Goal: Task Accomplishment & Management: Use online tool/utility

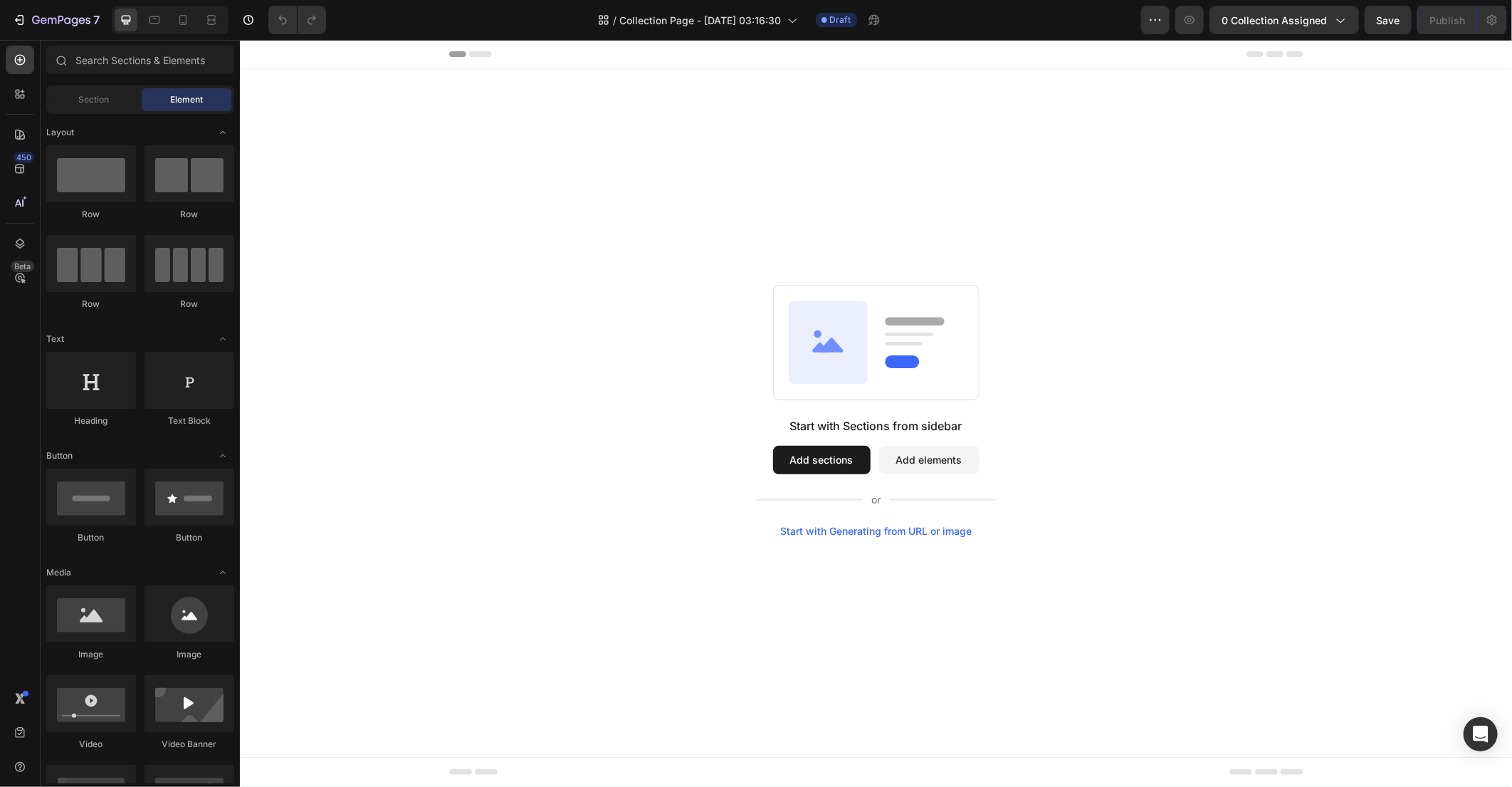
click at [803, 459] on button "Add sections" at bounding box center [822, 459] width 98 height 28
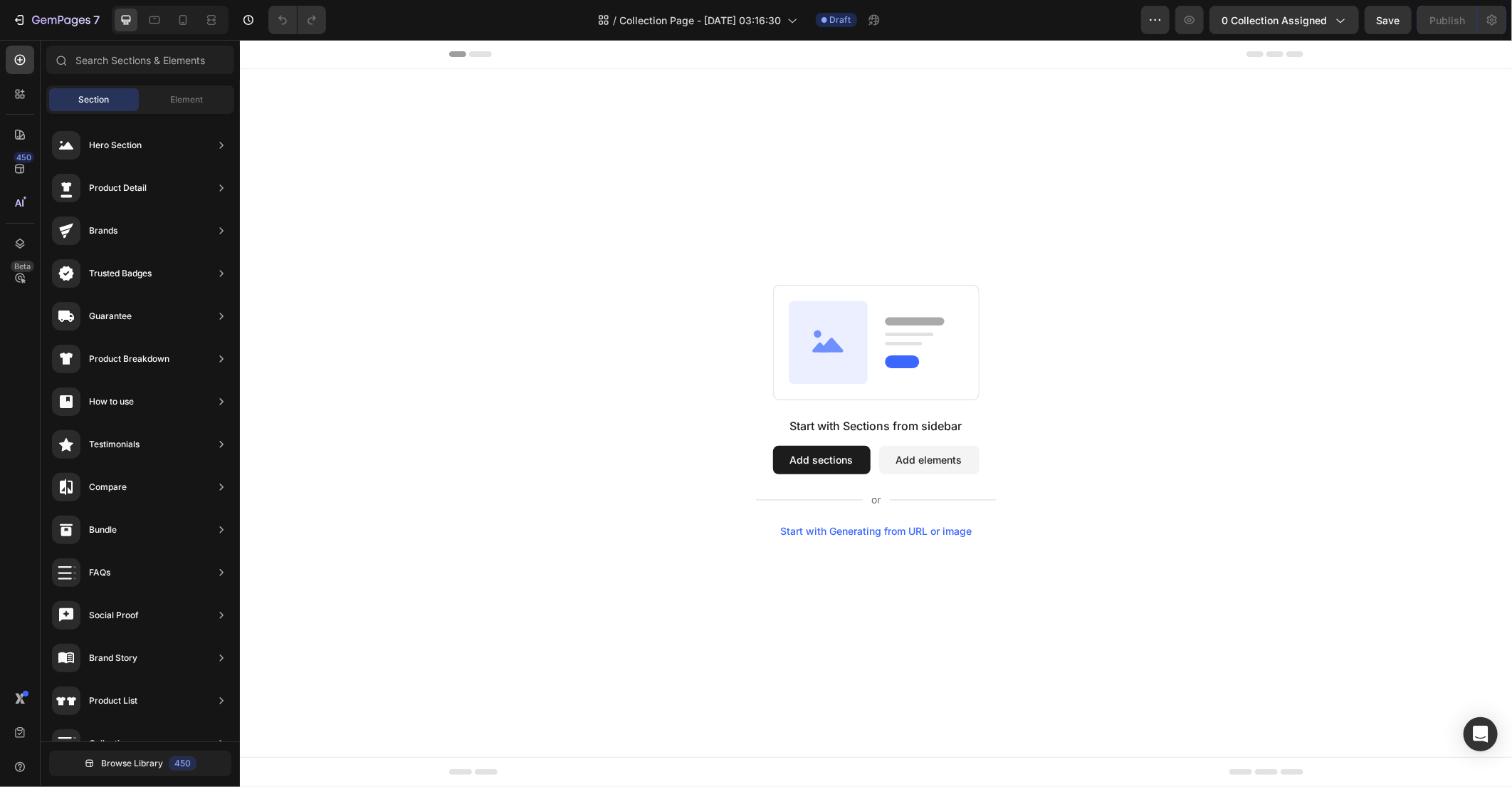
click at [838, 446] on button "Add sections" at bounding box center [822, 459] width 98 height 28
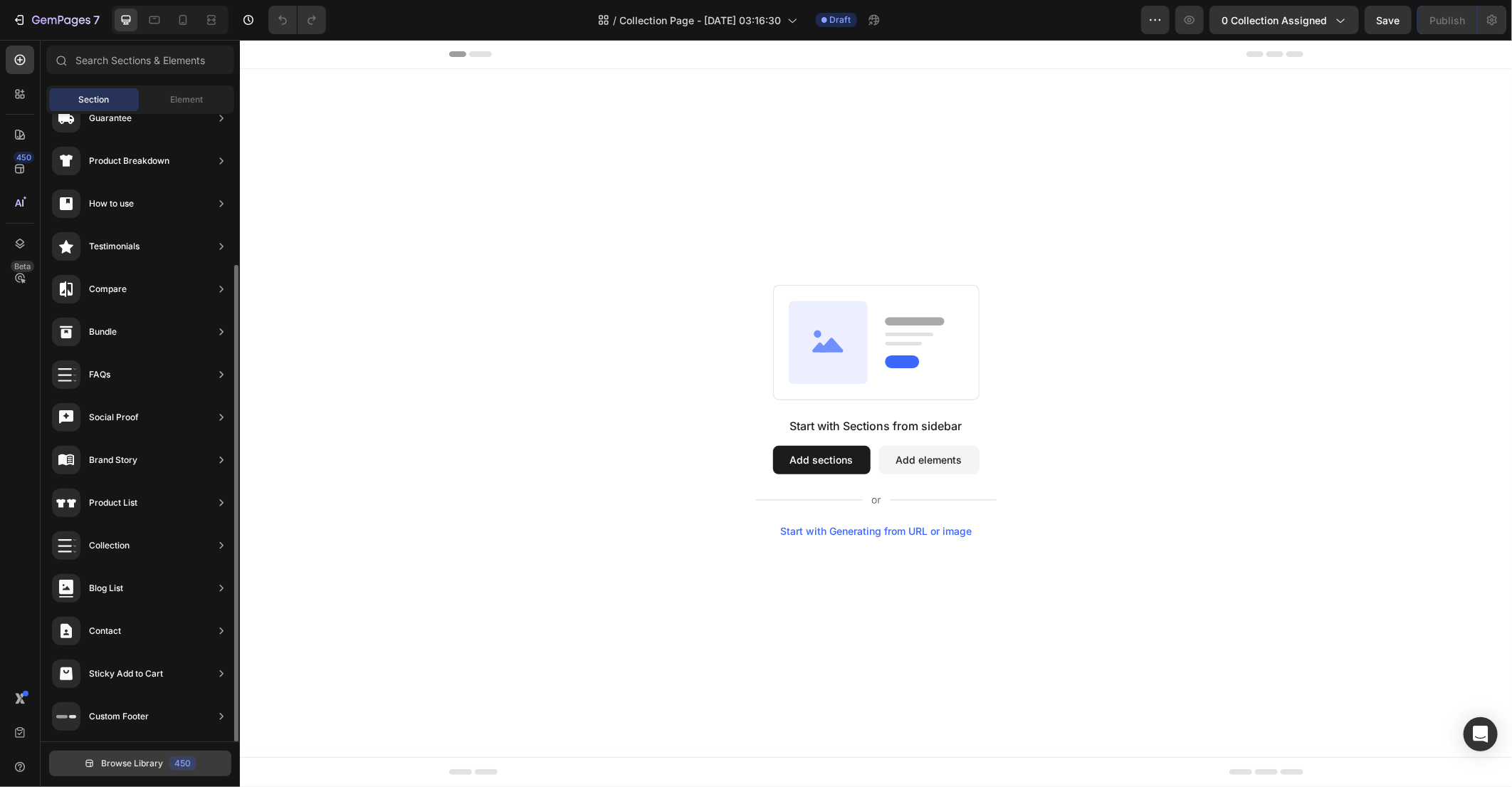
click at [120, 760] on span "Browse Library" at bounding box center [133, 763] width 62 height 12
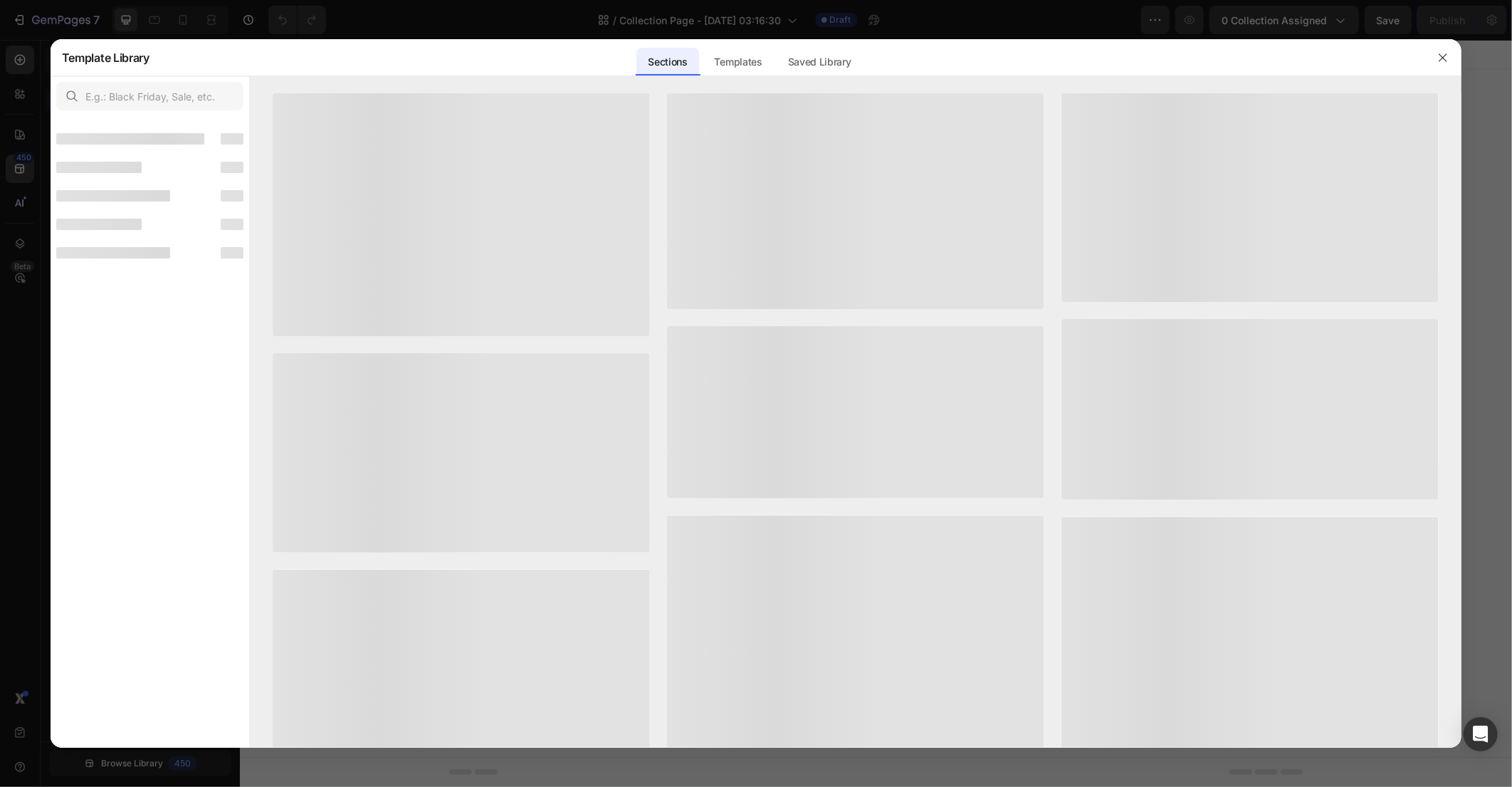
scroll to position [181, 0]
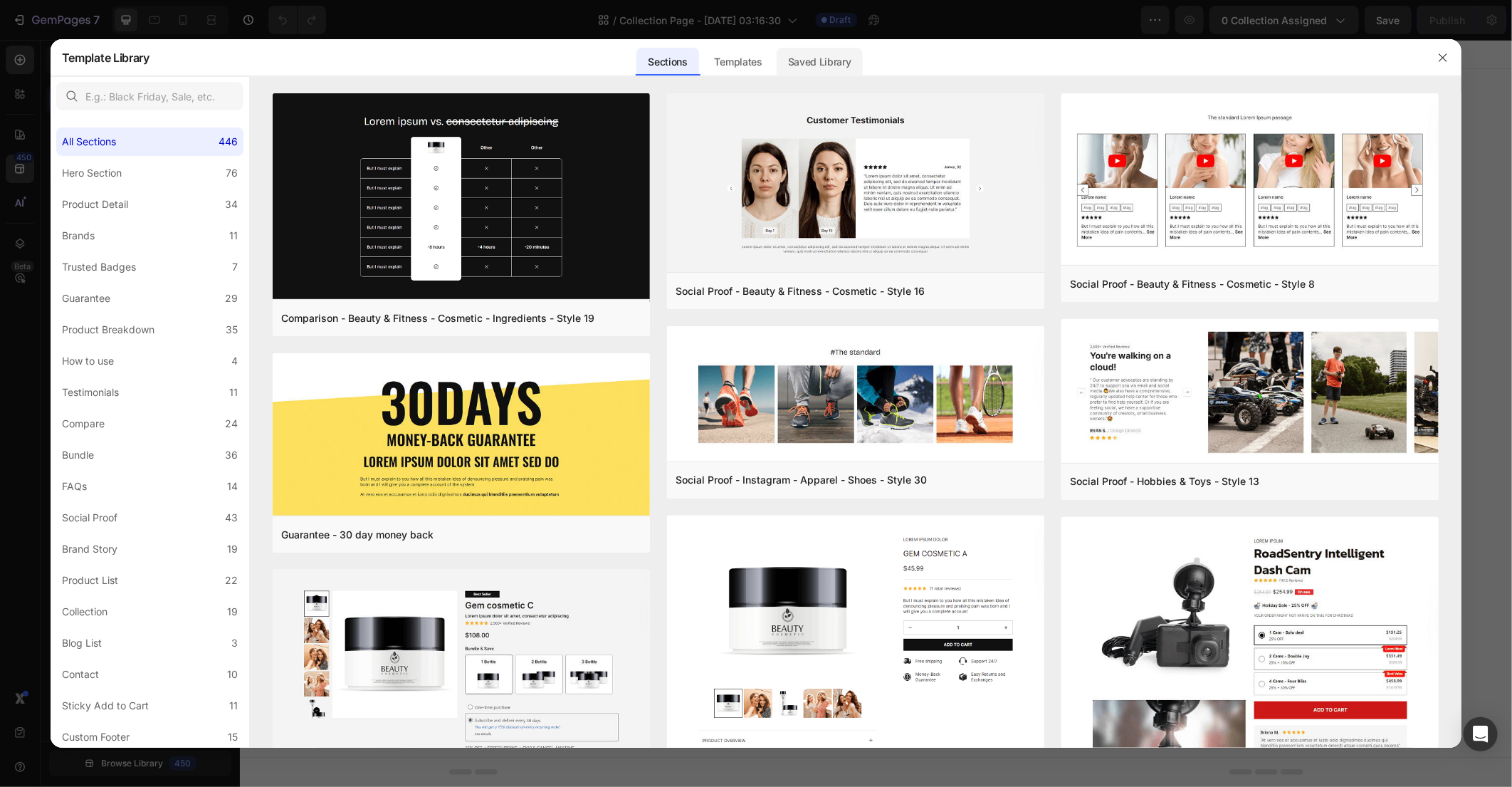
click at [790, 67] on div "Saved Library" at bounding box center [819, 62] width 86 height 28
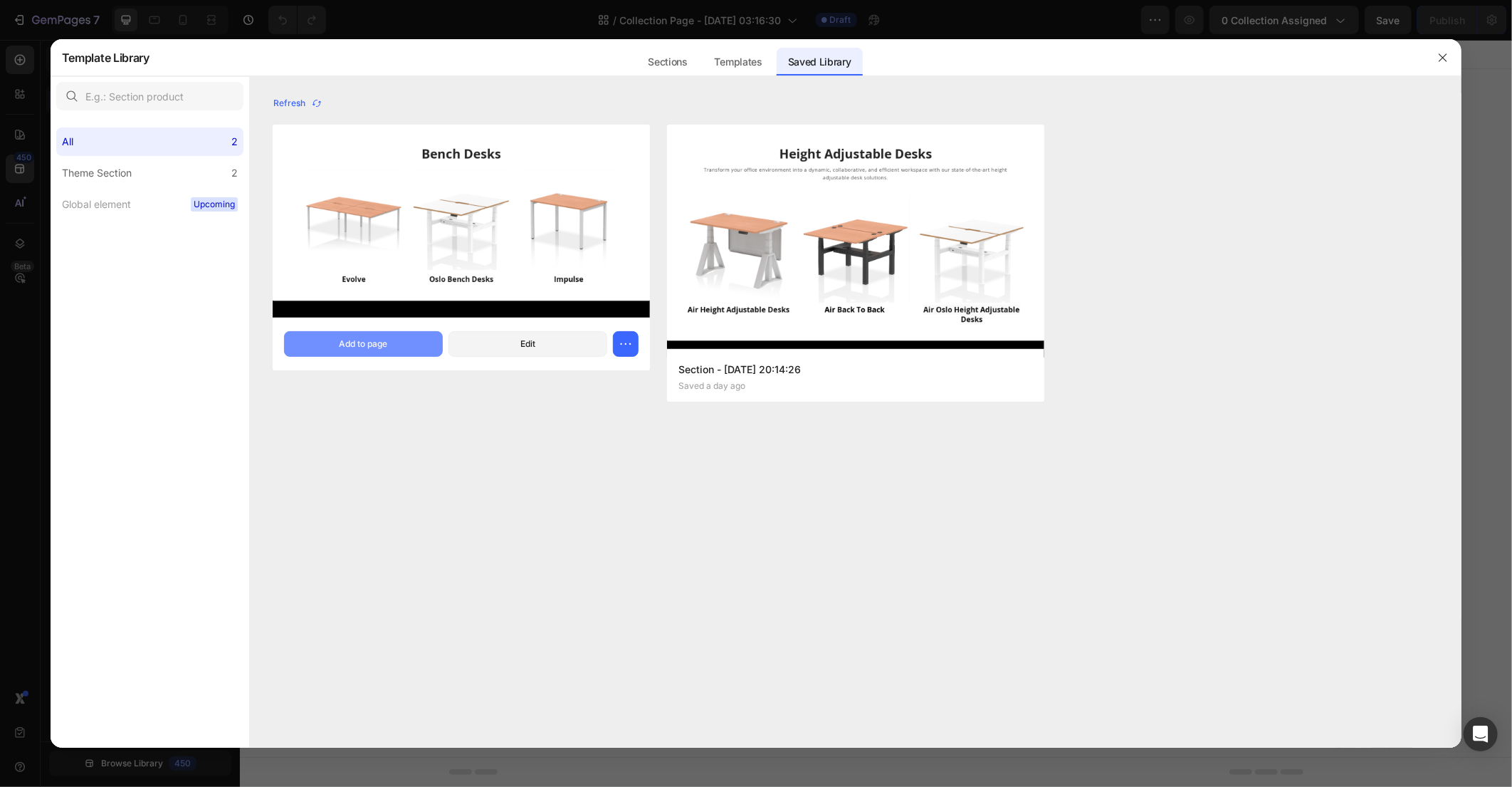
click at [383, 347] on div "Add to page" at bounding box center [363, 343] width 48 height 12
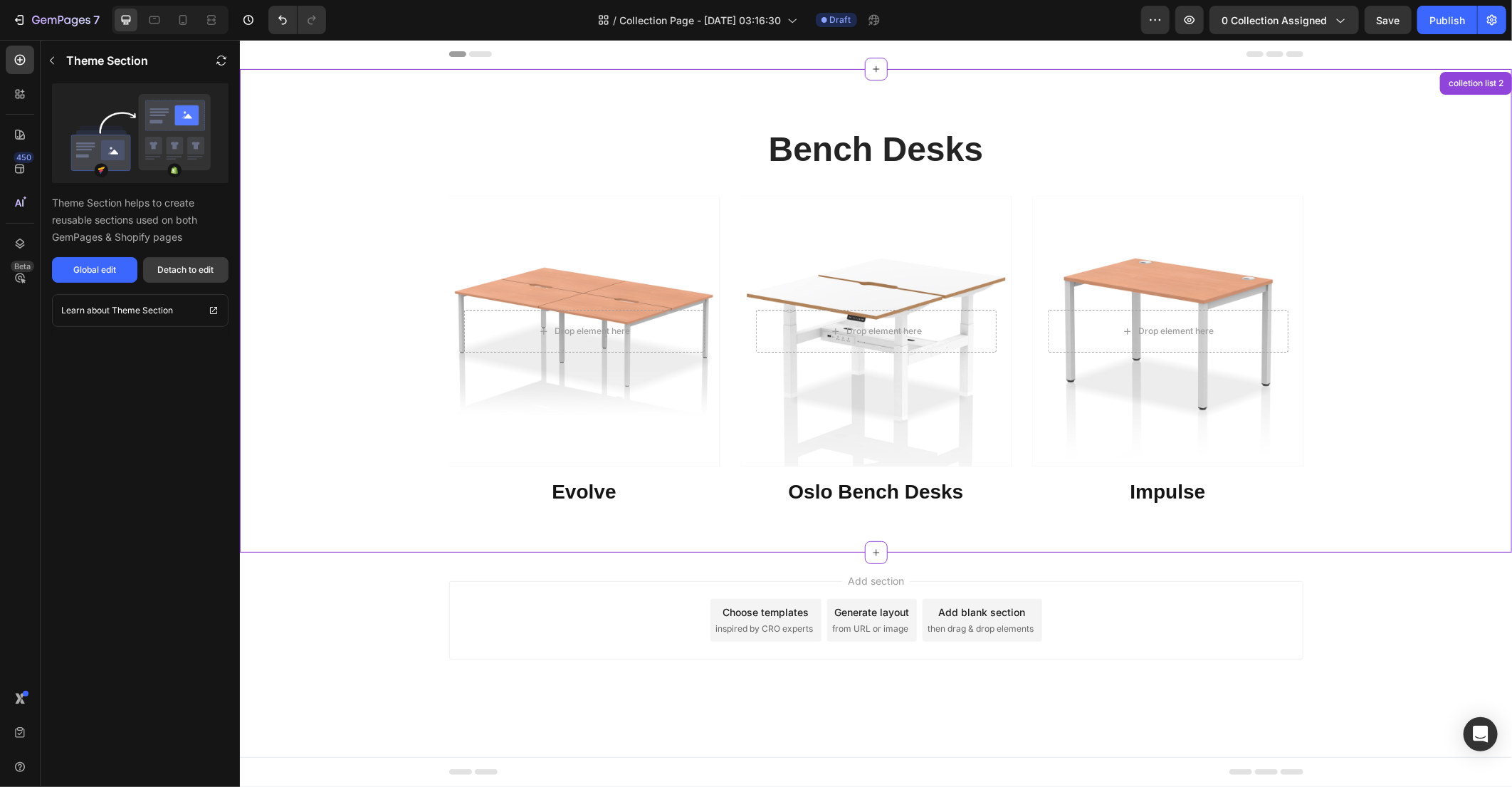
click at [180, 266] on div "Detach to edit" at bounding box center [186, 269] width 56 height 12
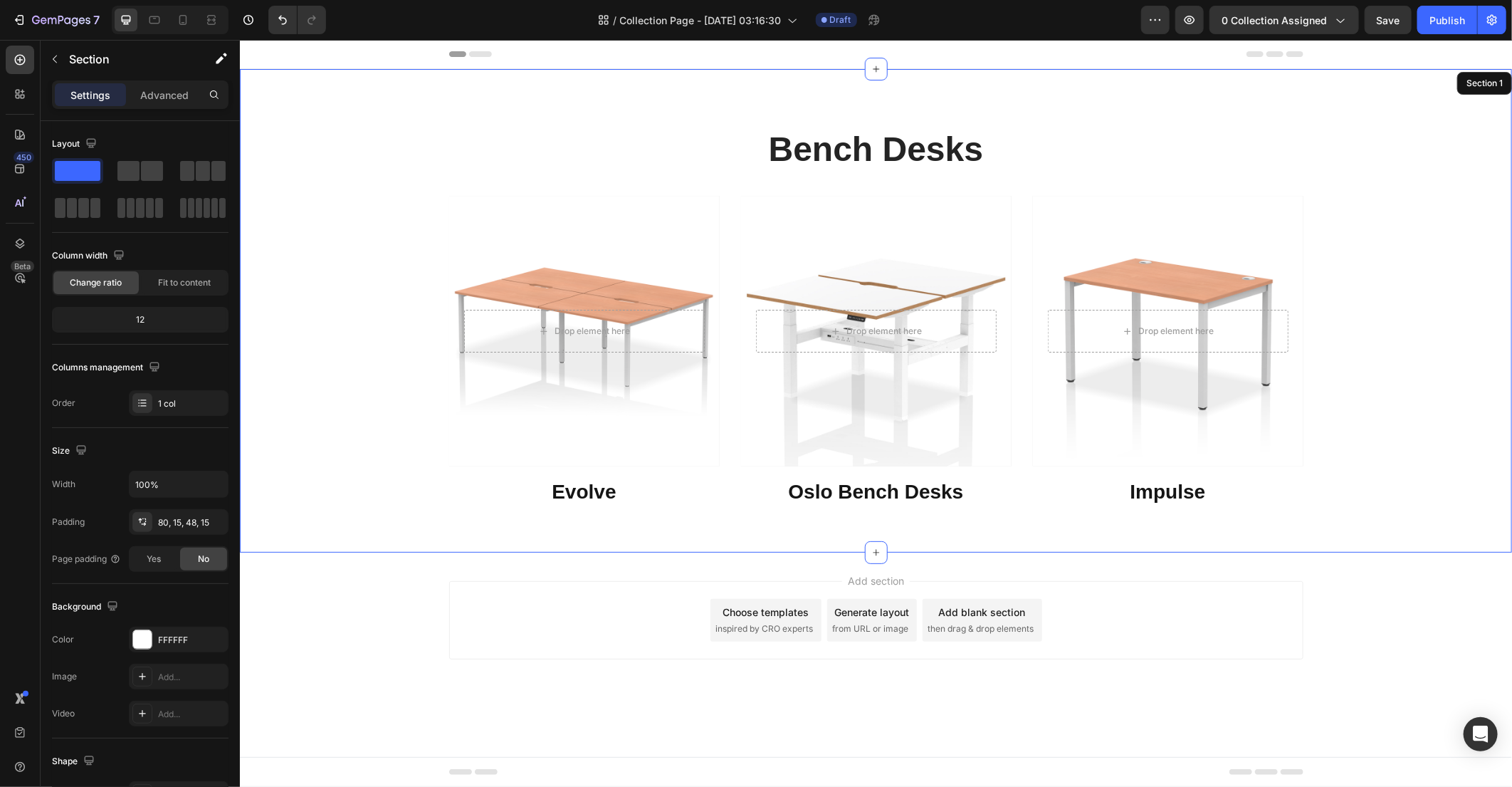
click at [883, 144] on h2 "Bench Desks" at bounding box center [875, 149] width 855 height 47
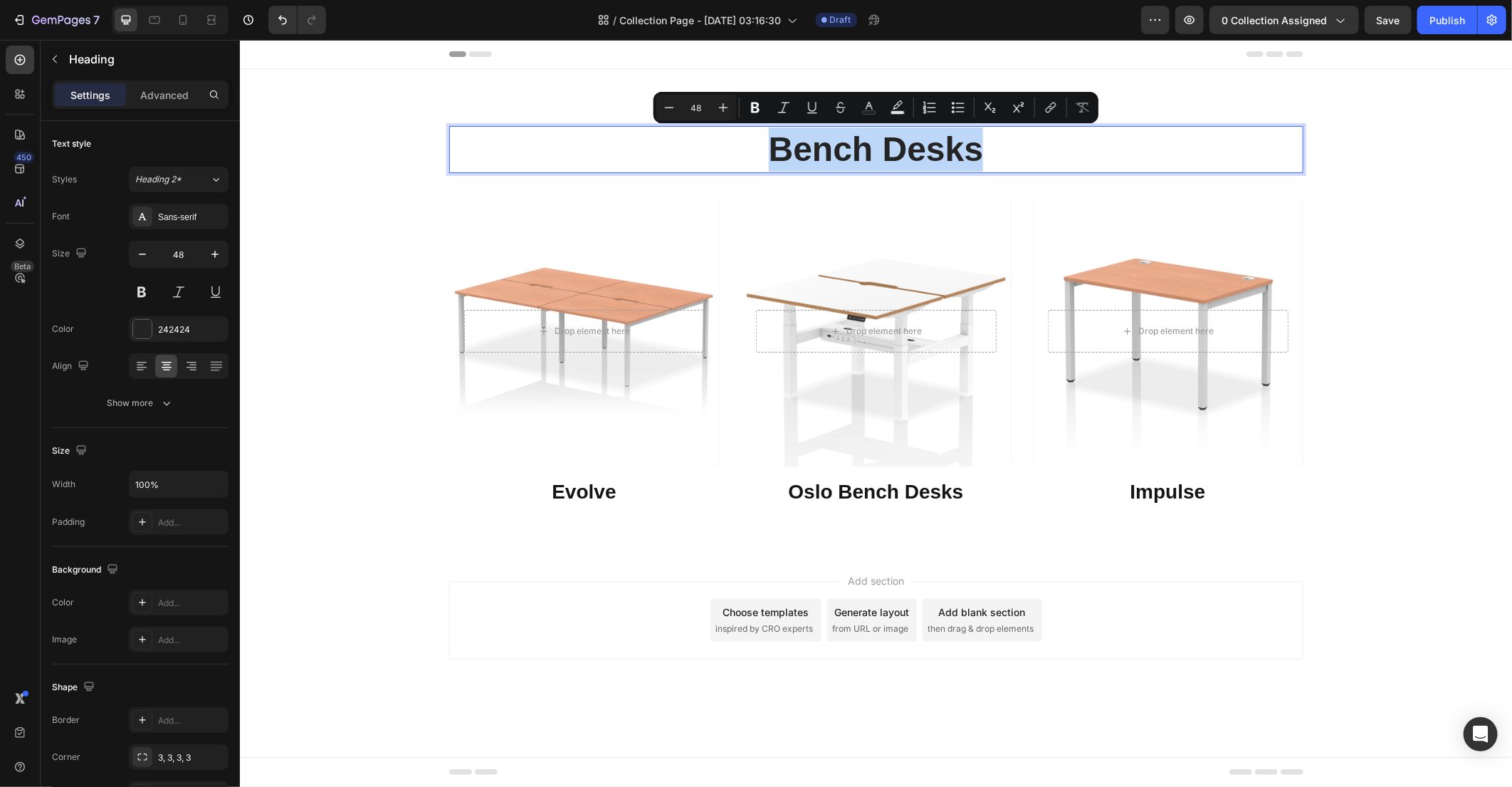
click at [873, 152] on p "Bench Desks" at bounding box center [875, 149] width 851 height 44
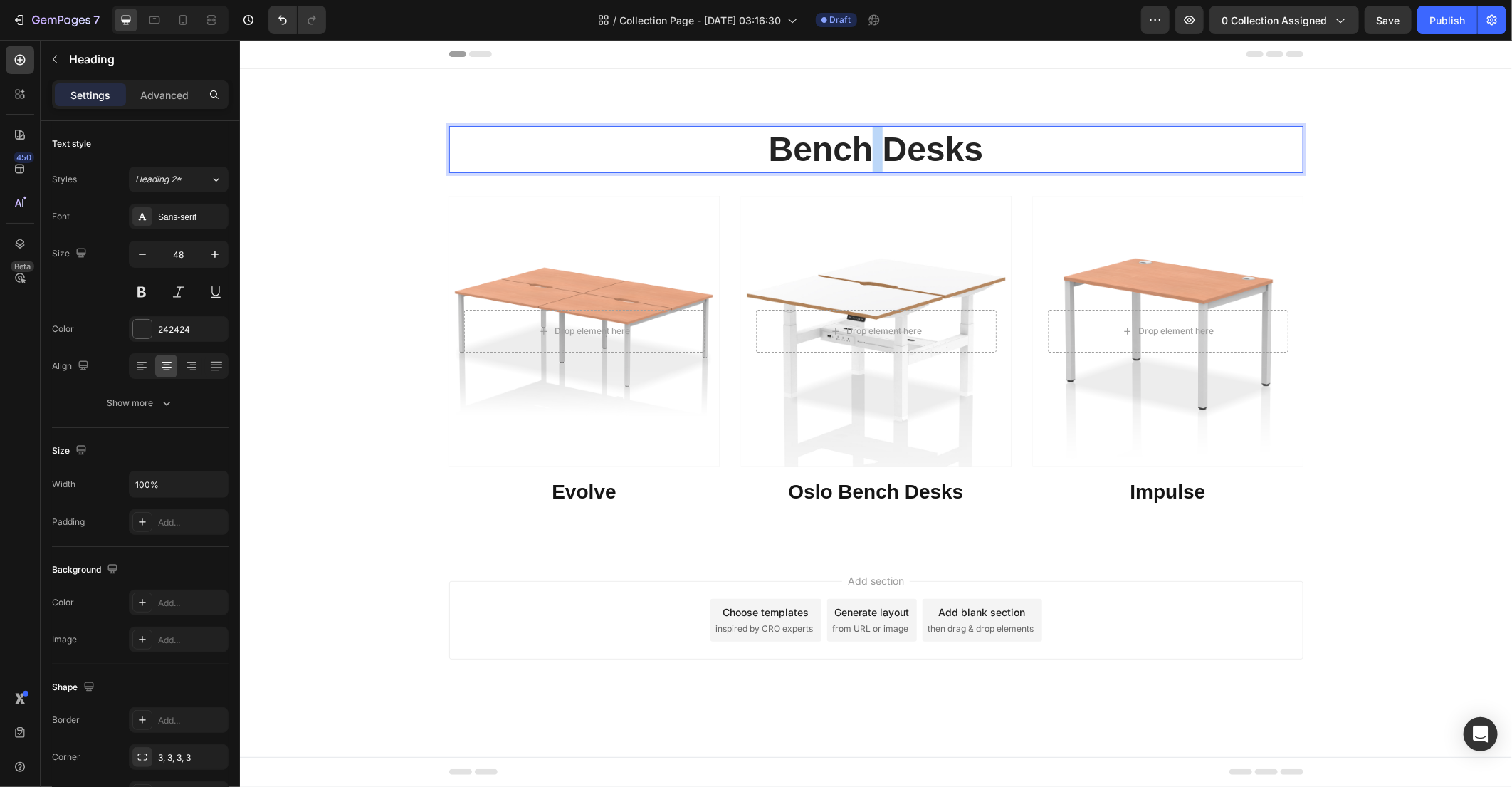
click at [873, 152] on p "Bench Desks" at bounding box center [875, 149] width 851 height 44
click at [897, 148] on p "Desing" at bounding box center [875, 149] width 851 height 44
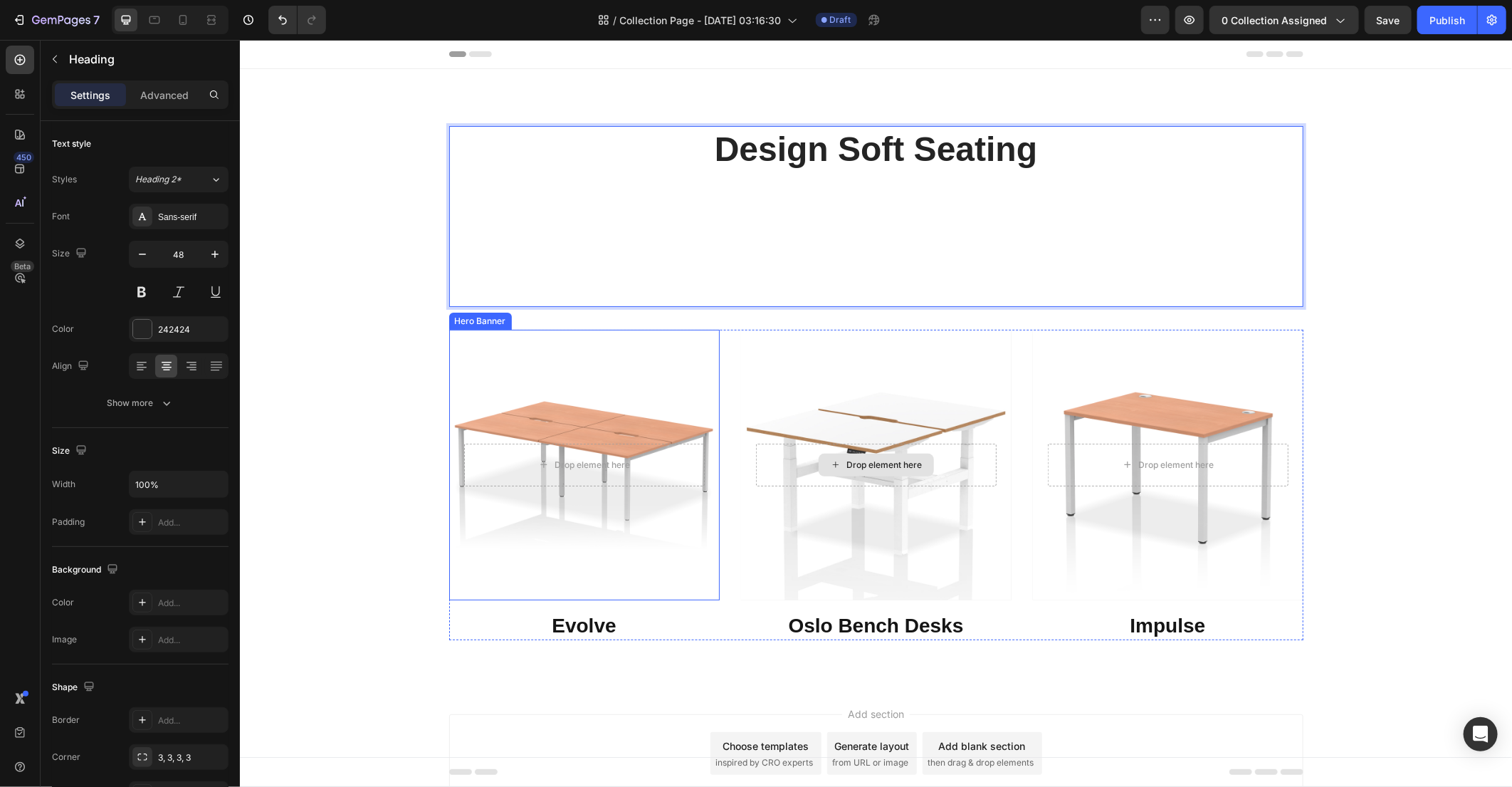
click at [588, 405] on div "Overlay" at bounding box center [583, 464] width 270 height 270
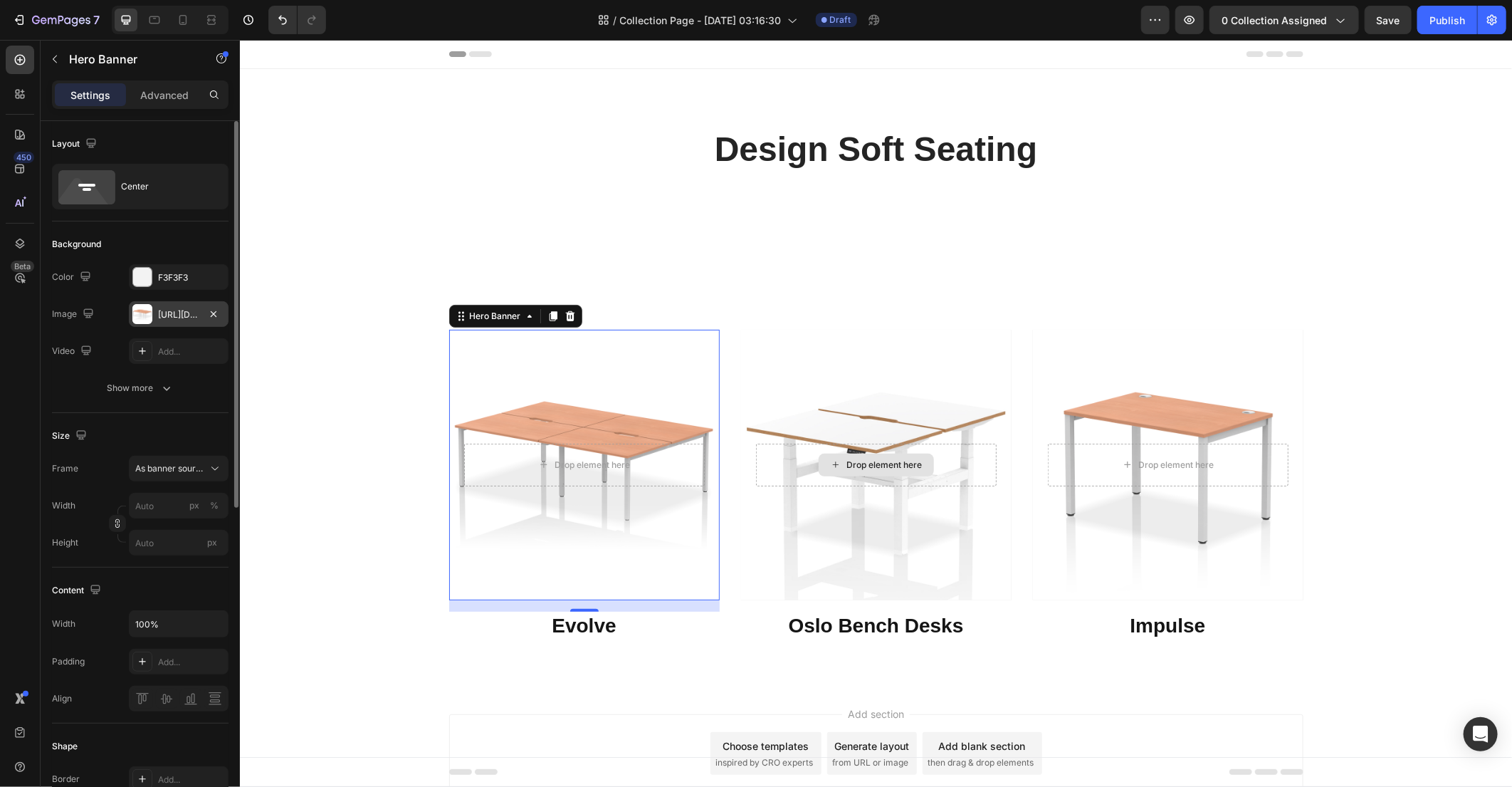
click at [181, 314] on div "[URL][DOMAIN_NAME]" at bounding box center [179, 315] width 41 height 12
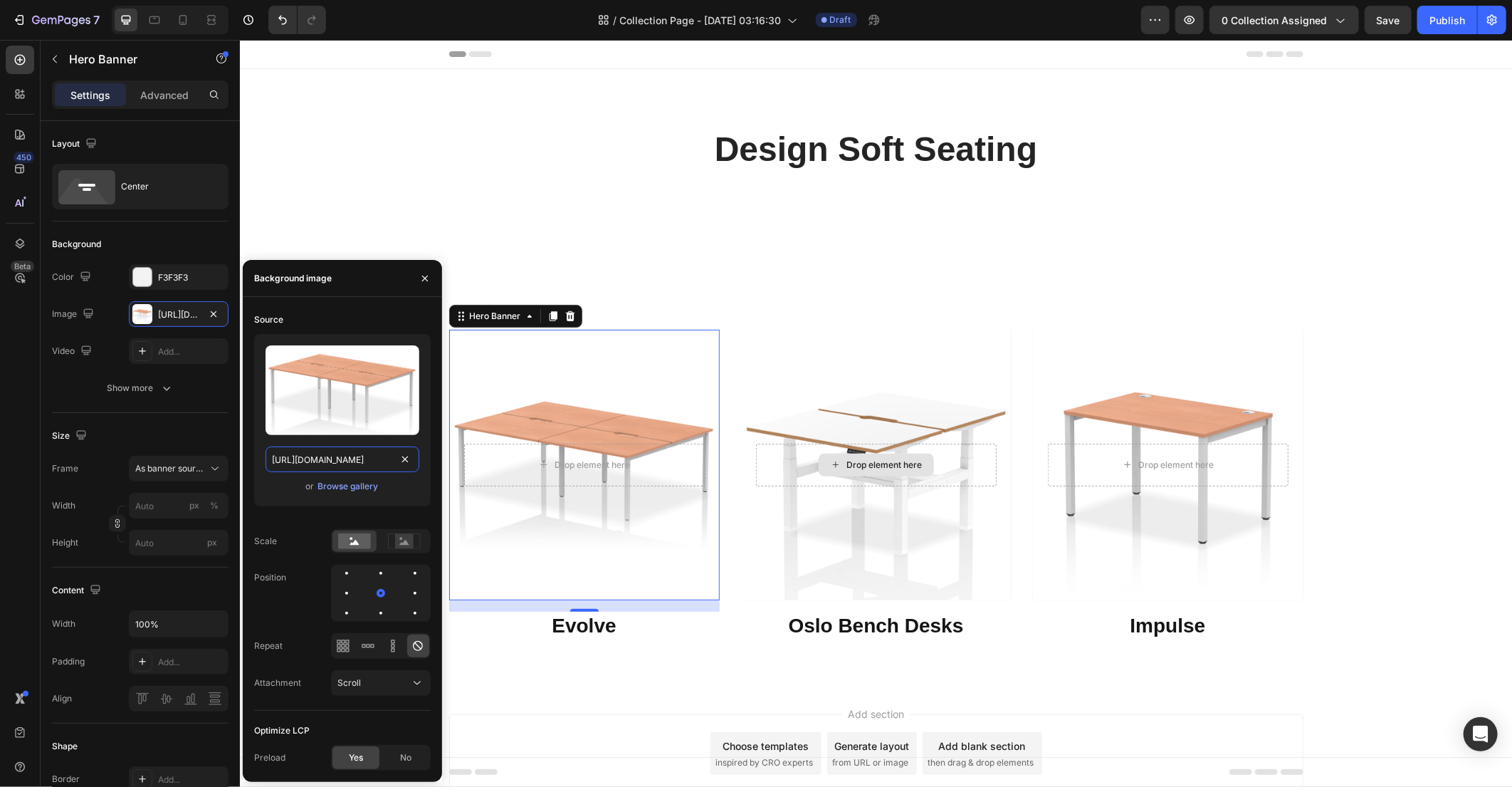
click at [346, 463] on input "[URL][DOMAIN_NAME]" at bounding box center [342, 459] width 154 height 26
paste input "/[DOMAIN_NAME][URL]"
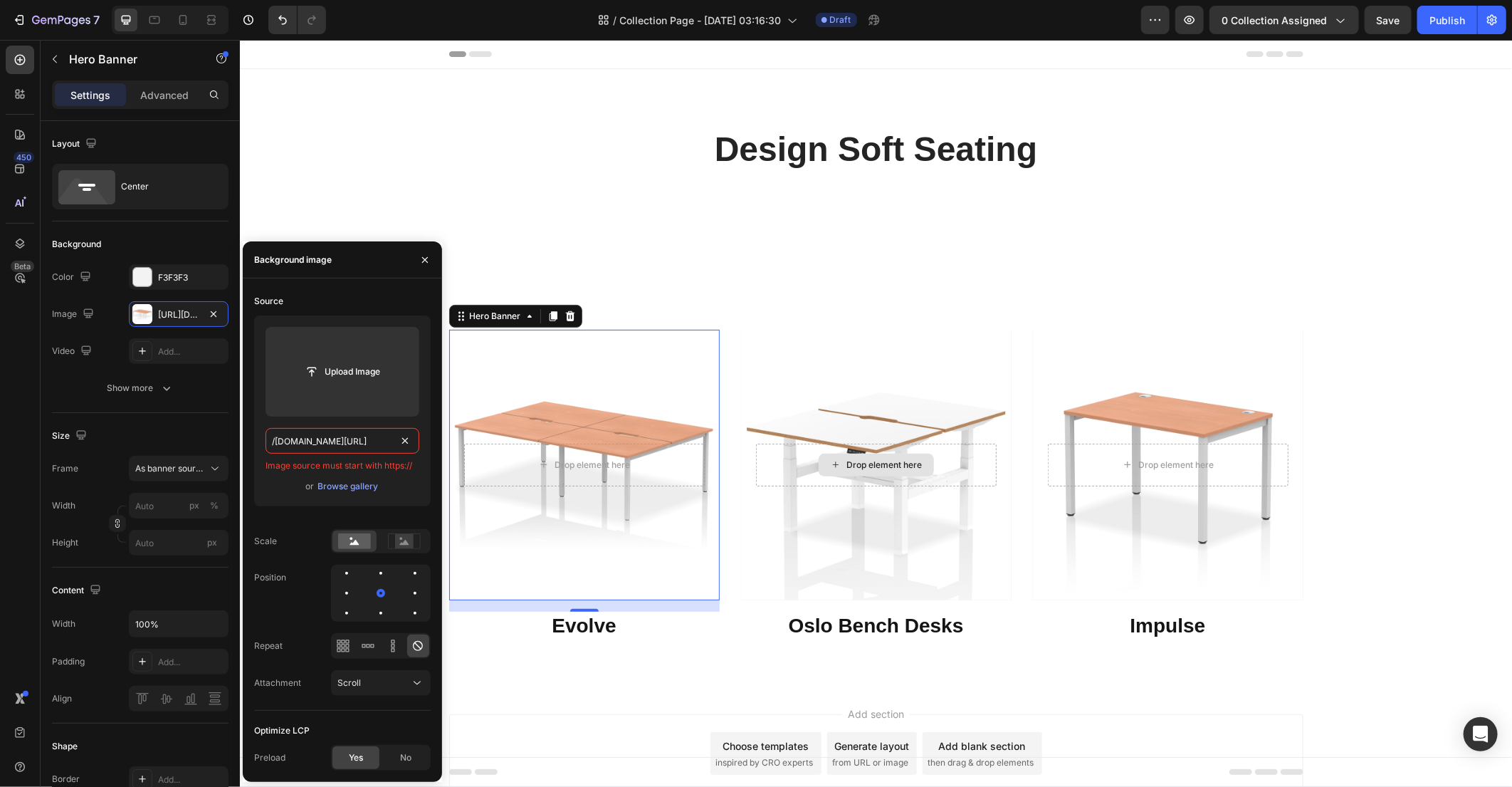
scroll to position [0, 0]
click at [334, 444] on input "/[DOMAIN_NAME][URL]" at bounding box center [342, 440] width 154 height 26
paste input "[URL][DOMAIN_NAME]"
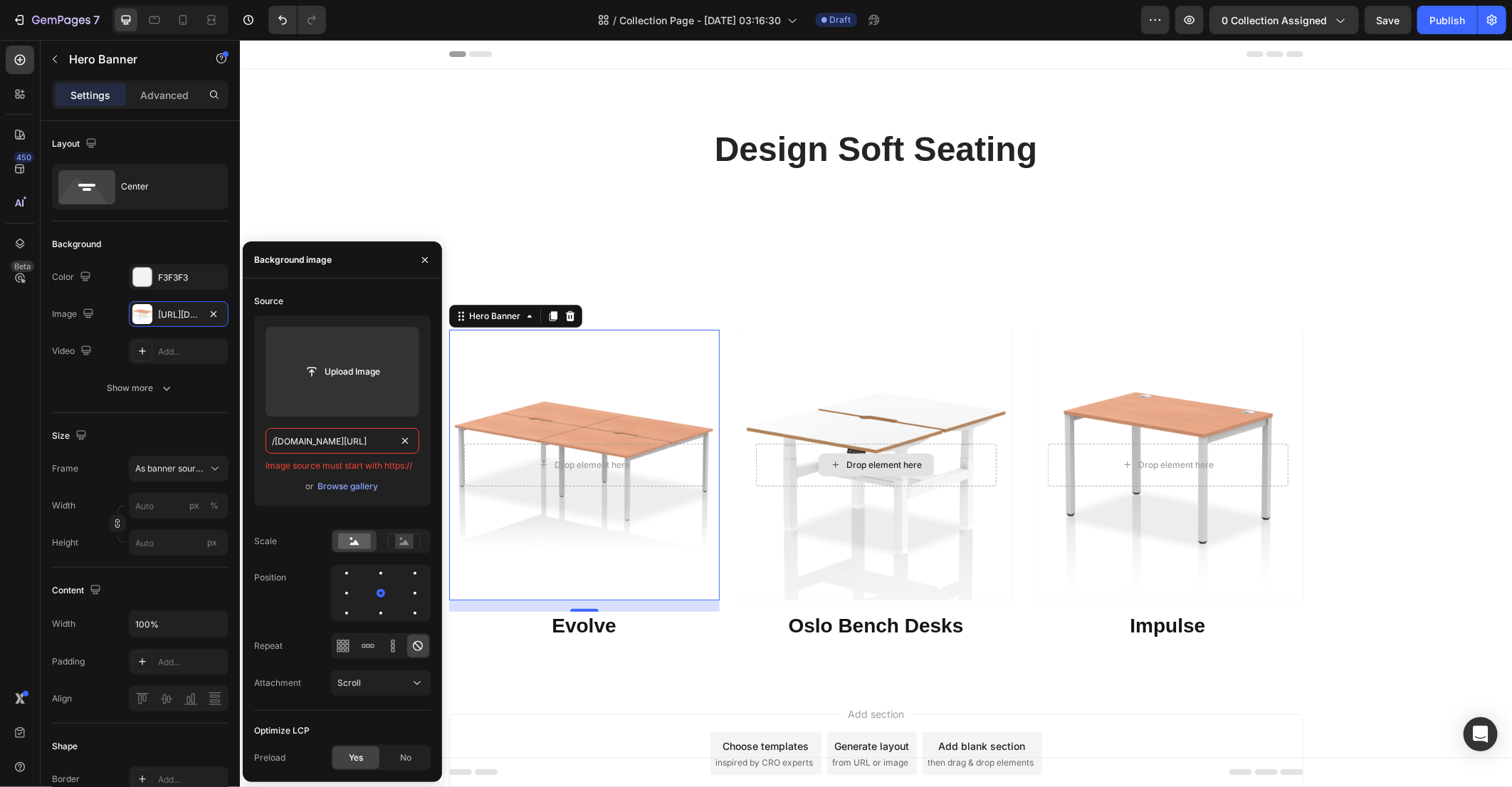
type input "[URL][DOMAIN_NAME]"
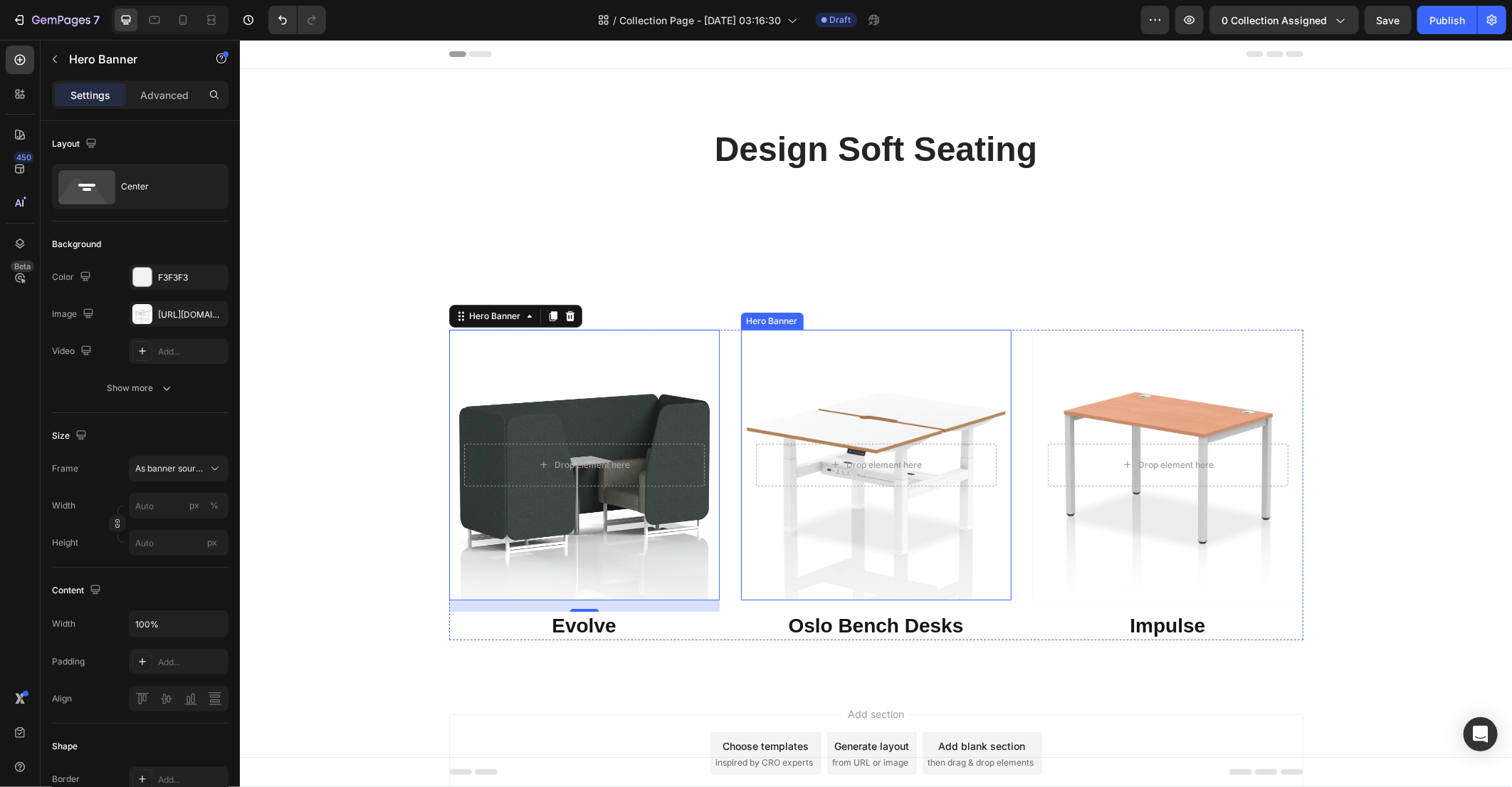
click at [870, 550] on div "Overlay" at bounding box center [875, 464] width 270 height 270
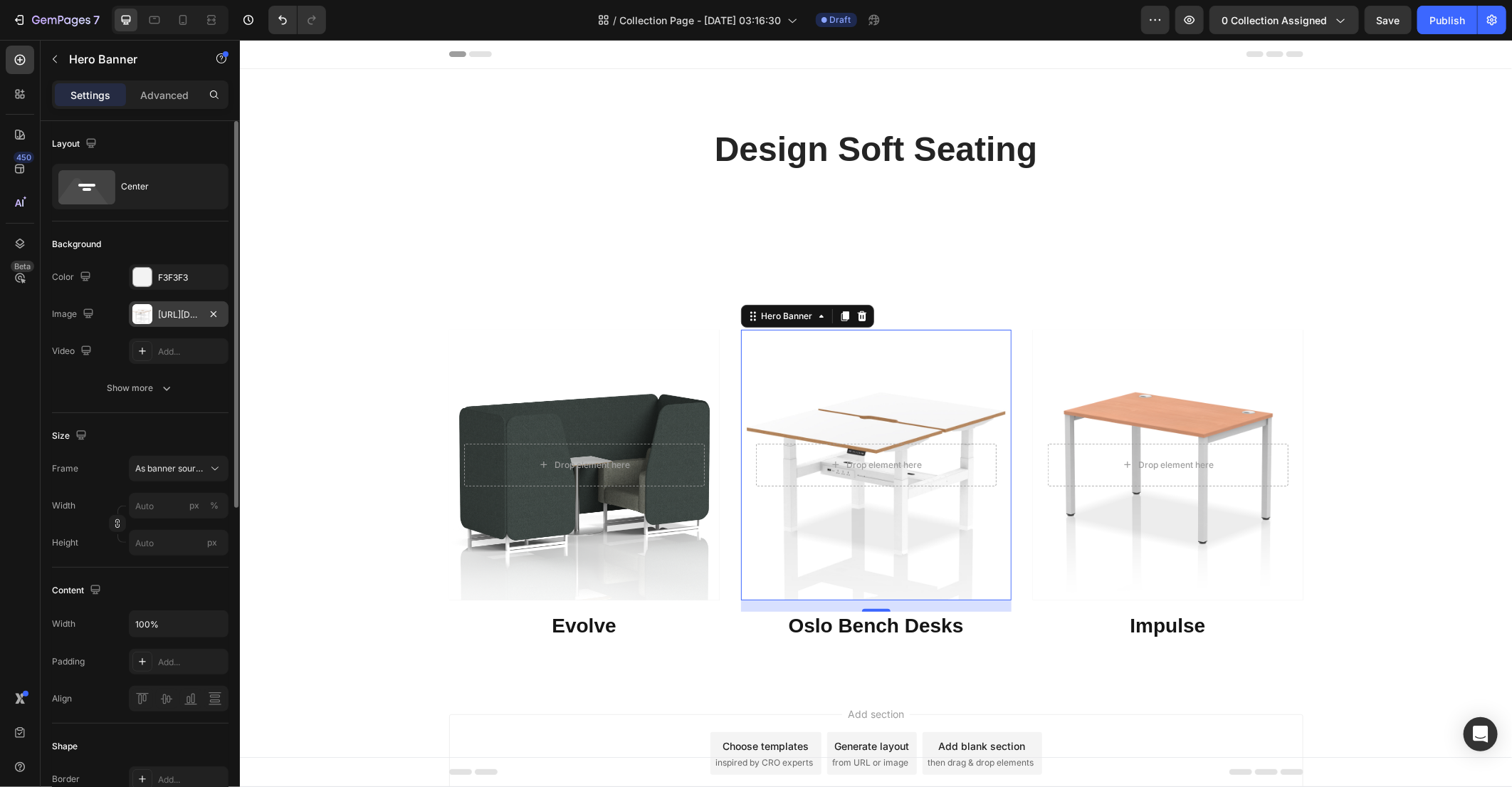
click at [167, 320] on div "[URL][DOMAIN_NAME]" at bounding box center [179, 314] width 100 height 26
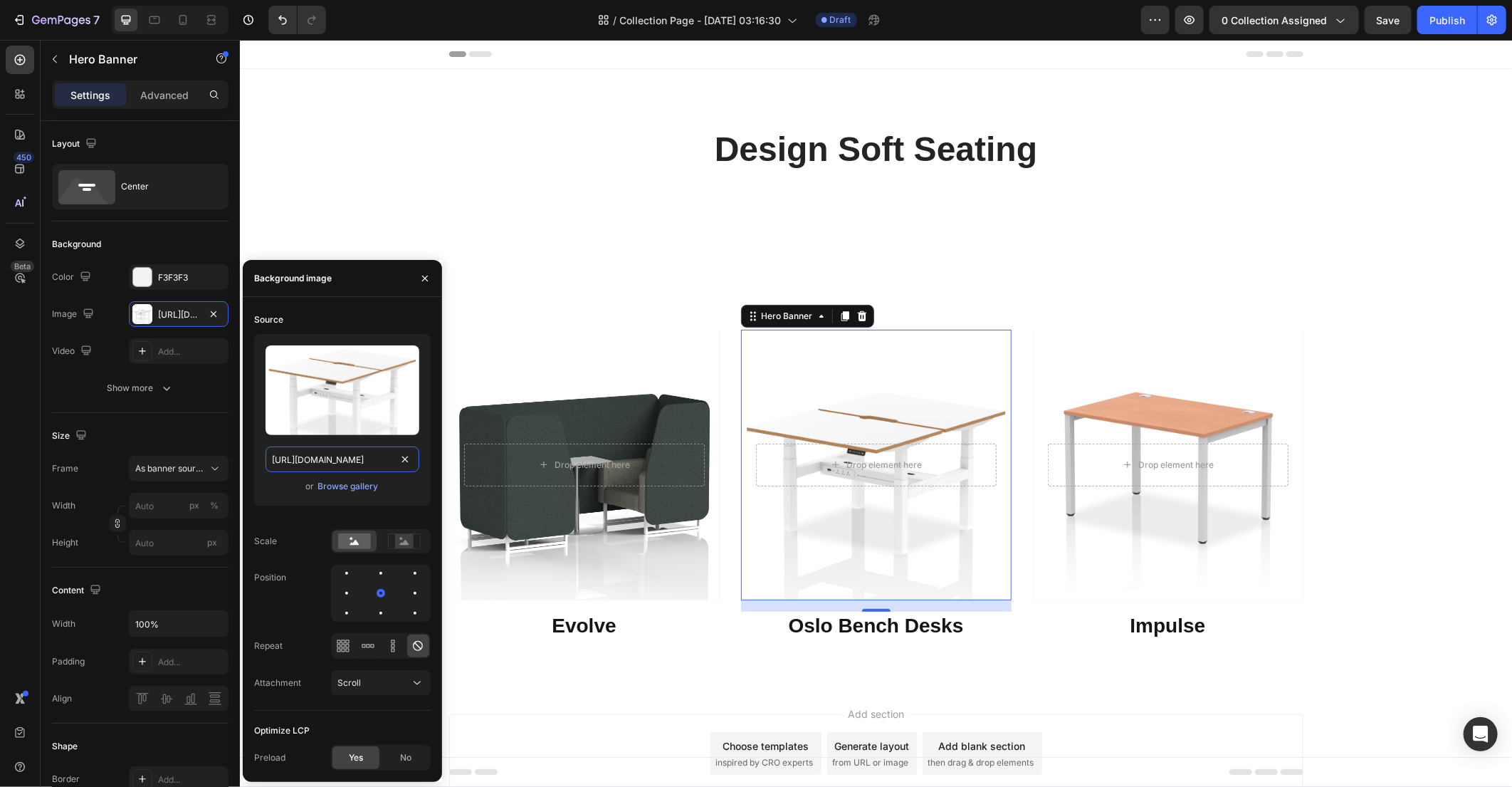
click at [343, 446] on input "[URL][DOMAIN_NAME]" at bounding box center [342, 459] width 154 height 26
click at [337, 455] on input "[URL][DOMAIN_NAME]" at bounding box center [342, 459] width 154 height 26
paste input "SF002858_1.png?v=1755207111&width=150"
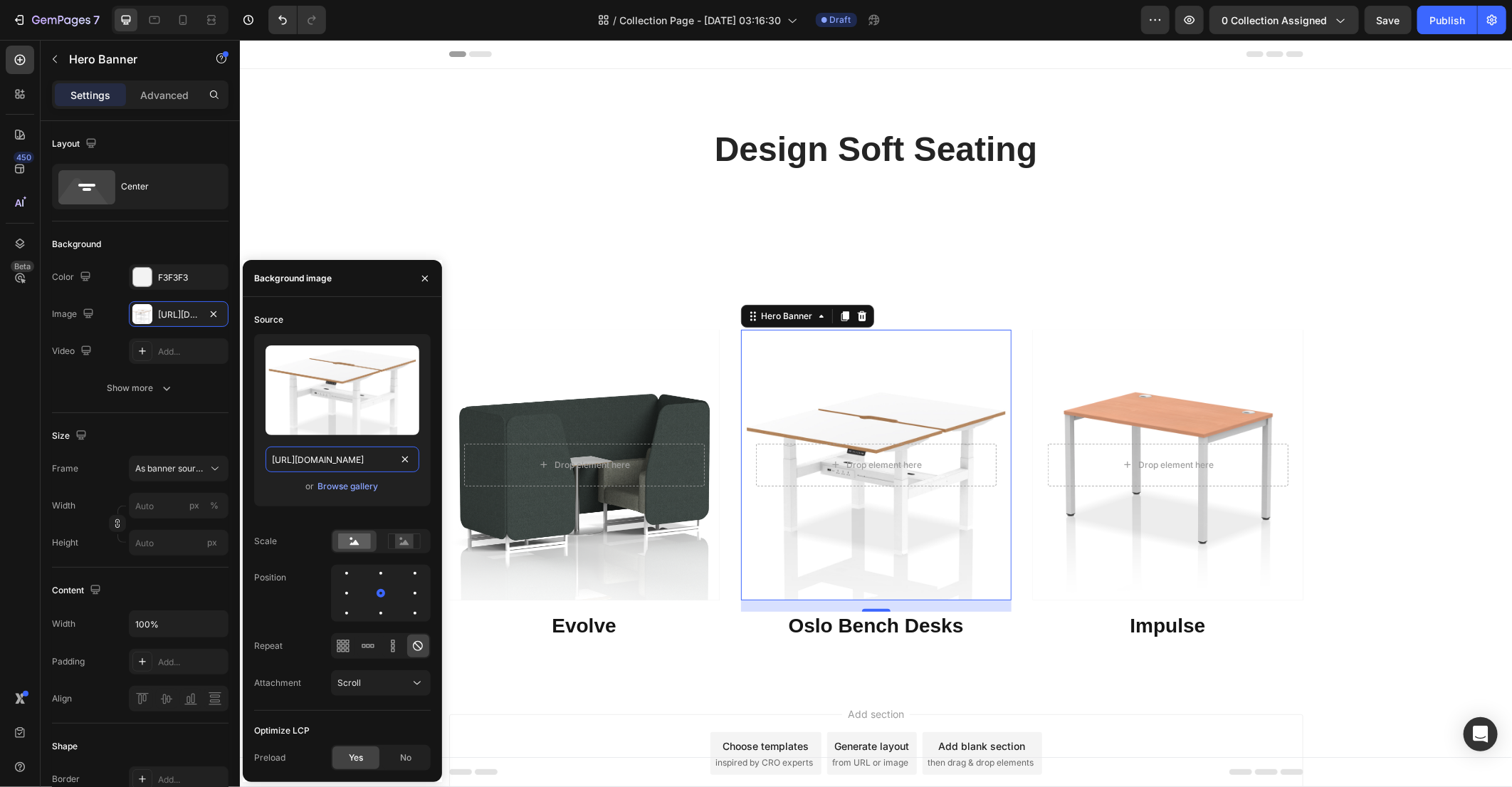
type input "[URL][DOMAIN_NAME]"
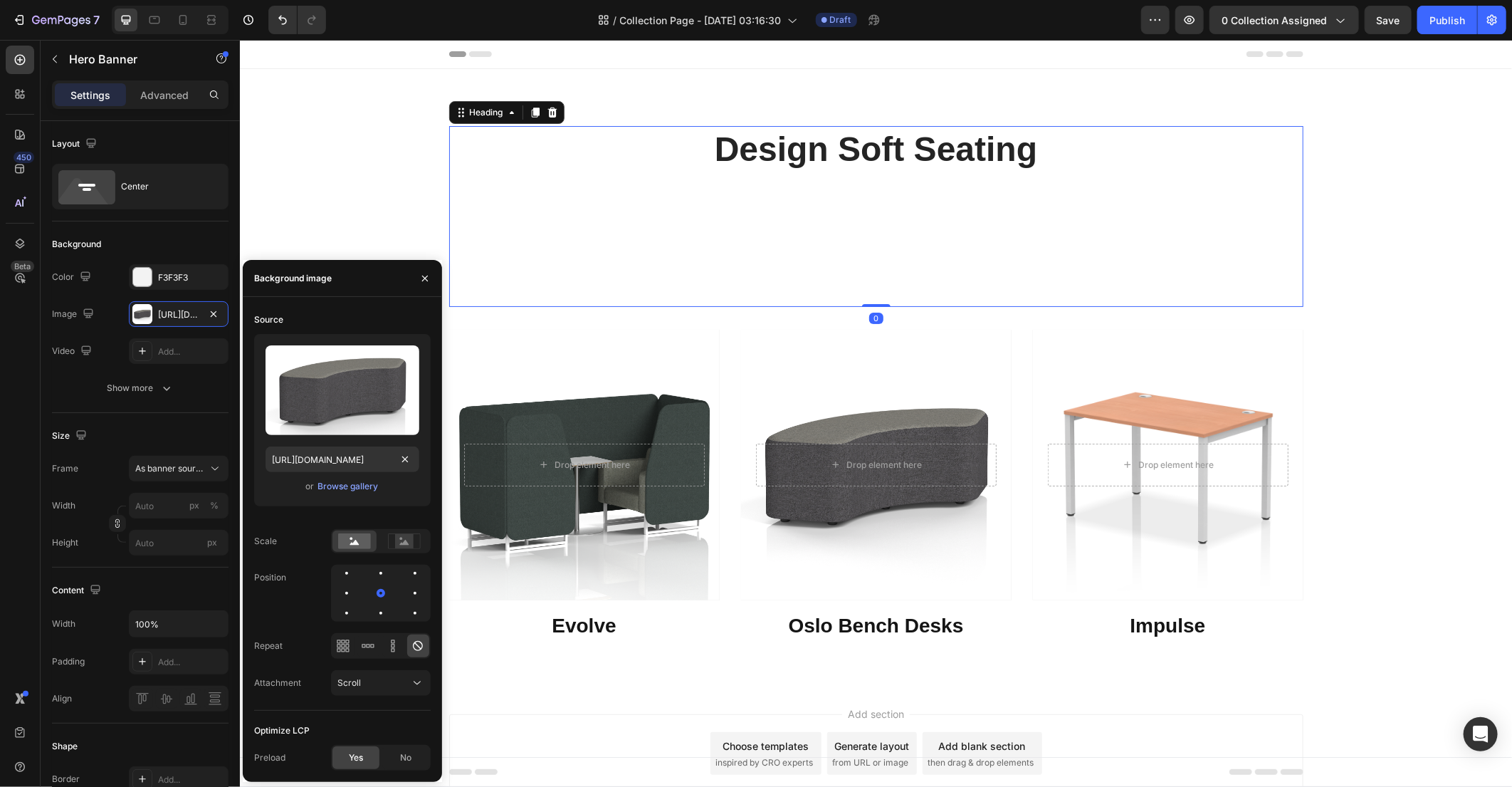
click at [1146, 253] on p "⁠⁠⁠⁠⁠⁠⁠ Design Soft Seating" at bounding box center [875, 215] width 851 height 178
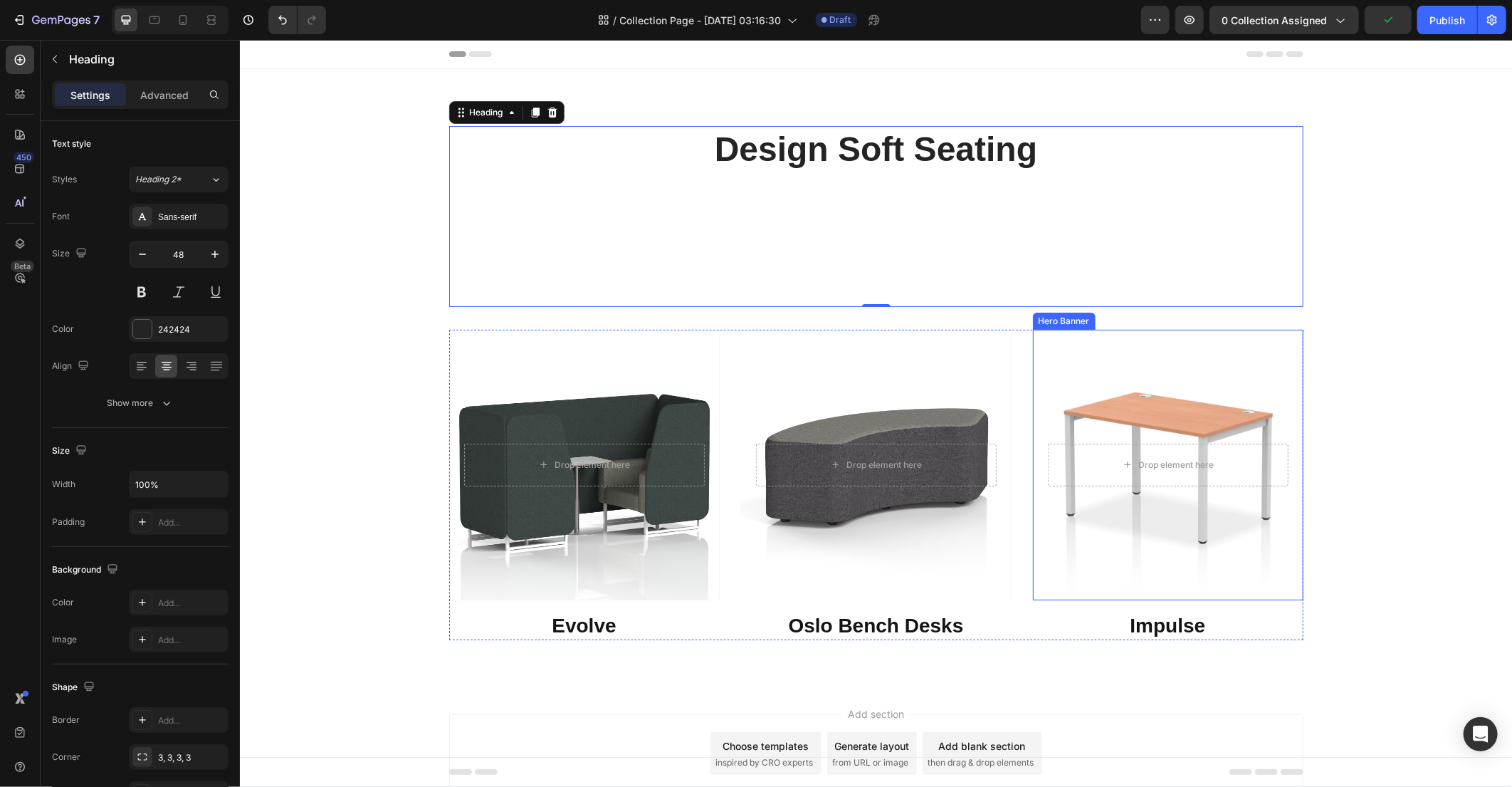
click at [1160, 513] on div "Overlay" at bounding box center [1168, 464] width 270 height 270
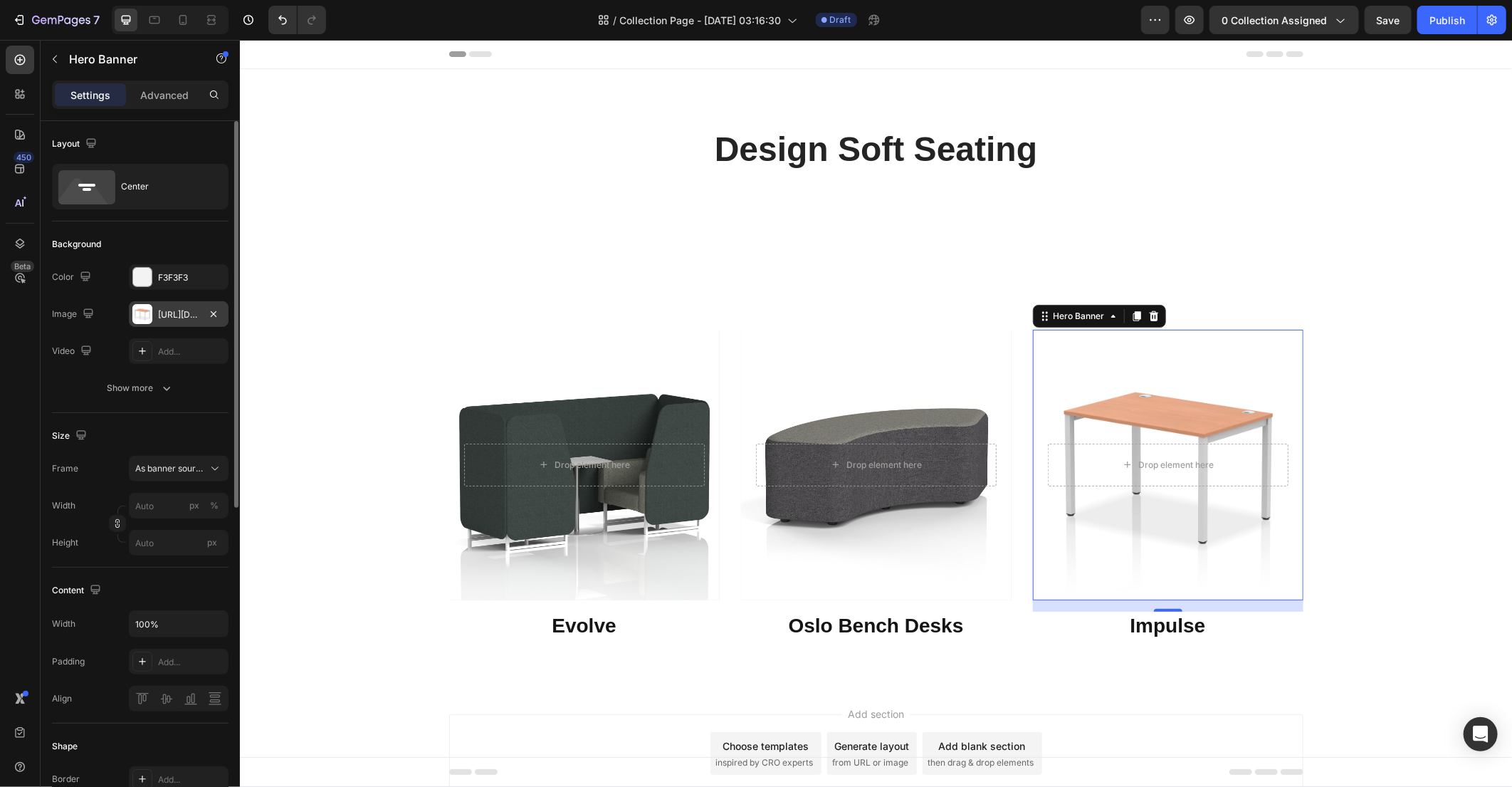
click at [178, 322] on div "[URL][DOMAIN_NAME]" at bounding box center [179, 314] width 100 height 26
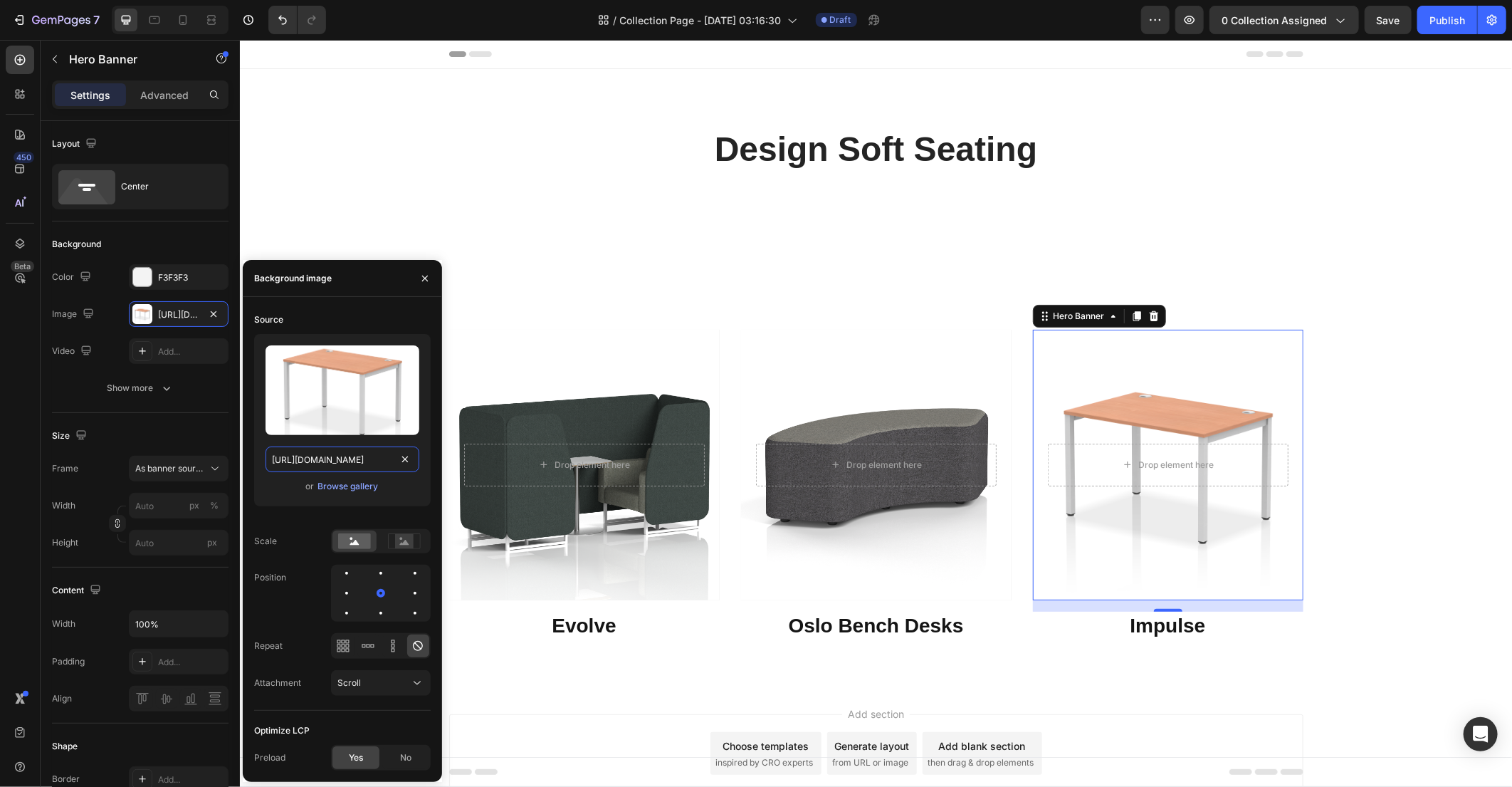
click at [349, 451] on input "[URL][DOMAIN_NAME]" at bounding box center [342, 459] width 154 height 26
paste input "SF000188_1_81fee691-14c4-4749-9e12-0ac5a4687924.jpg?v=1755210855&width=1500"
type input "[URL][DOMAIN_NAME]"
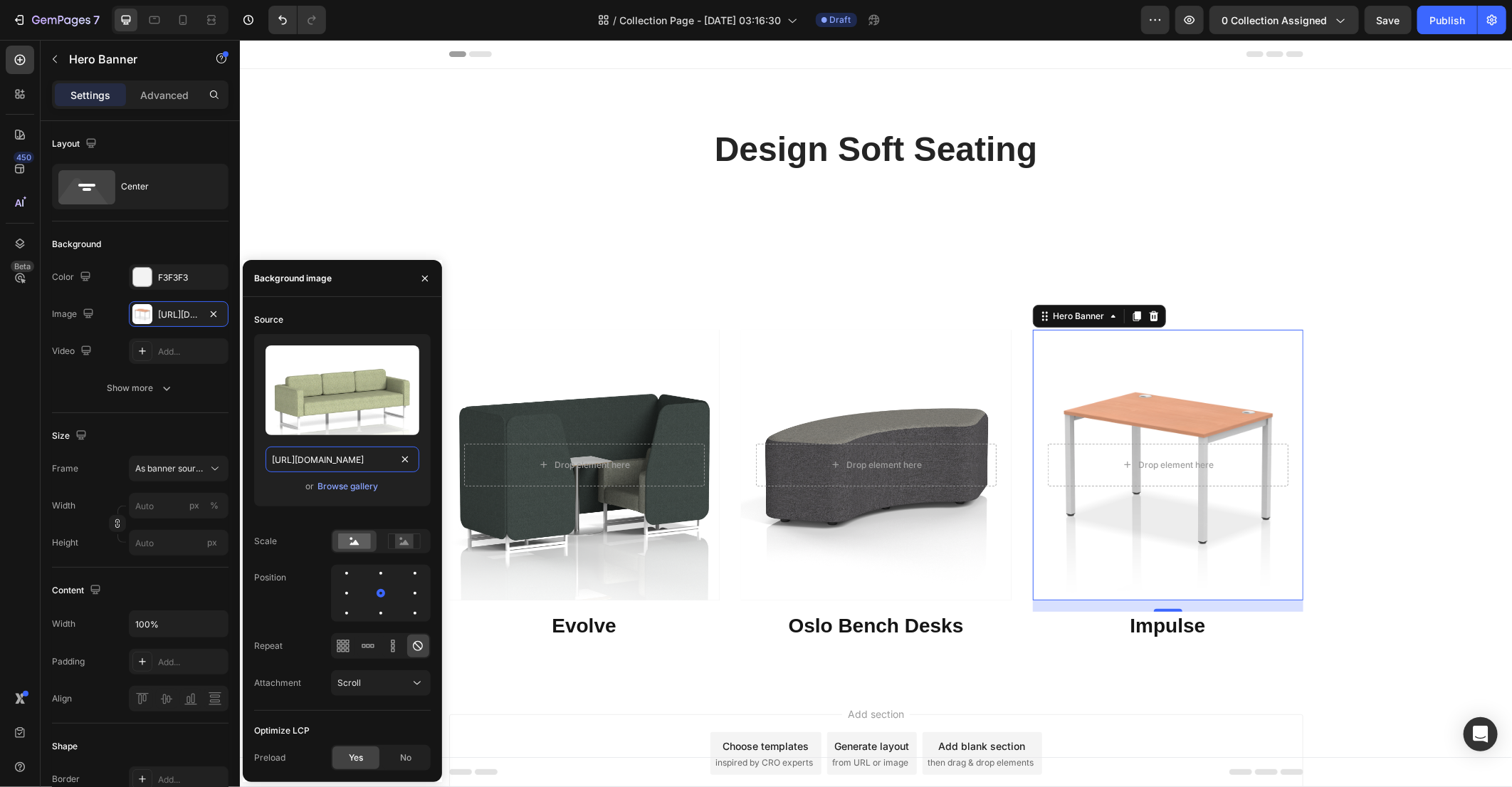
scroll to position [0, 410]
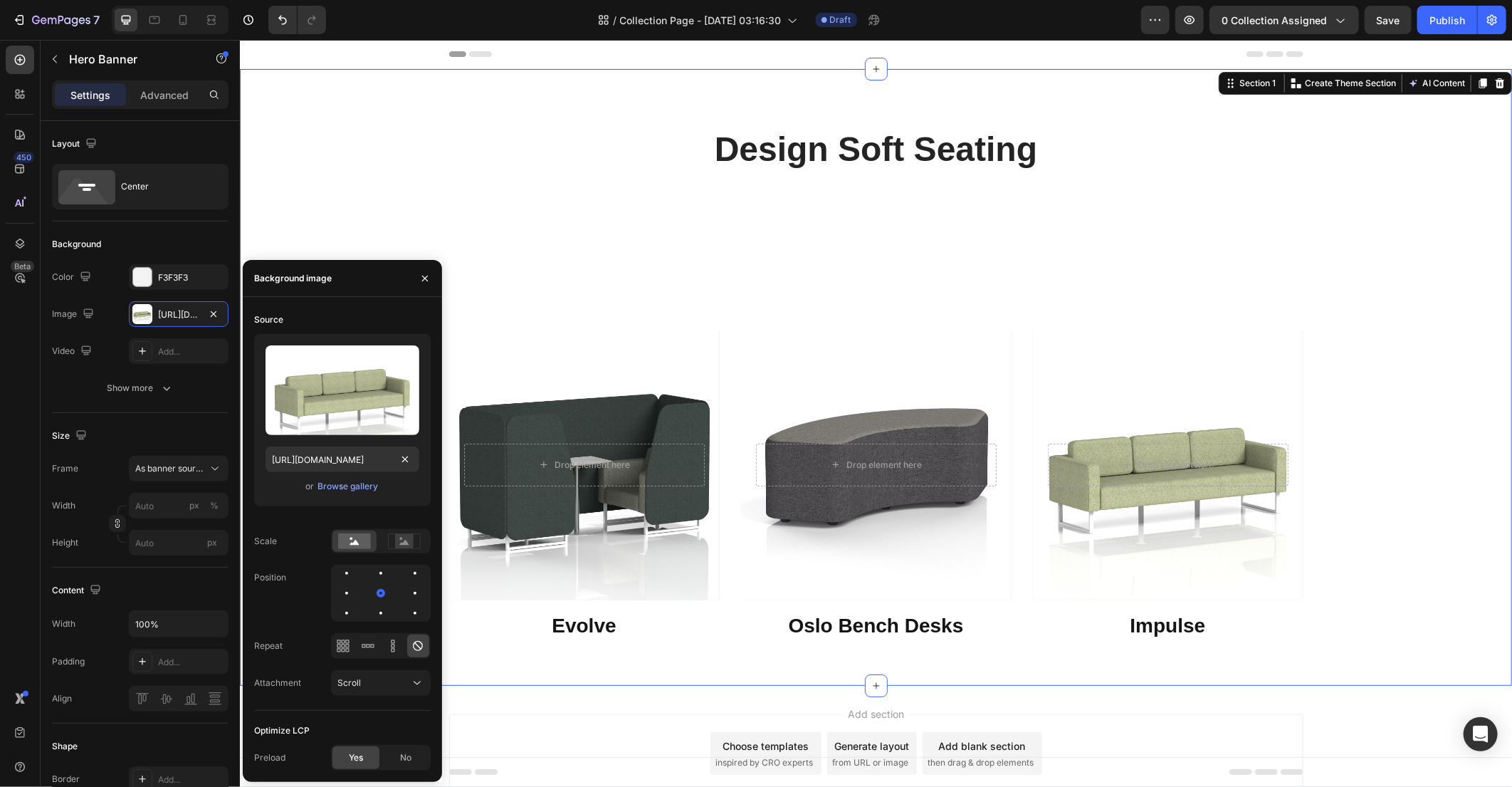
click at [1376, 379] on div "⁠⁠⁠⁠⁠⁠⁠ Design Soft Seating Heading Row Drop element here Row Hero Banner Evolv…" at bounding box center [875, 388] width 1251 height 526
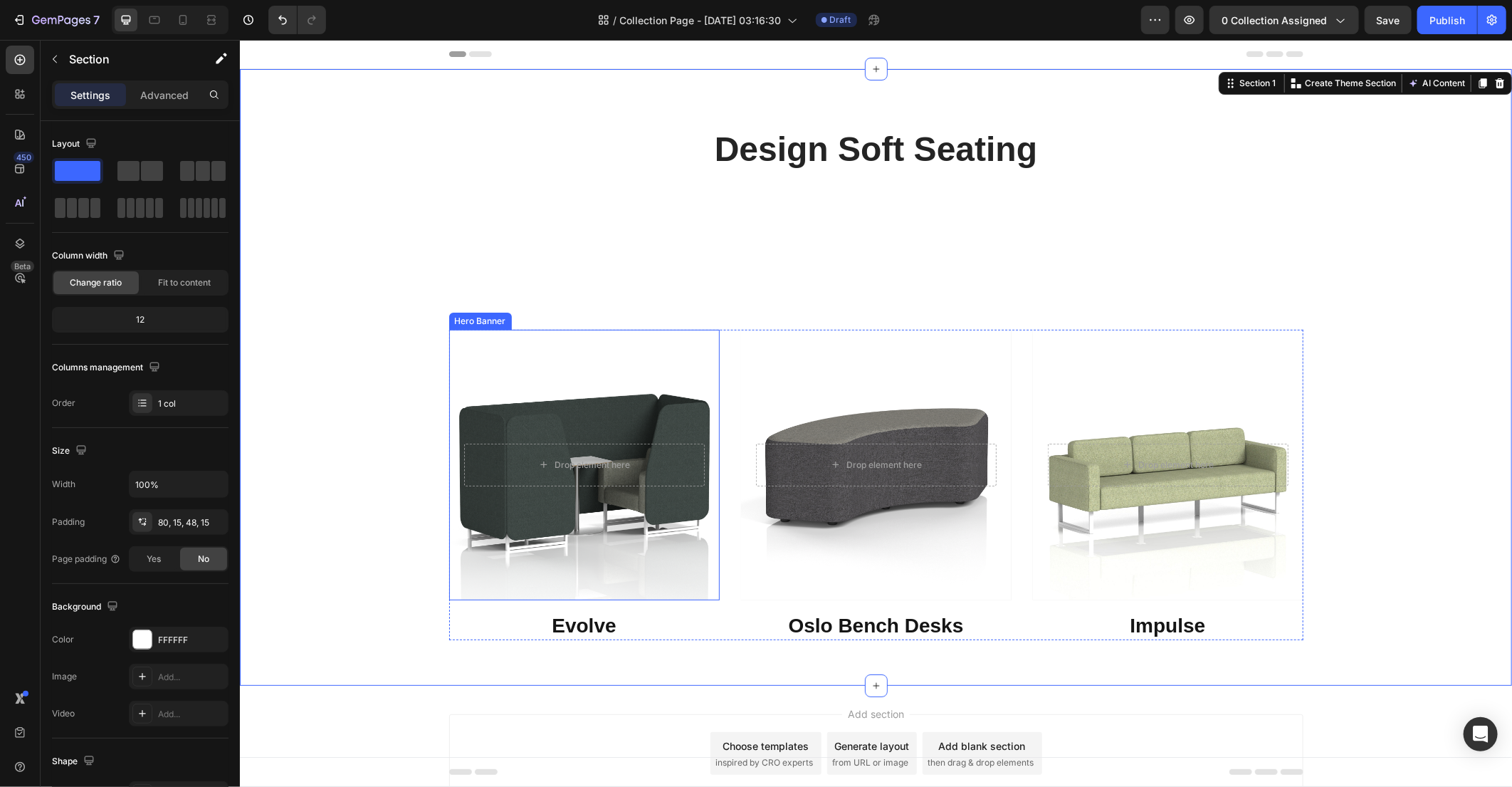
click at [512, 374] on div "Overlay" at bounding box center [583, 464] width 270 height 270
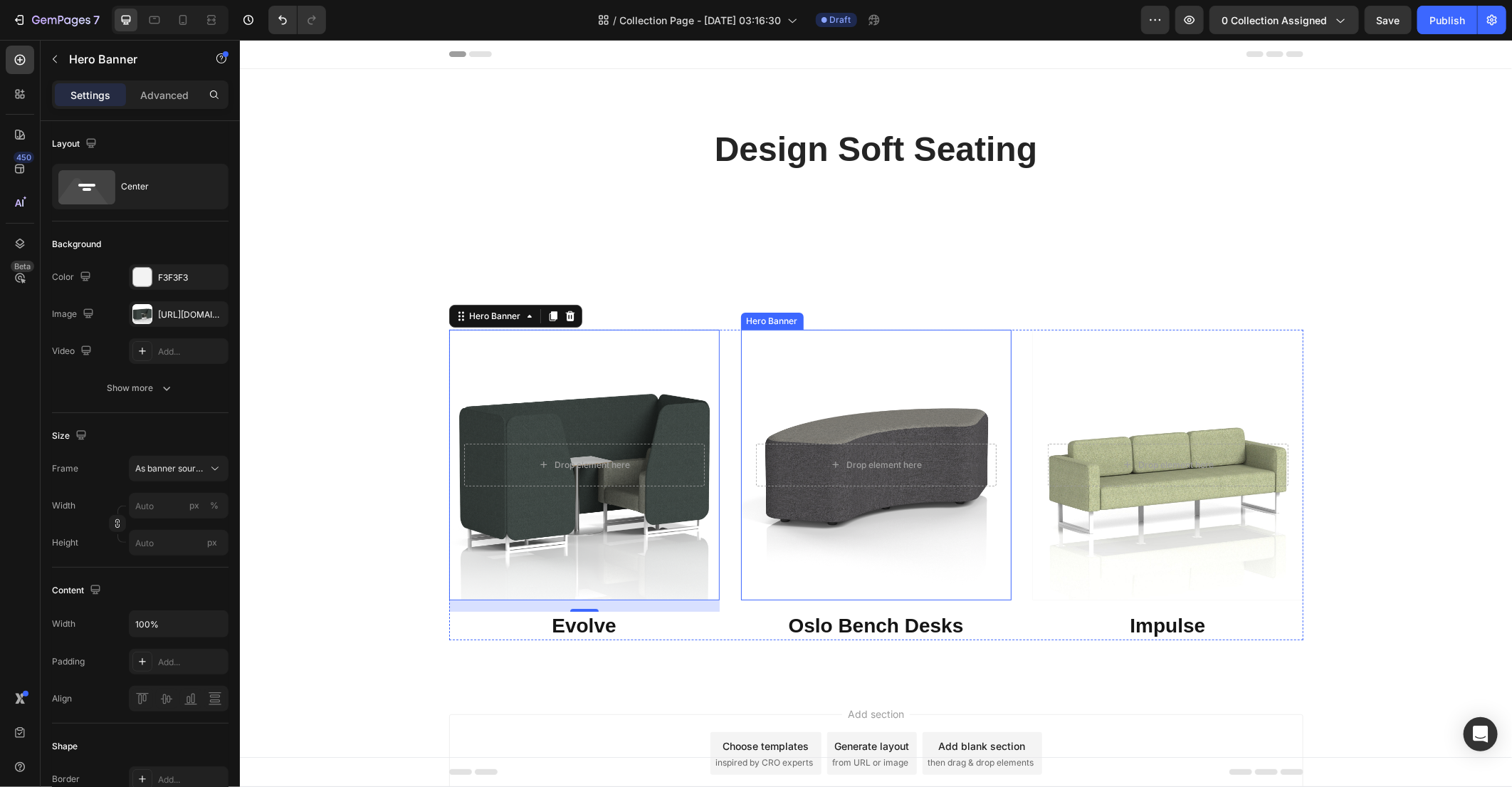
click at [740, 349] on div "Overlay" at bounding box center [875, 464] width 270 height 270
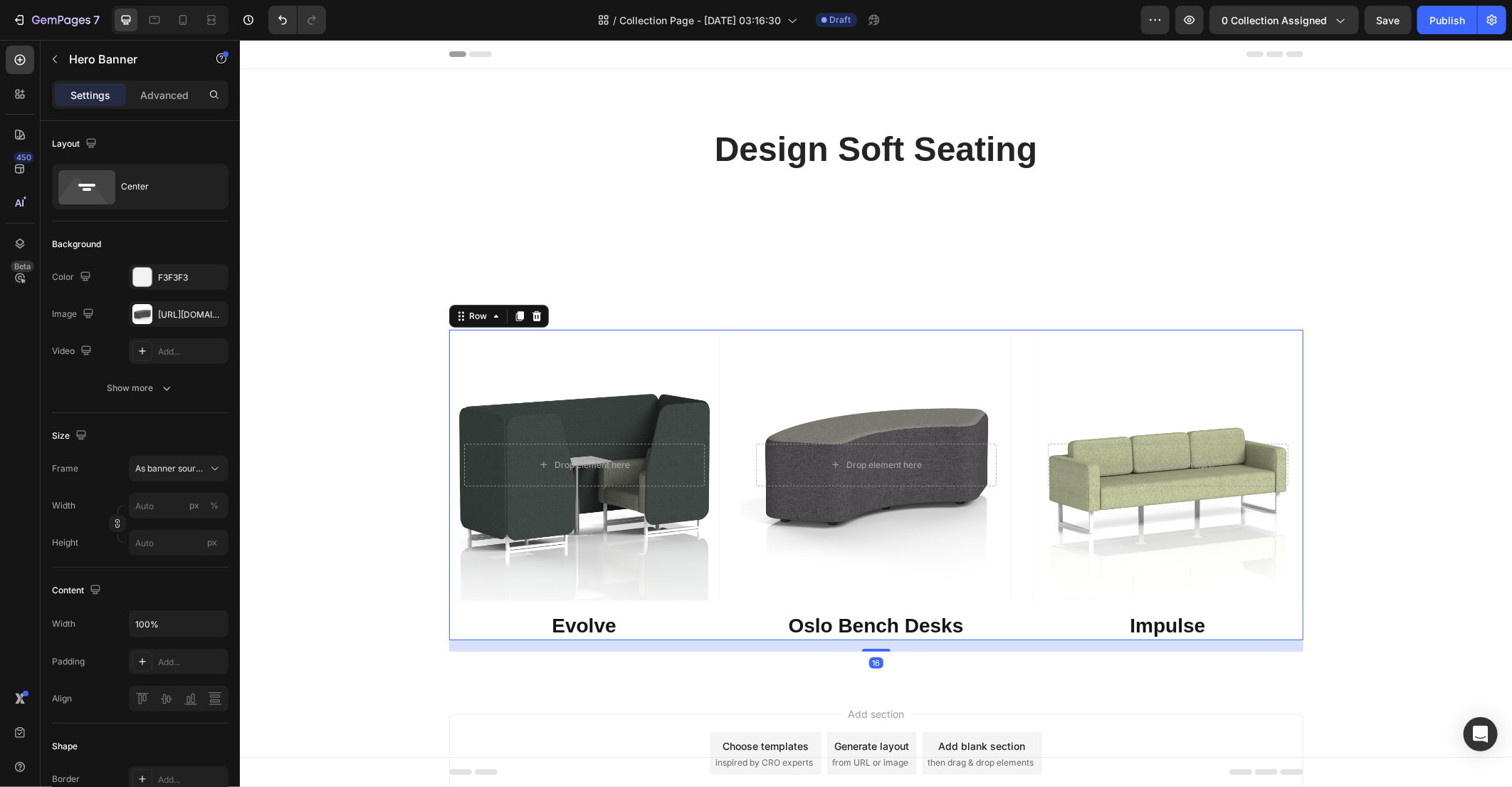
click at [729, 349] on div "Drop element here Row Hero Banner Evolve Heading Drop element here Row Hero Ban…" at bounding box center [875, 484] width 855 height 310
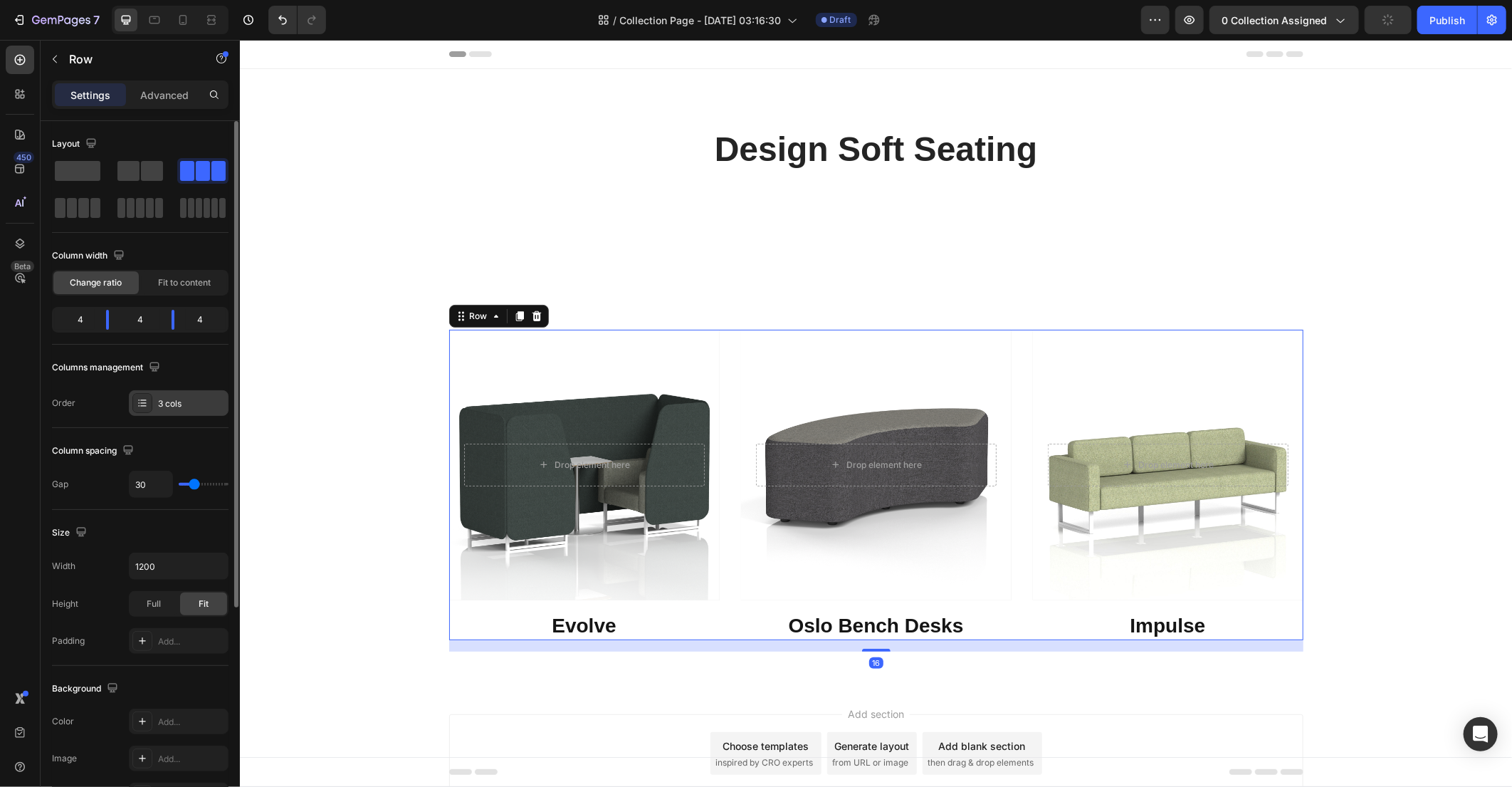
click at [157, 391] on div "3 cols" at bounding box center [179, 403] width 100 height 26
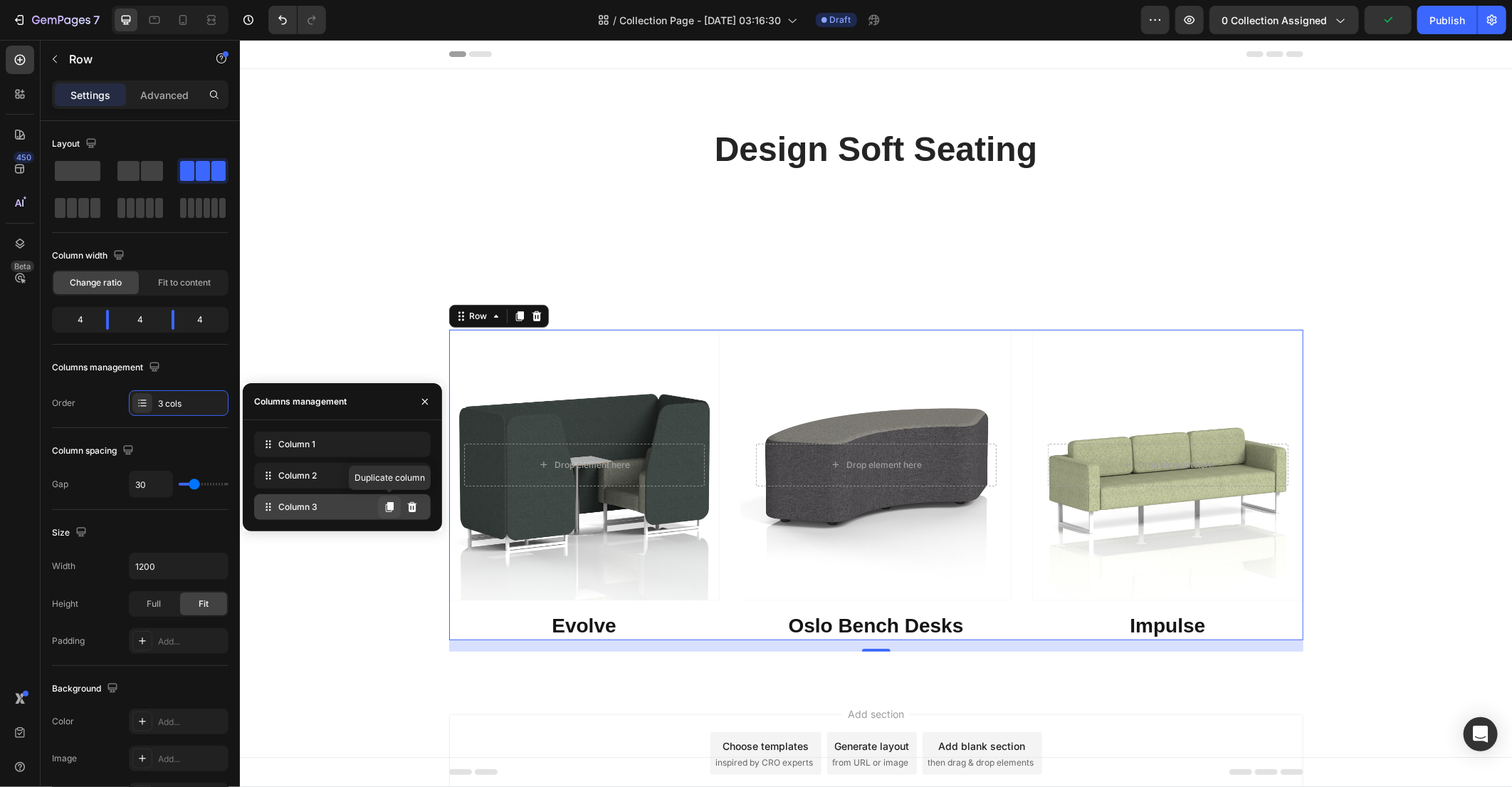
click at [392, 509] on icon at bounding box center [390, 506] width 8 height 10
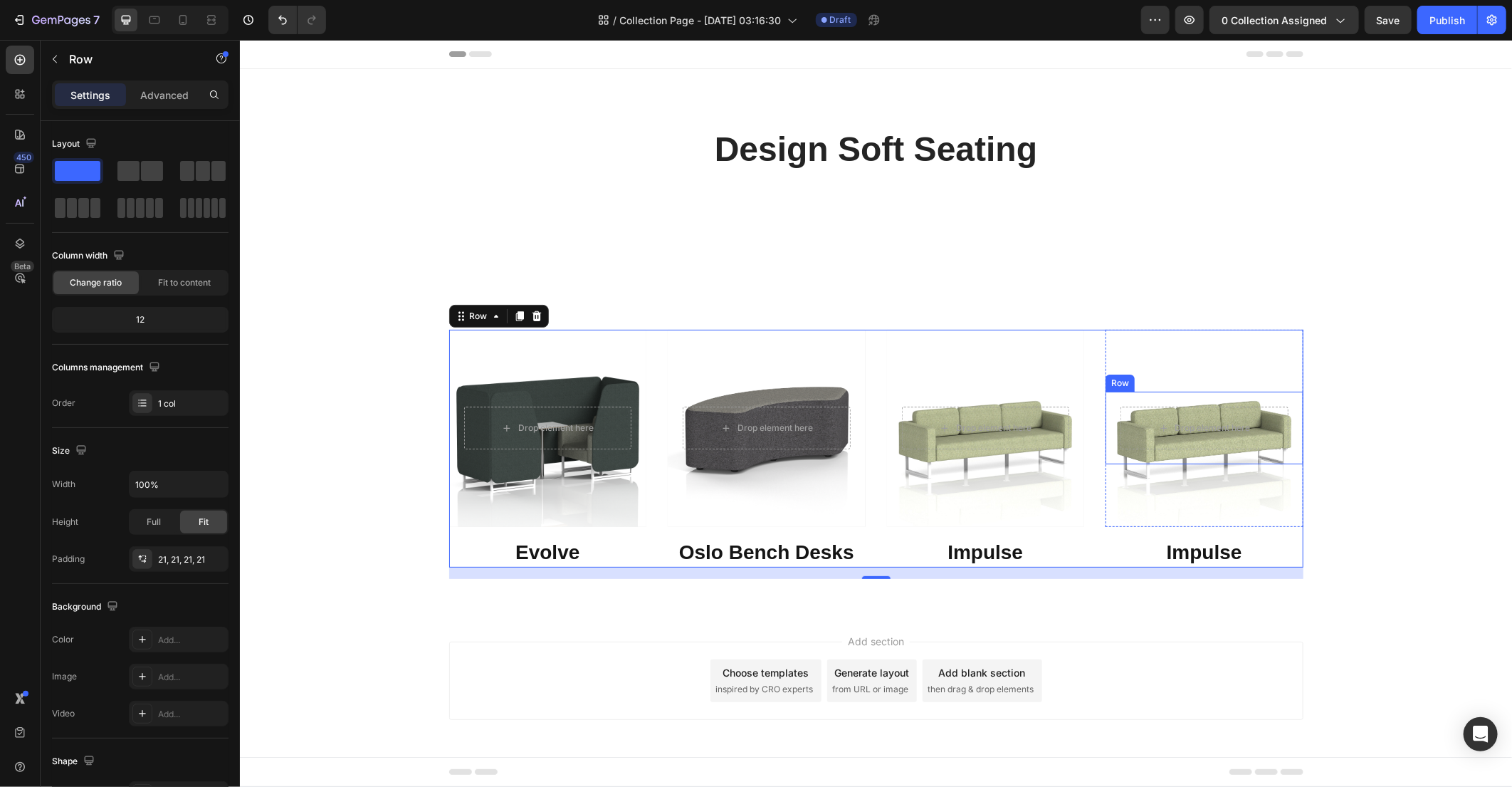
click at [1201, 462] on div "Drop element here Row" at bounding box center [1203, 427] width 198 height 73
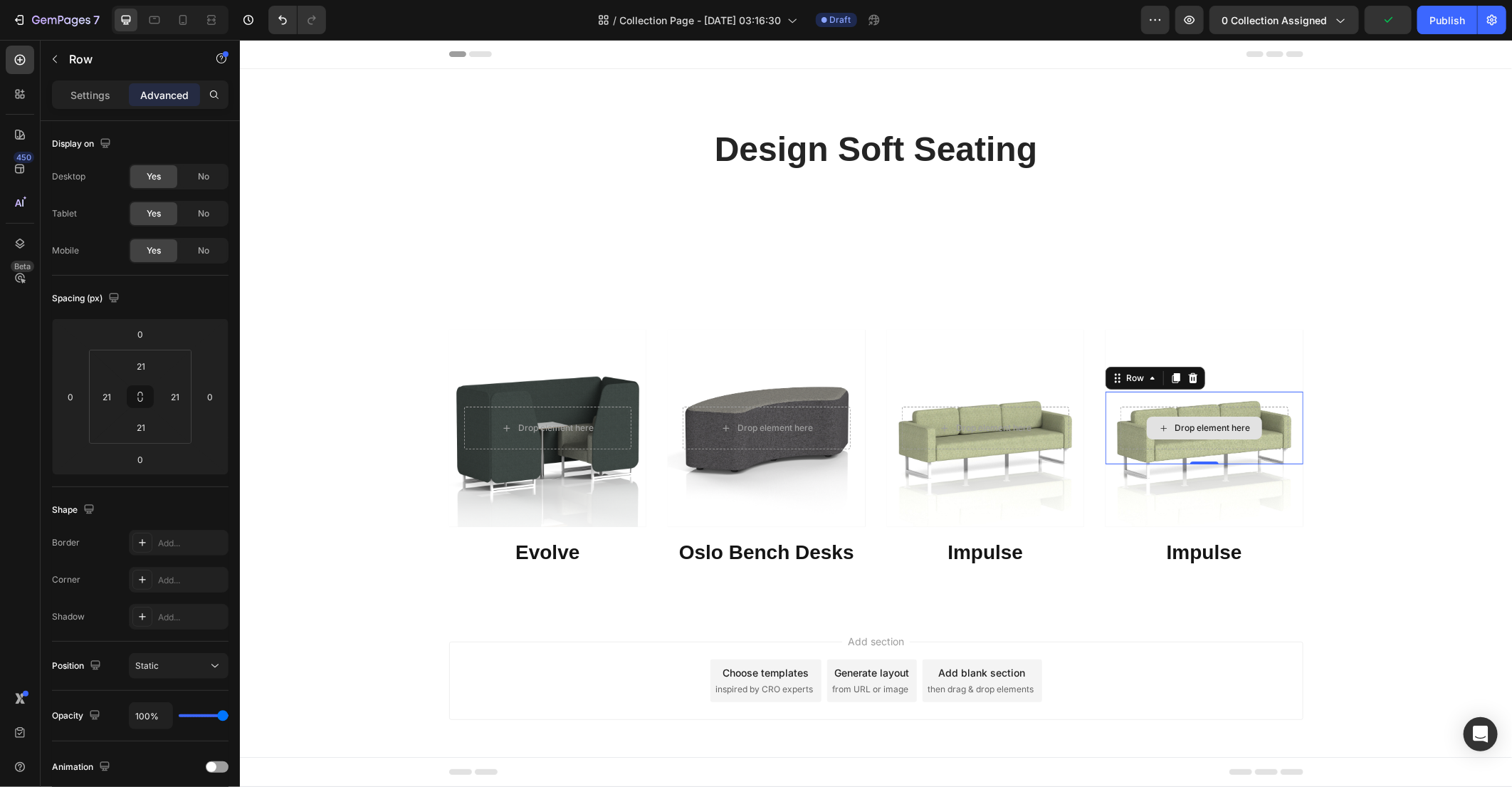
click at [1215, 433] on div "Drop element here" at bounding box center [1204, 427] width 116 height 23
click at [1280, 428] on div "Drop element here" at bounding box center [1203, 427] width 168 height 43
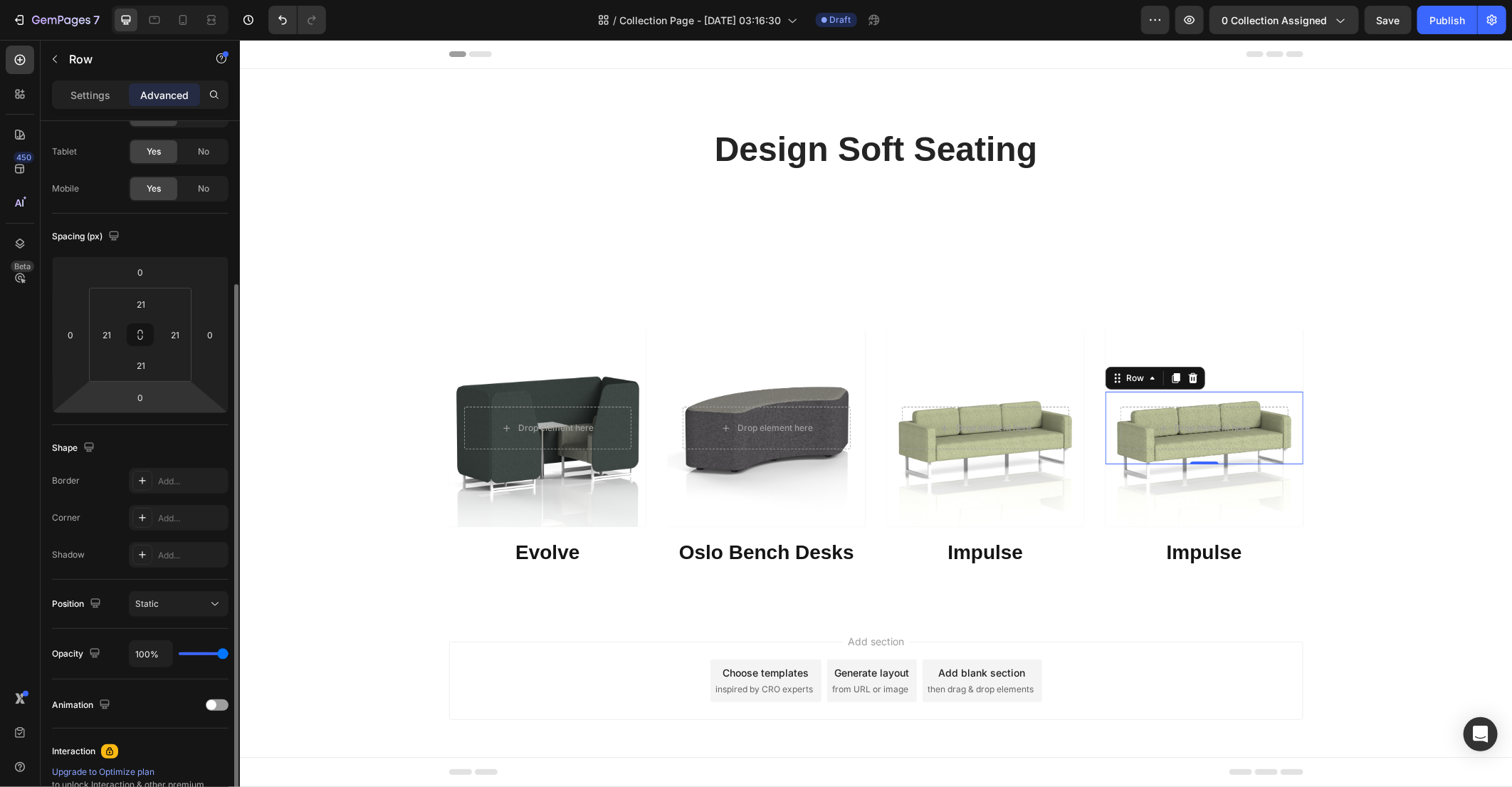
scroll to position [0, 0]
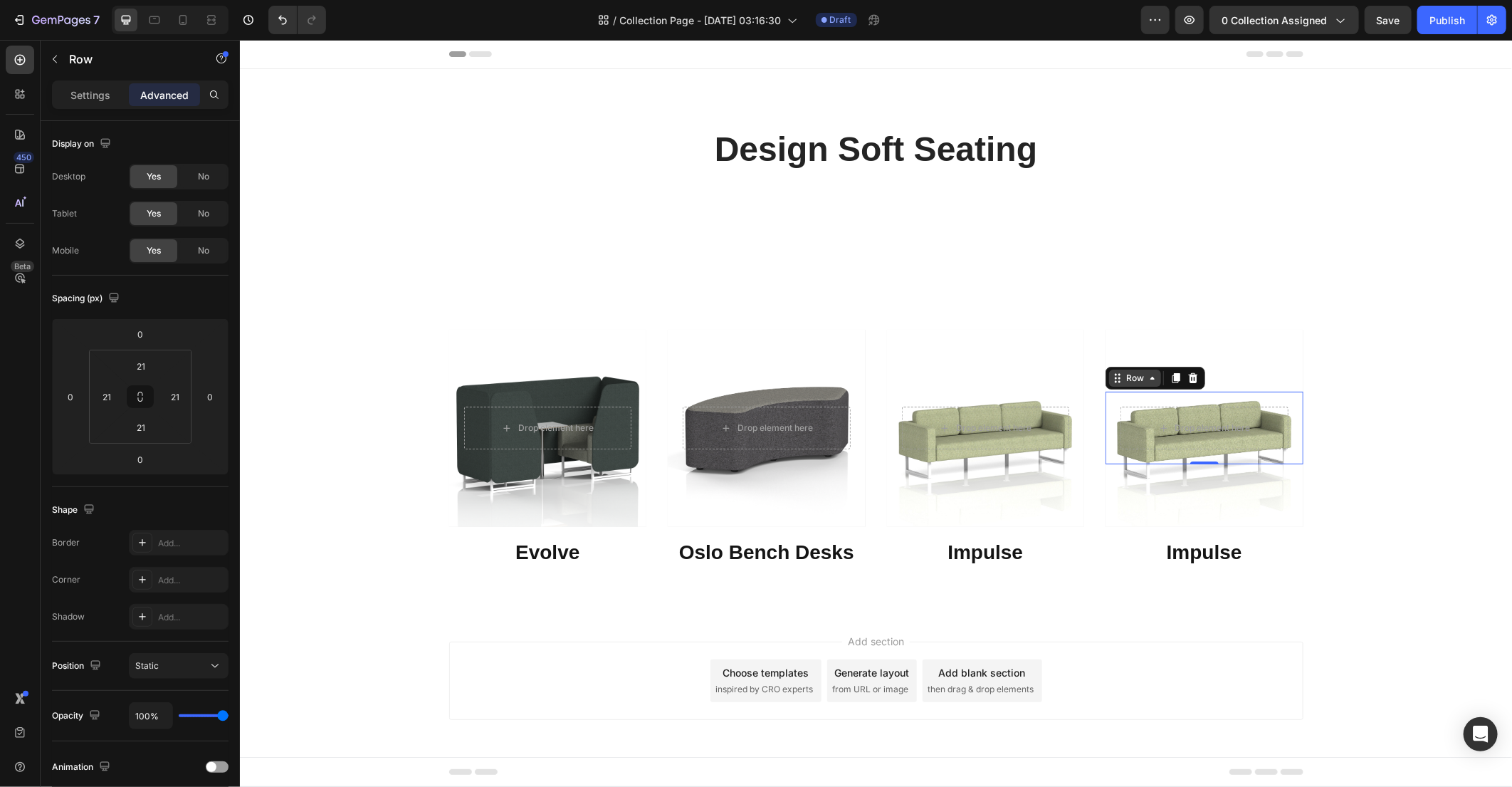
click at [1140, 379] on div "Row" at bounding box center [1134, 377] width 23 height 12
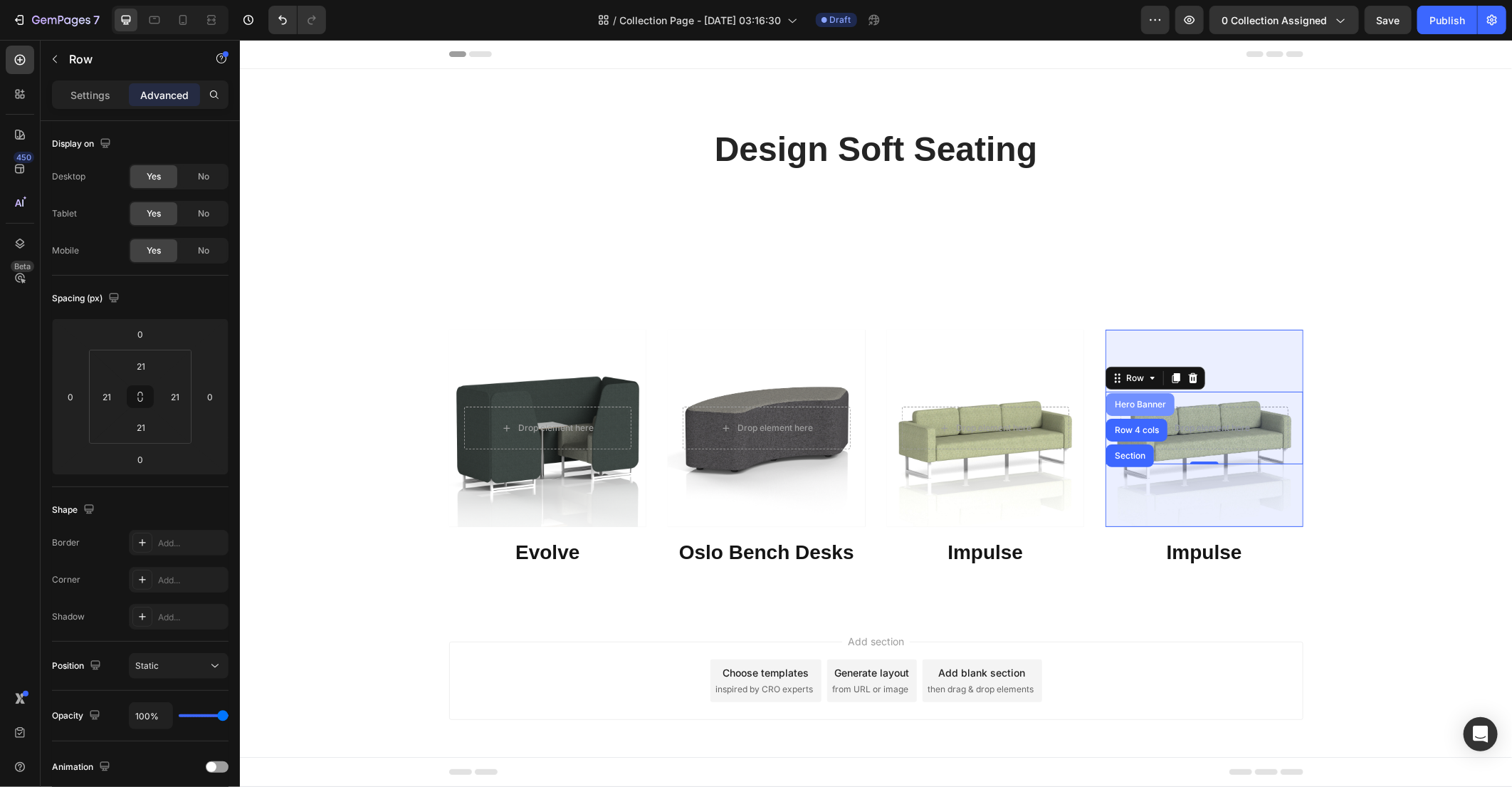
click at [1145, 404] on div "Hero Banner" at bounding box center [1140, 404] width 57 height 9
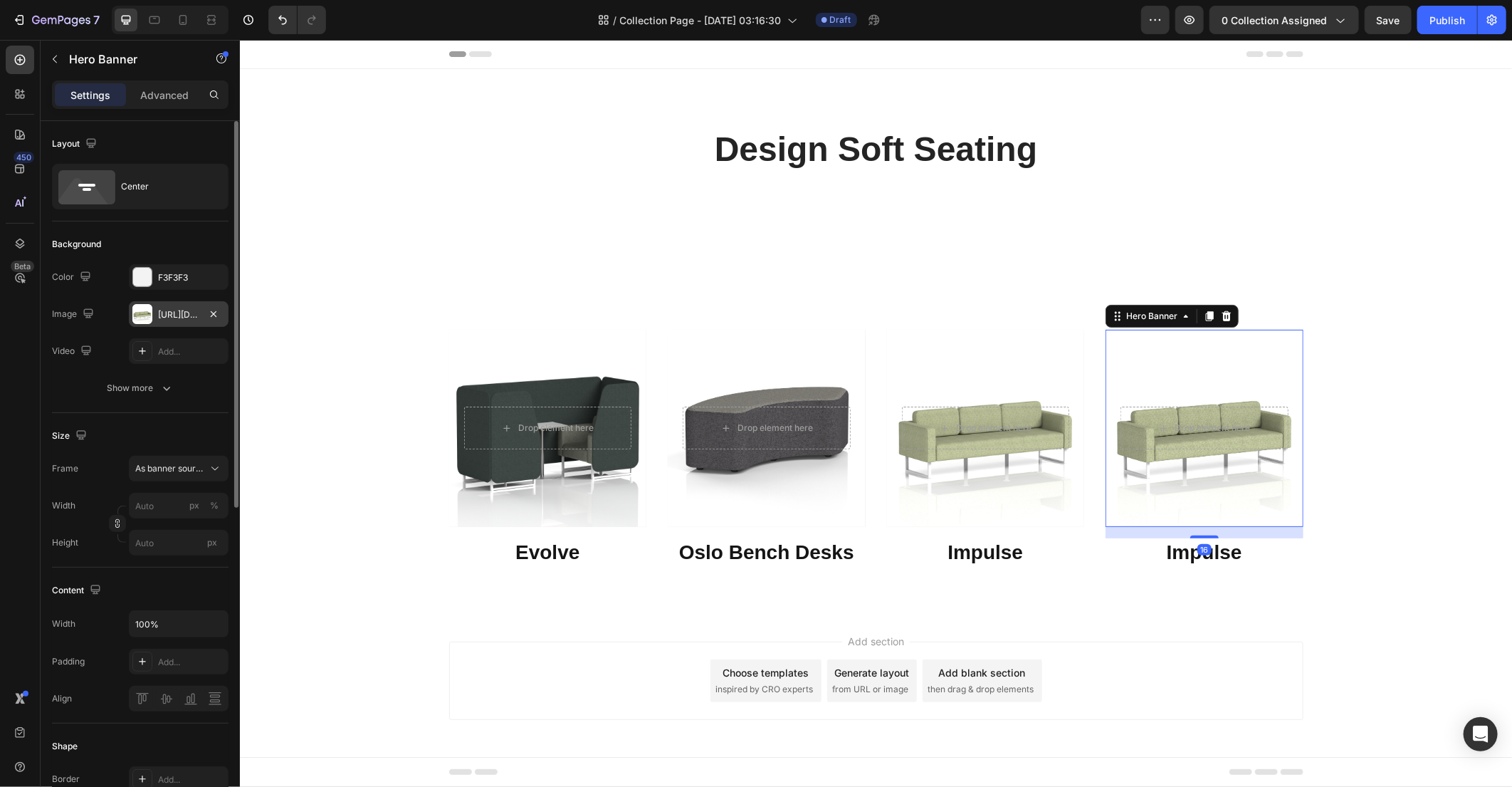
click at [177, 323] on div "[URL][DOMAIN_NAME]" at bounding box center [179, 314] width 100 height 26
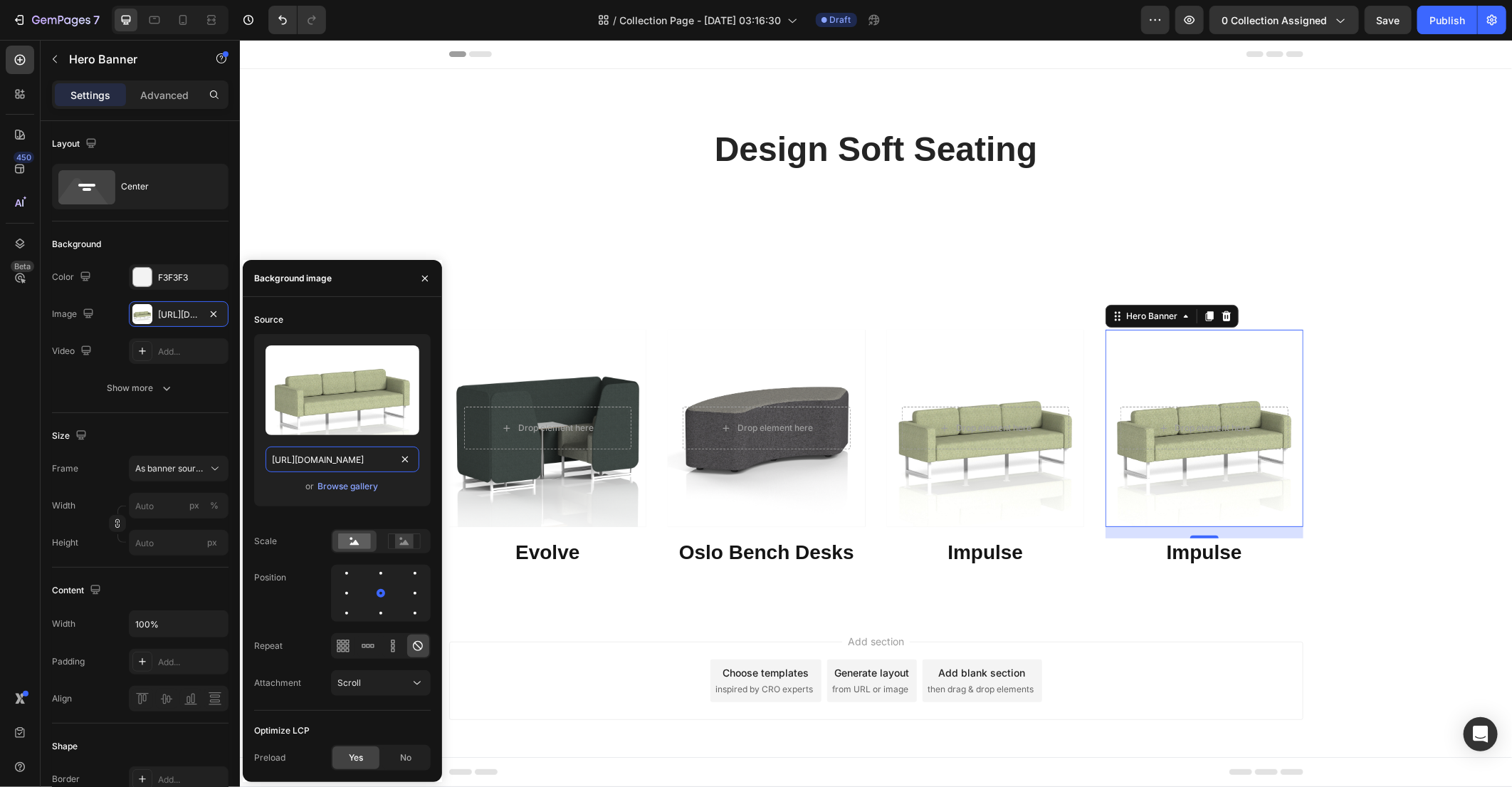
click at [342, 462] on input "[URL][DOMAIN_NAME]" at bounding box center [342, 459] width 154 height 26
paste input "/collections/brixworth-modular-seating"
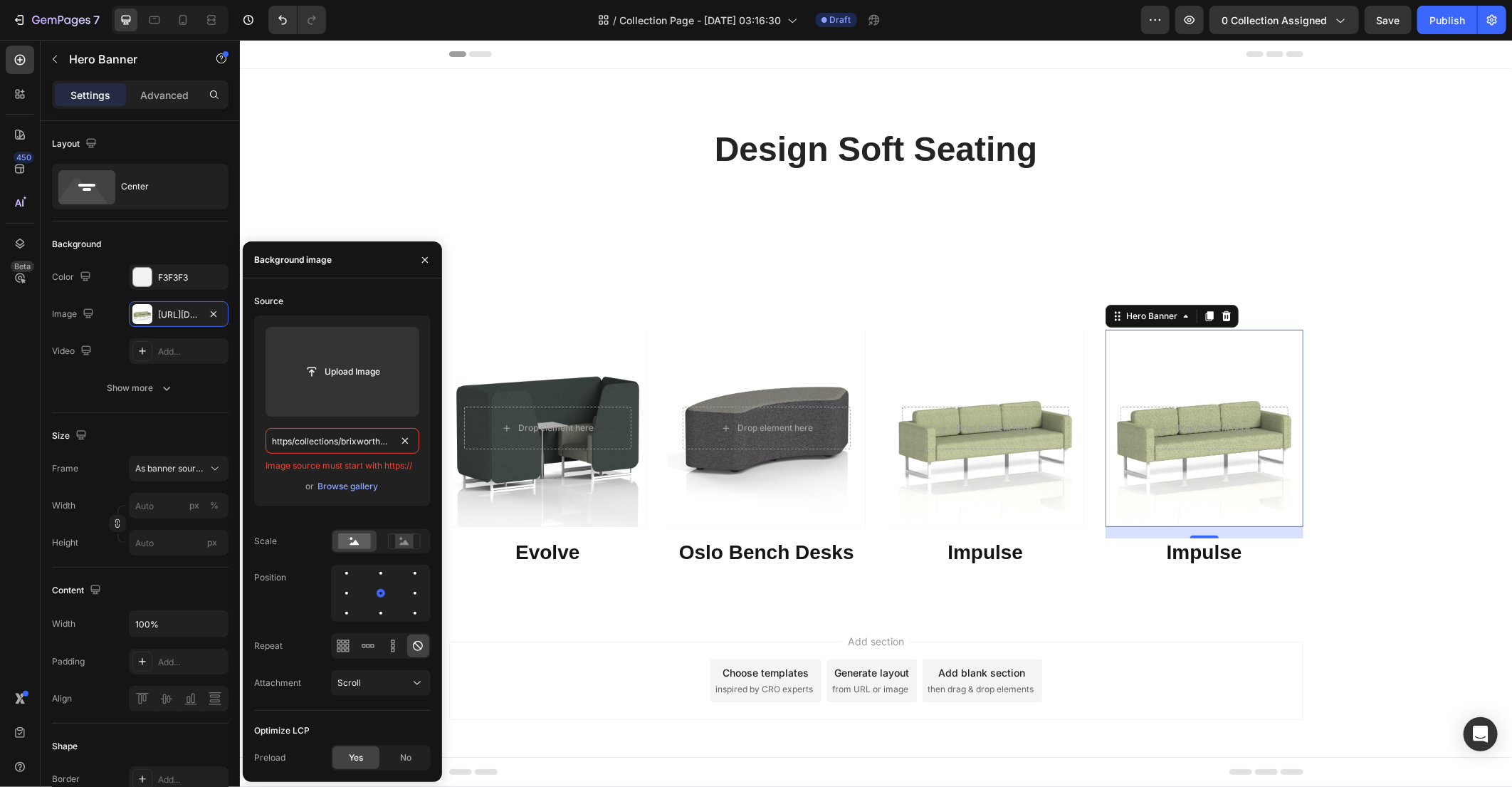
click at [318, 430] on input "https/collections/brixworth-modular-seating" at bounding box center [342, 440] width 154 height 26
click at [318, 432] on input "https/collections/brixworth-modular-seating" at bounding box center [342, 440] width 154 height 26
paste input "://[DOMAIN_NAME][URL]"
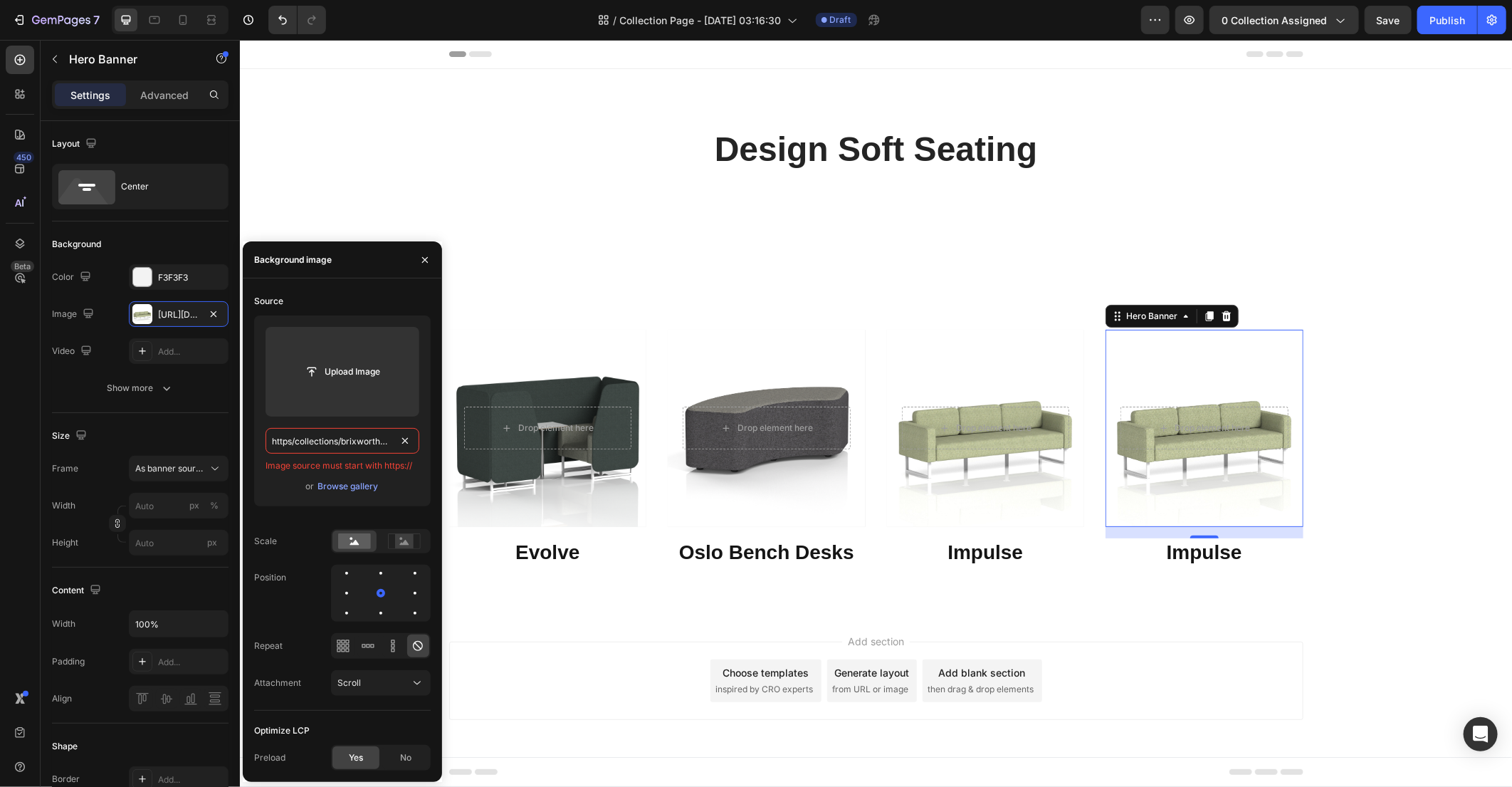
type input "[URL][DOMAIN_NAME]"
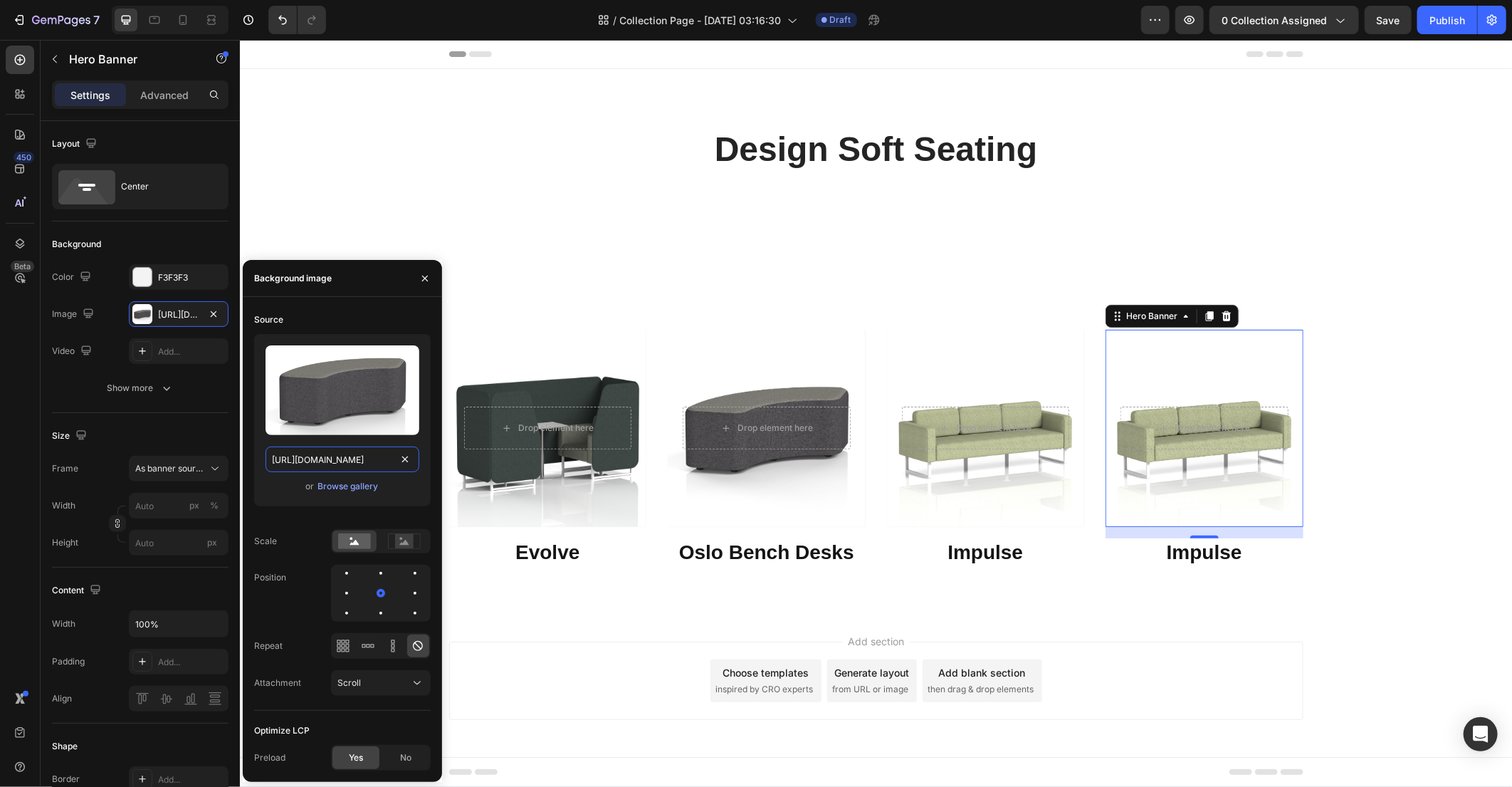
scroll to position [0, 236]
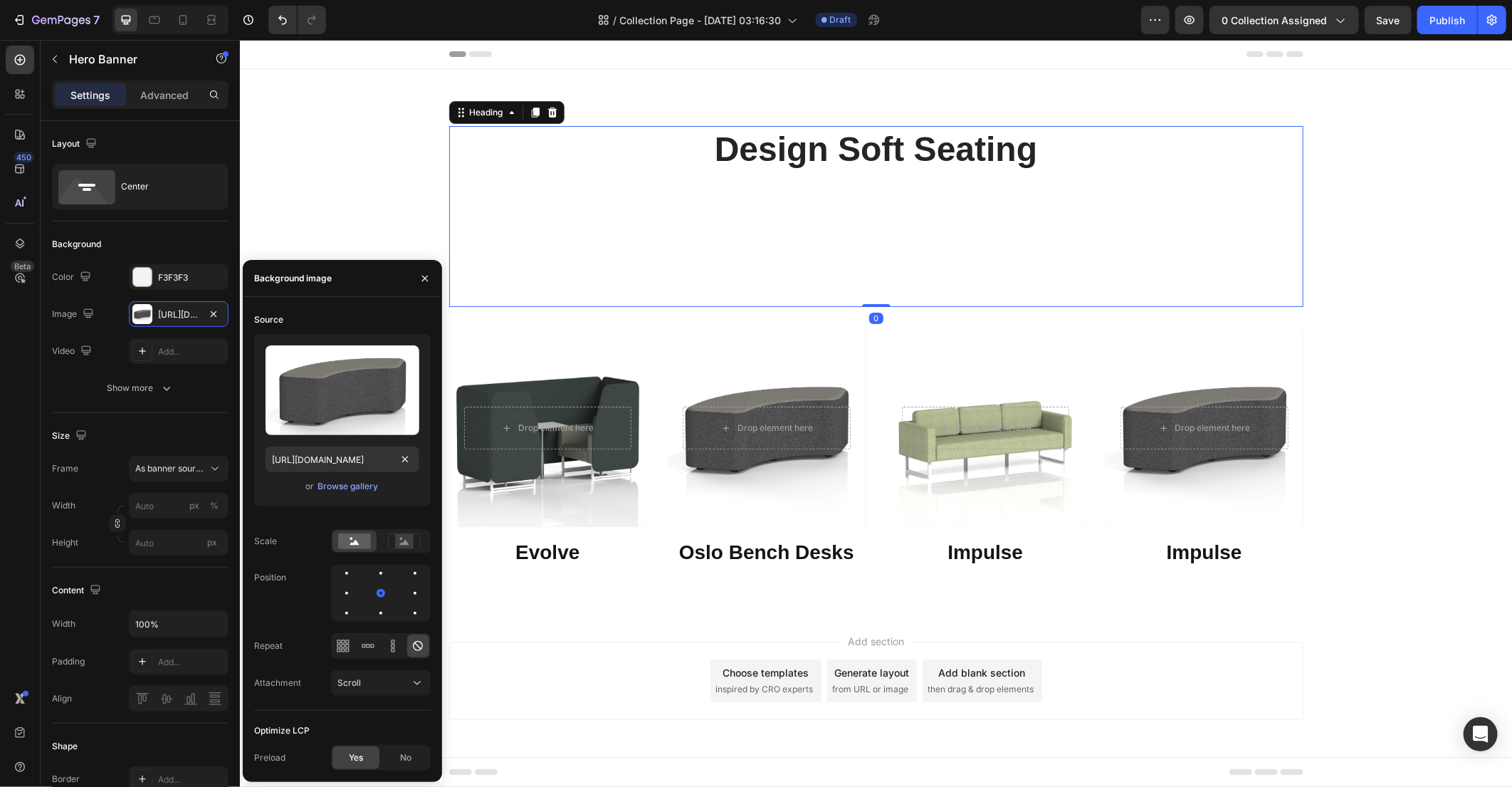
click at [672, 247] on p "⁠⁠⁠⁠⁠⁠⁠ Design Soft Seating" at bounding box center [875, 215] width 851 height 178
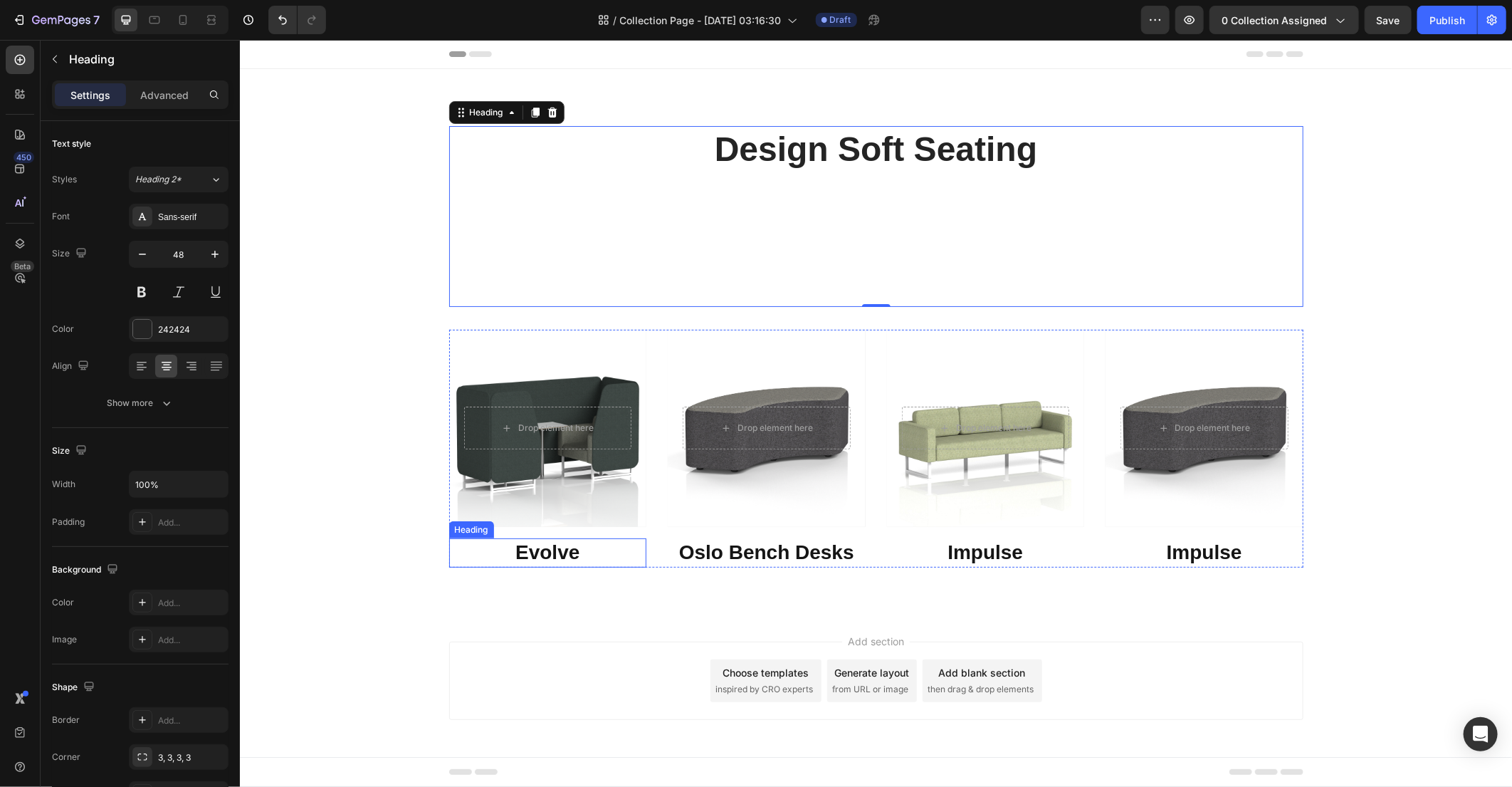
click at [565, 557] on h3 "Evolve" at bounding box center [547, 551] width 198 height 28
click at [565, 557] on p "Evolve" at bounding box center [547, 551] width 195 height 26
click at [778, 555] on h3 "Oslo Bench Desks" at bounding box center [766, 551] width 198 height 28
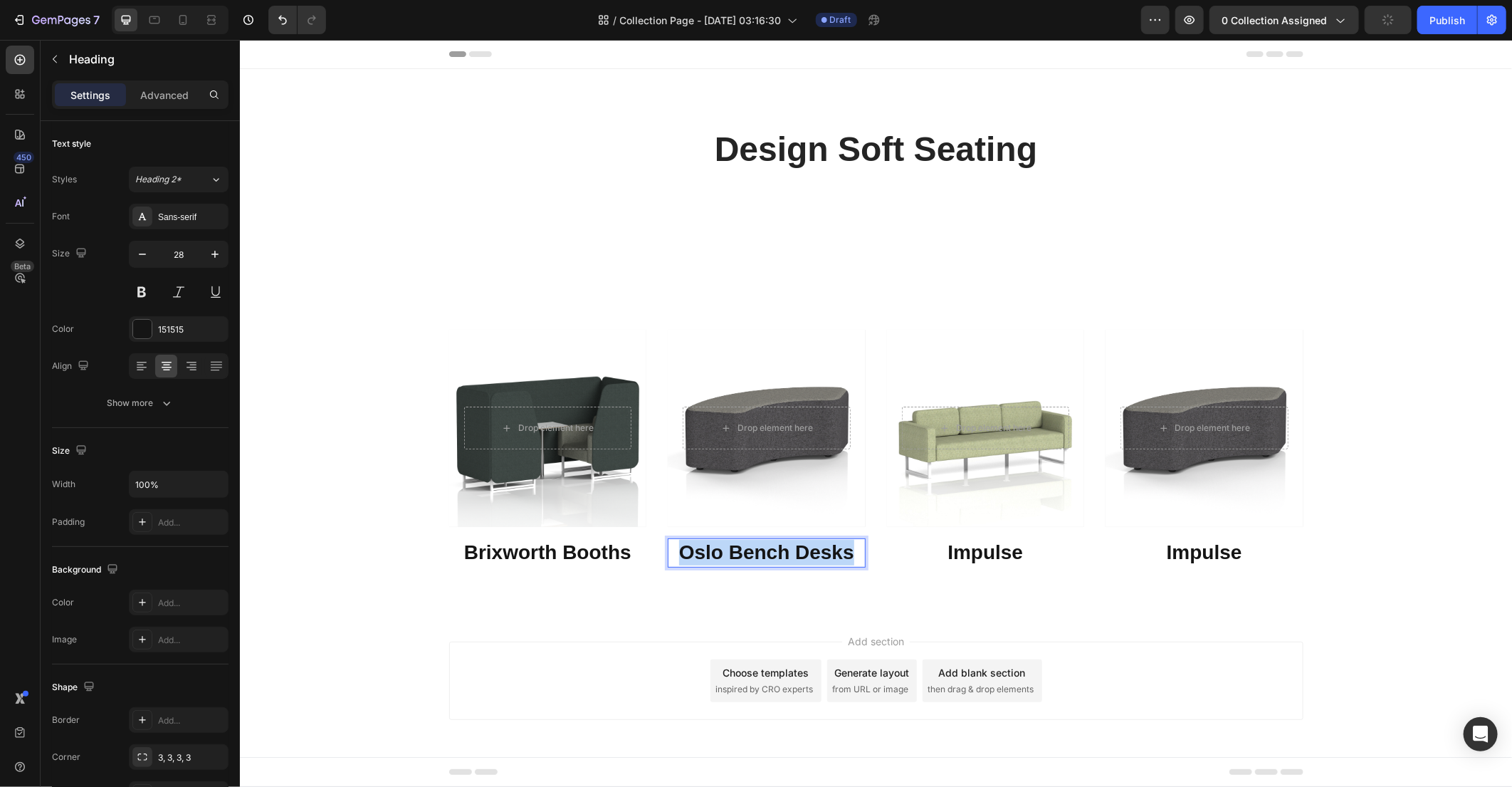
click at [778, 555] on p "Oslo Bench Desks" at bounding box center [766, 551] width 195 height 26
click at [985, 554] on h3 "Impulse" at bounding box center [985, 551] width 198 height 28
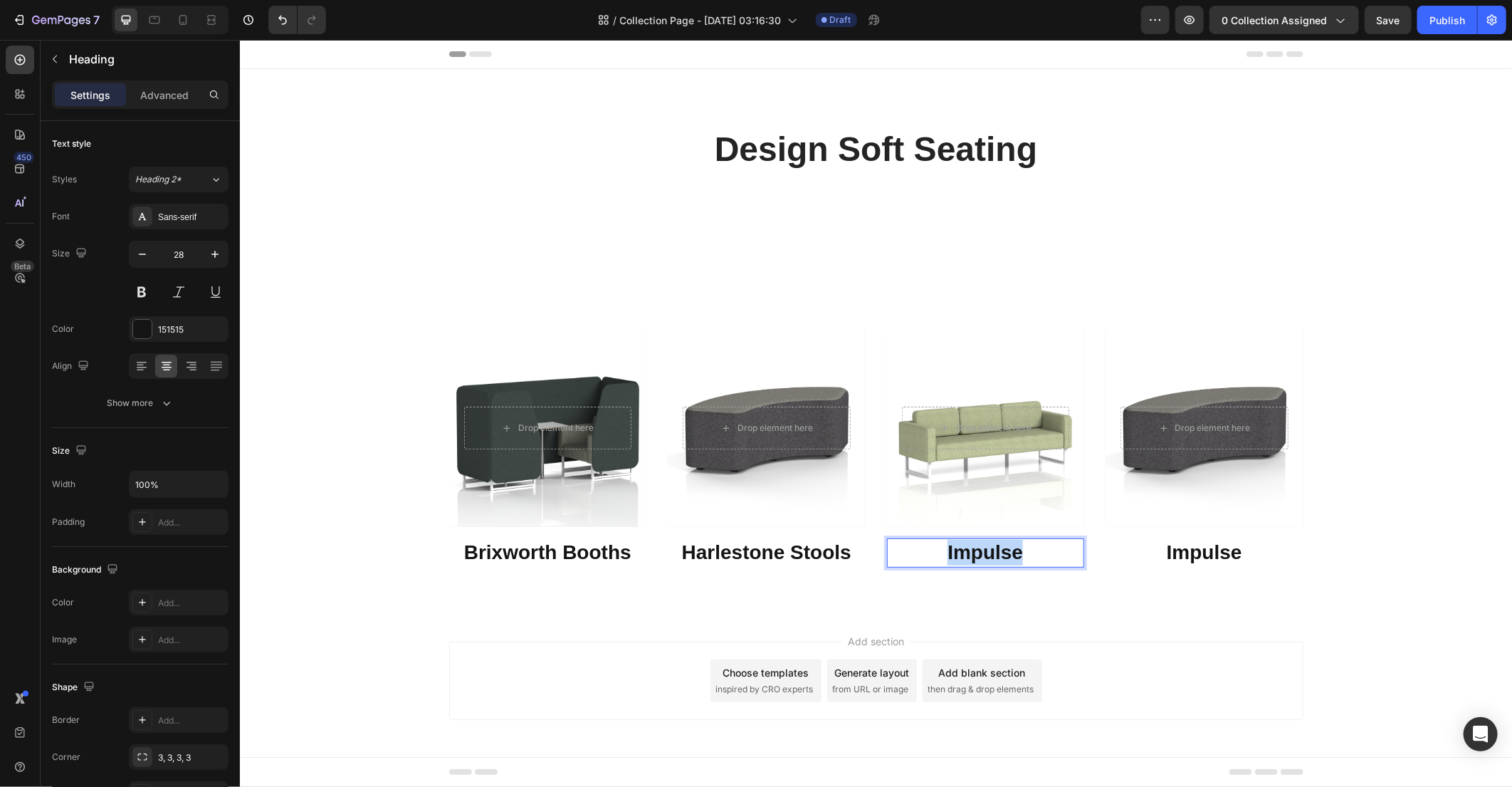
click at [985, 554] on p "Impulse" at bounding box center [985, 551] width 195 height 26
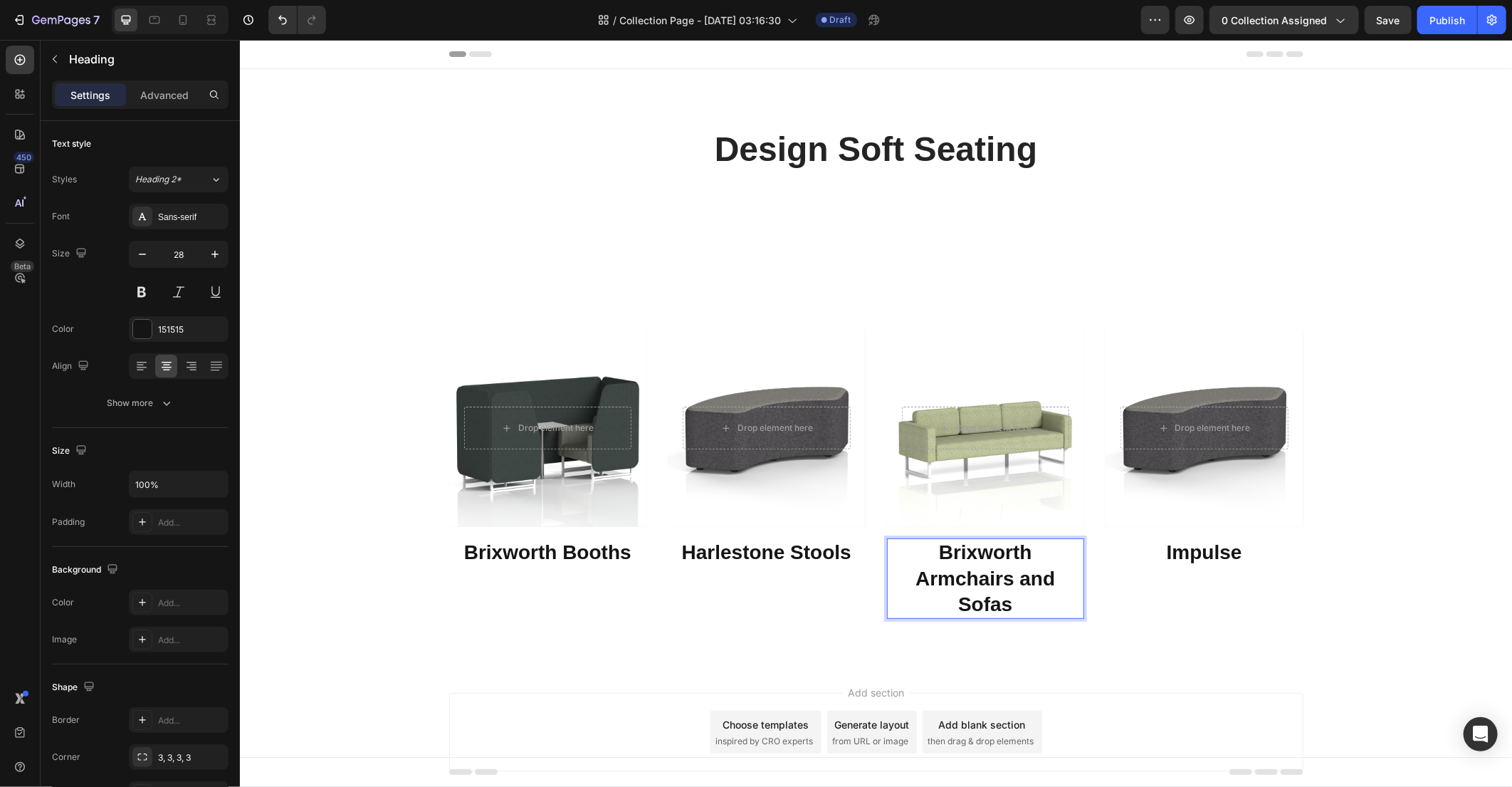
click at [1223, 548] on h3 "Impulse" at bounding box center [1203, 551] width 198 height 28
click at [1223, 548] on p "Impulse" at bounding box center [1203, 551] width 195 height 26
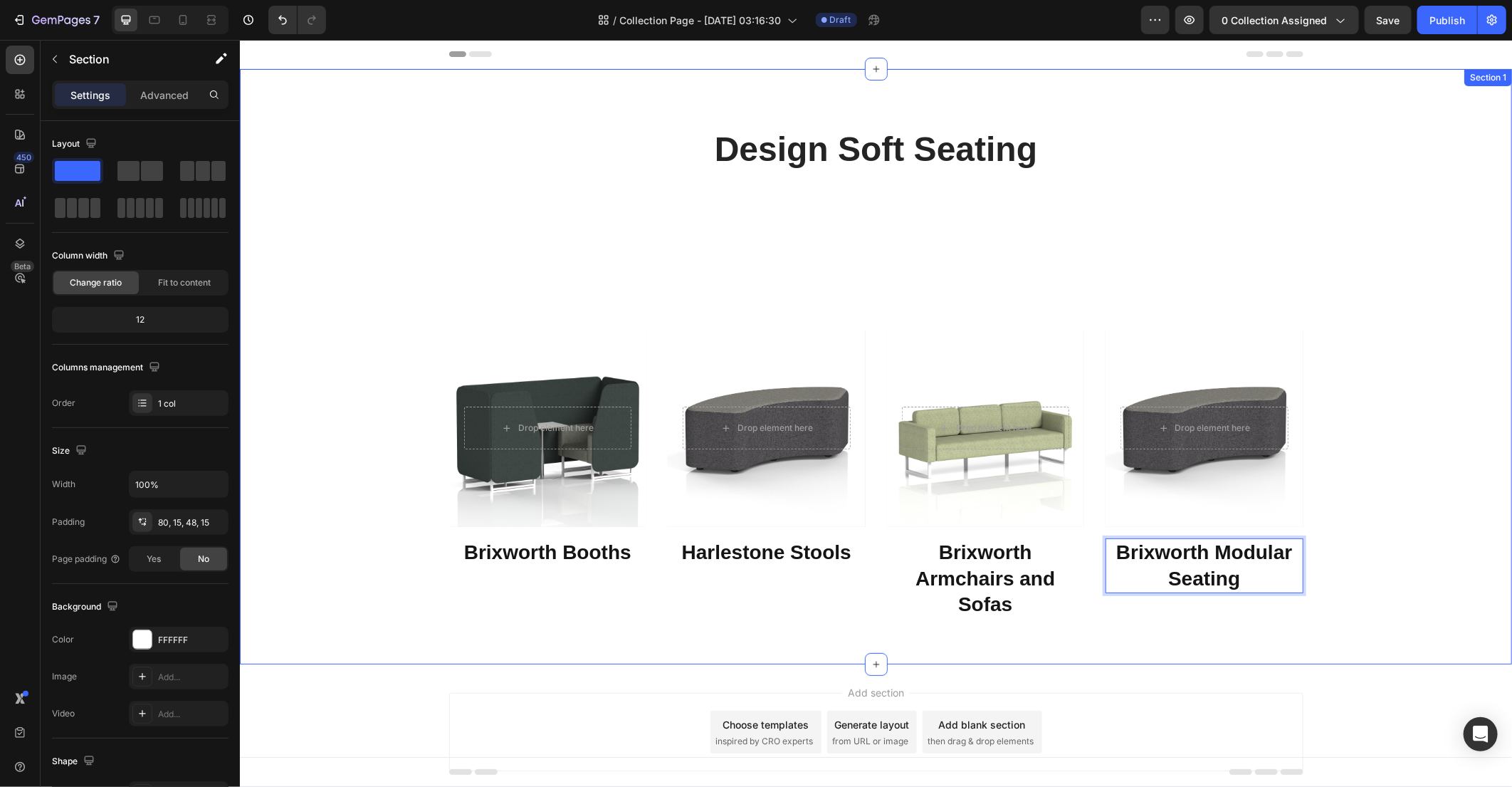
click at [1451, 587] on div "⁠⁠⁠⁠⁠⁠⁠ Design Soft Seating Heading Row Drop element here Row Hero Banner ⁠⁠⁠⁠⁠…" at bounding box center [875, 377] width 1251 height 504
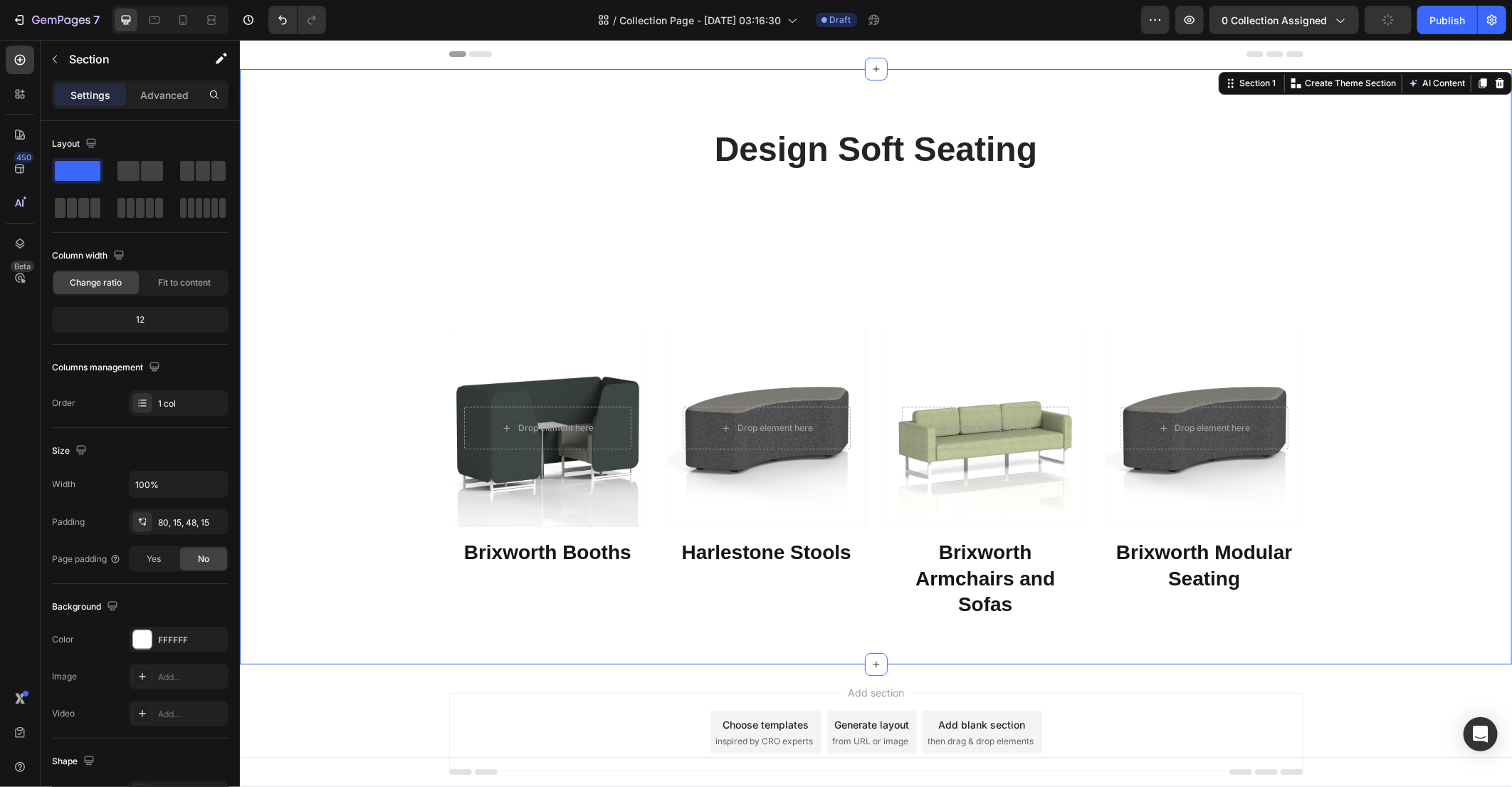
click at [1341, 416] on div "⁠⁠⁠⁠⁠⁠⁠ Design Soft Seating Heading Row Drop element here Row Hero Banner ⁠⁠⁠⁠⁠…" at bounding box center [875, 377] width 1251 height 504
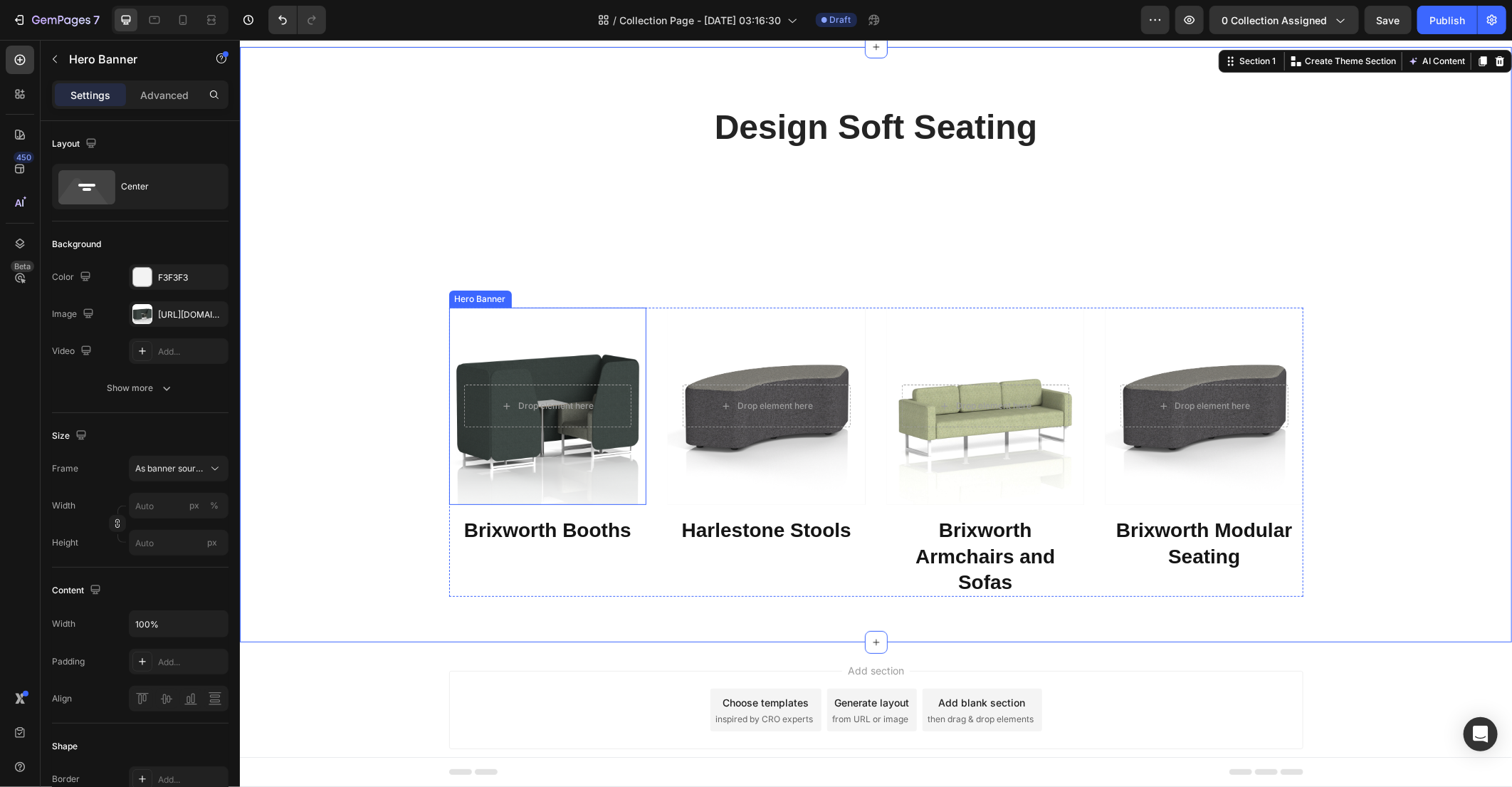
click at [615, 479] on div "Overlay" at bounding box center [547, 406] width 198 height 198
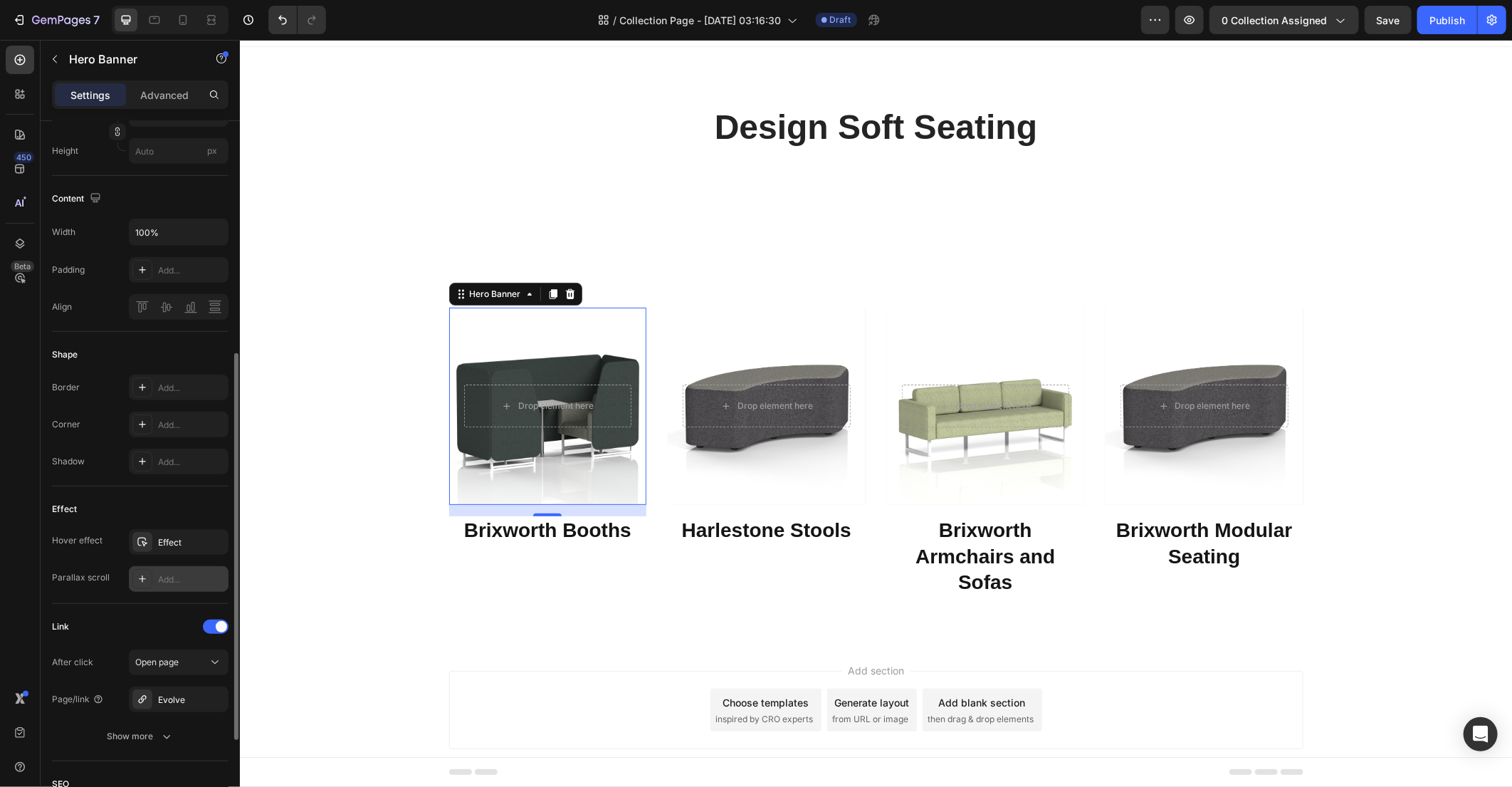
scroll to position [584, 0]
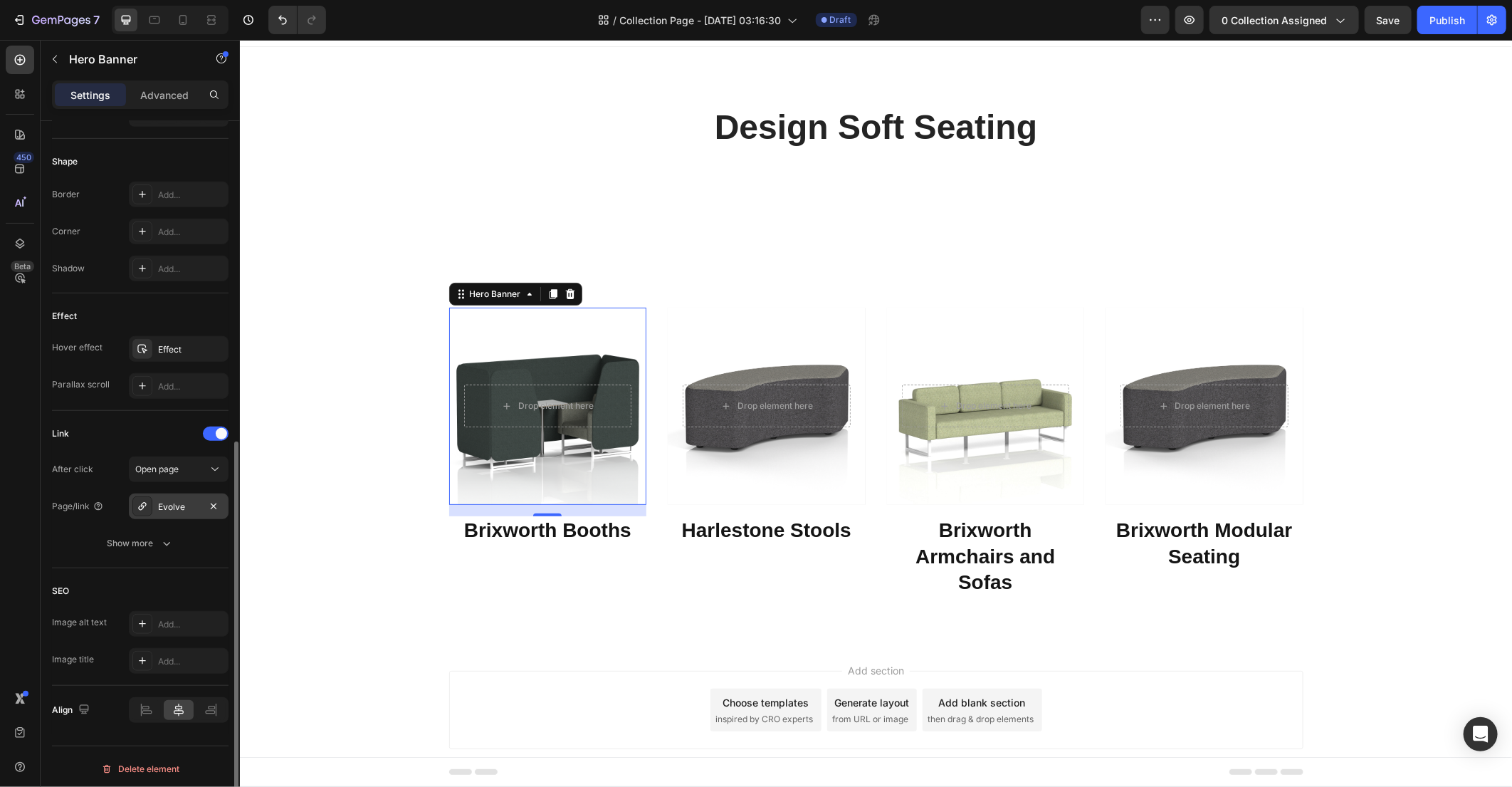
click at [179, 507] on div "Evolve" at bounding box center [179, 507] width 41 height 12
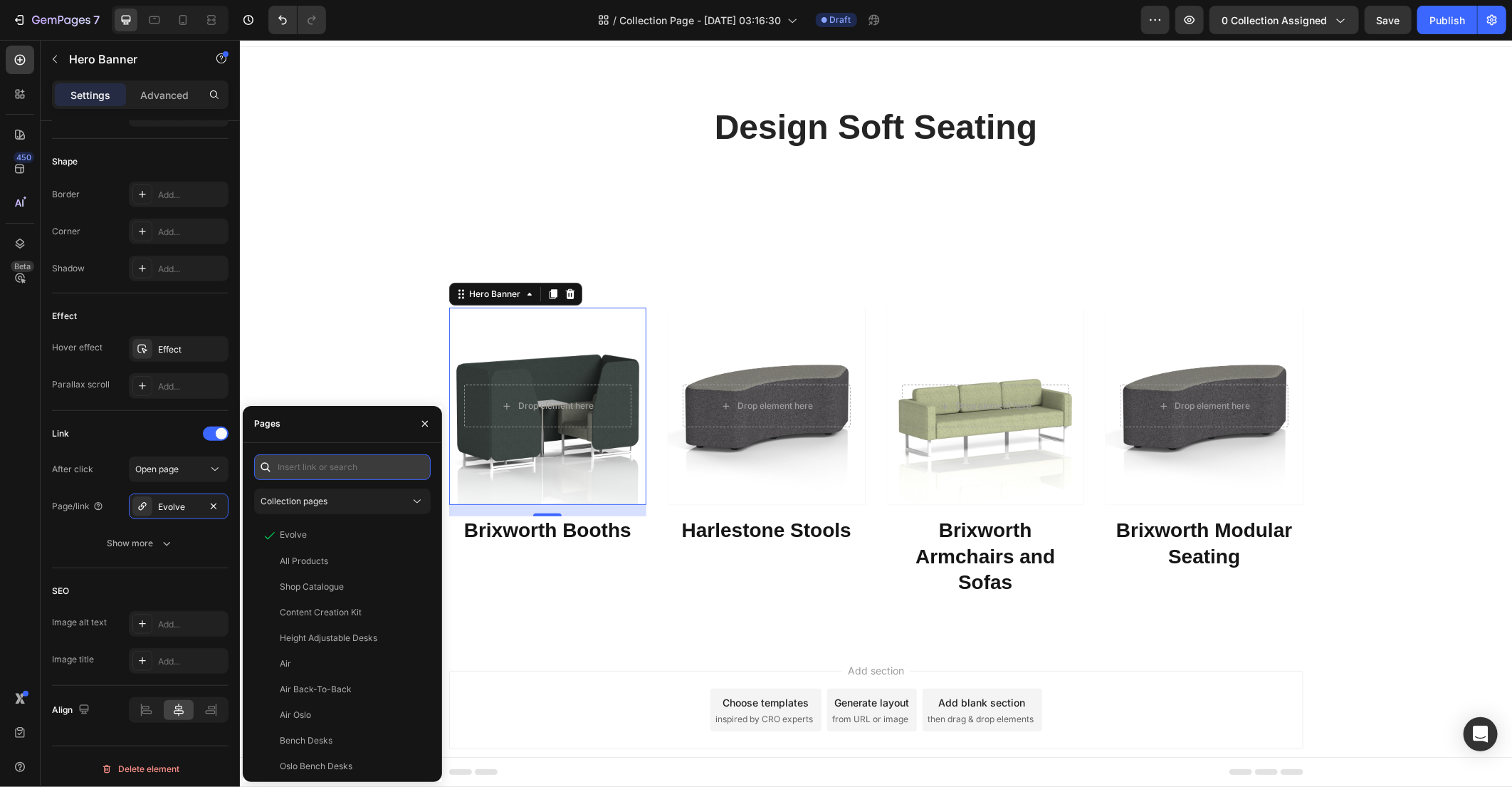
click at [342, 470] on input "text" at bounding box center [342, 467] width 177 height 26
paste input "/collections/brixworth-booths"
type input "/collections/brixworth-booths"
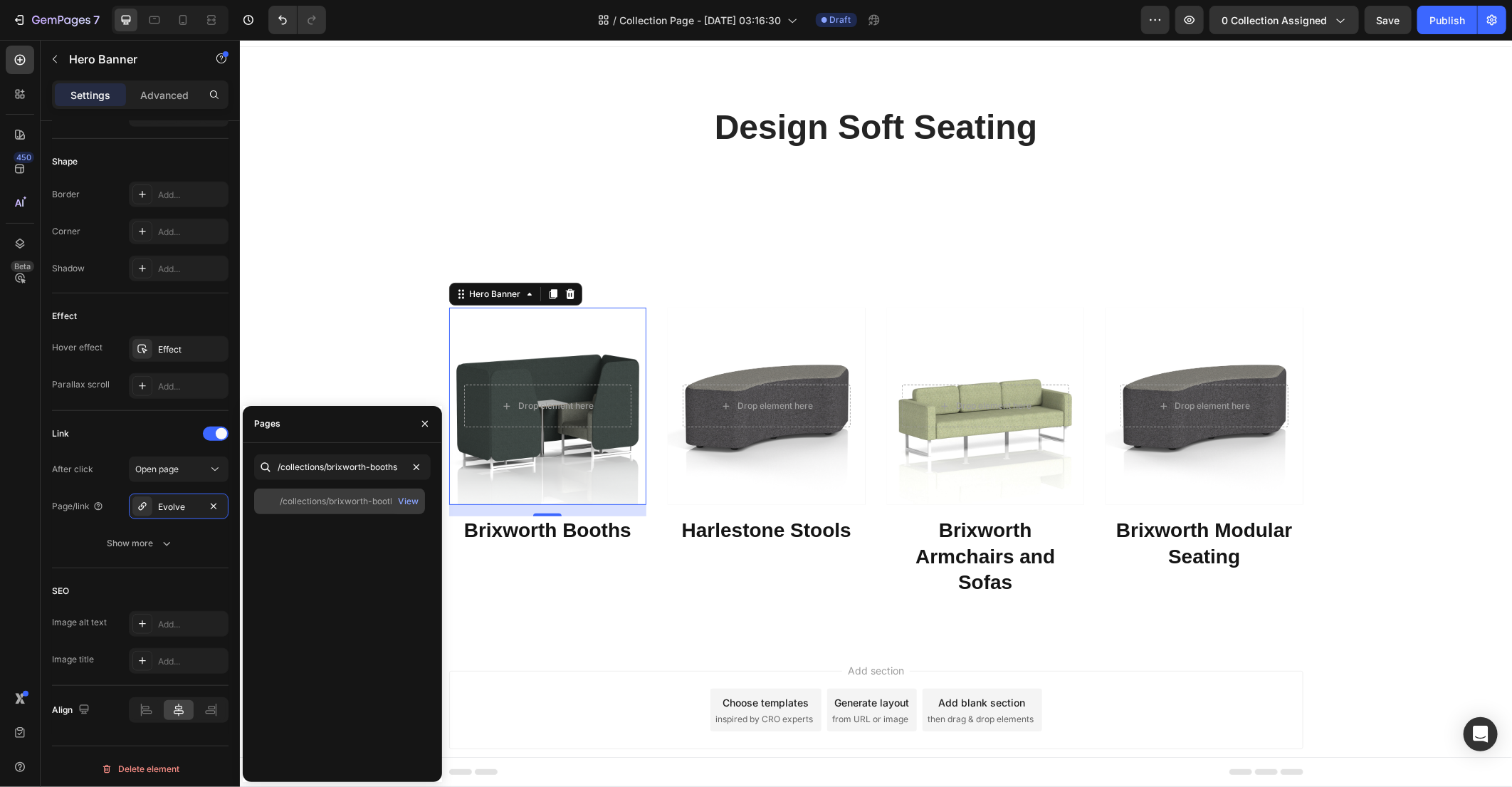
click at [359, 503] on div "/collections/brixworth-booths" at bounding box center [340, 501] width 119 height 12
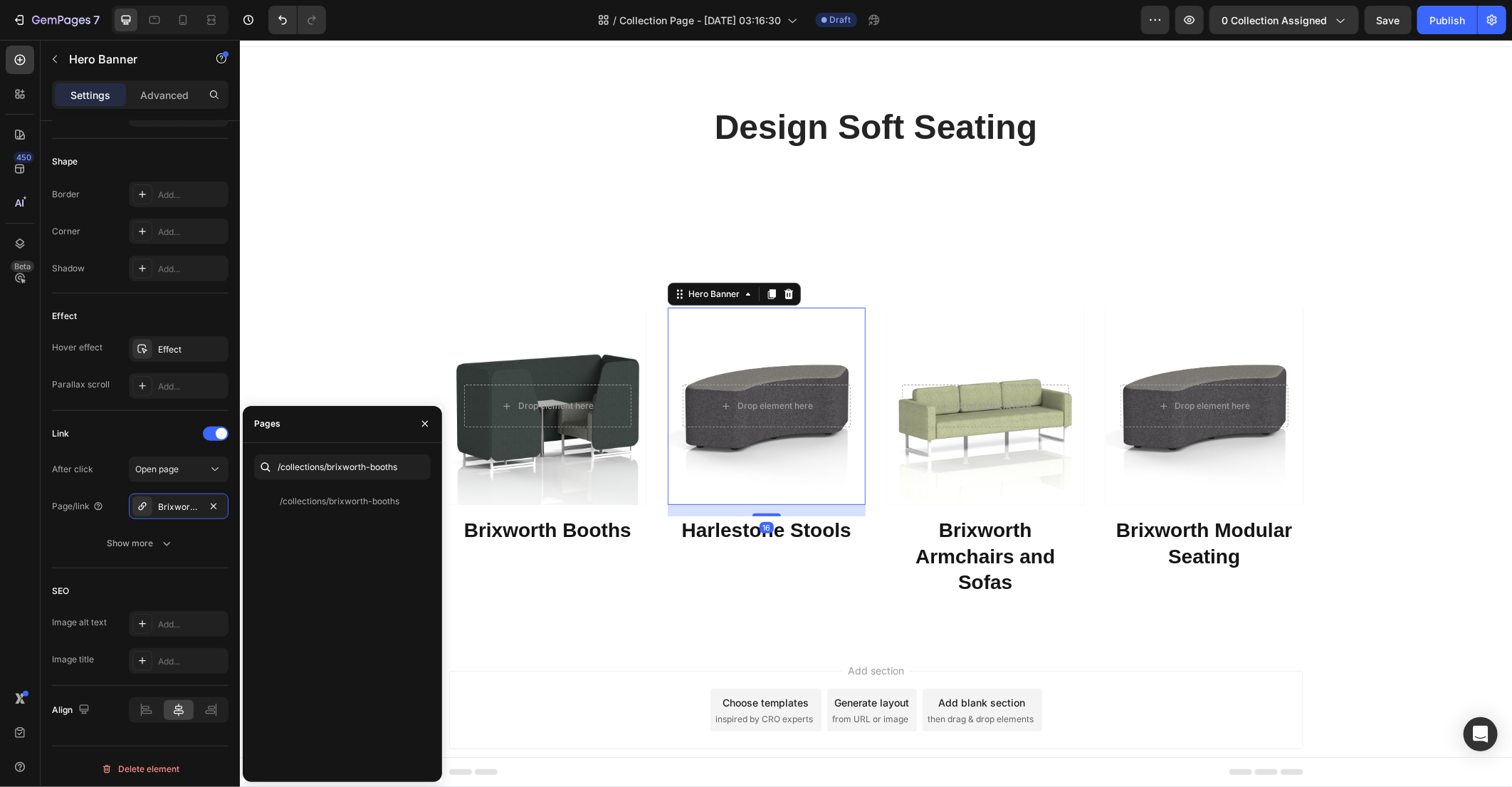
click at [729, 475] on div "Overlay" at bounding box center [766, 406] width 198 height 198
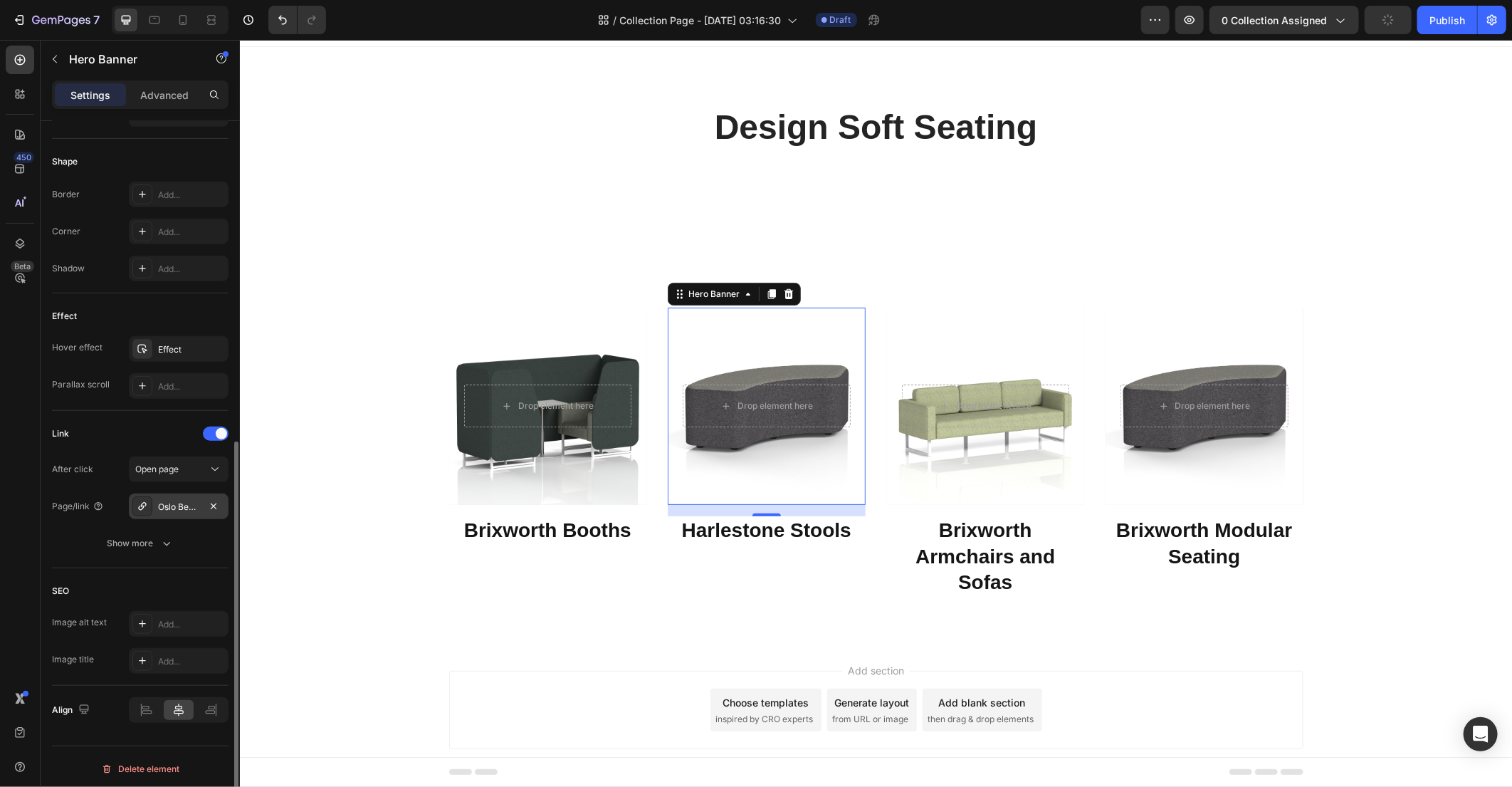
click at [167, 501] on div "Oslo Bench Desks" at bounding box center [179, 507] width 41 height 12
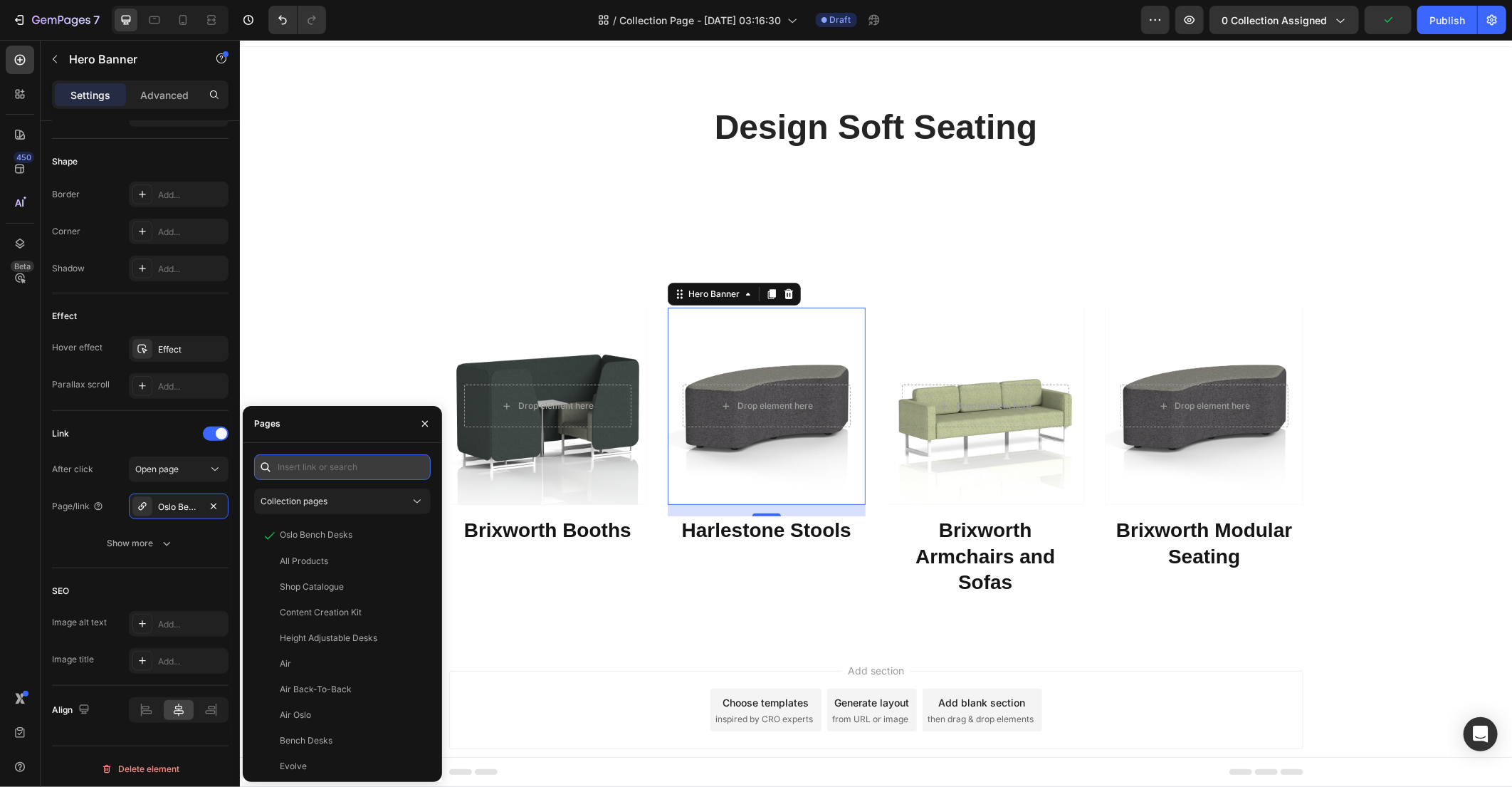
click at [302, 473] on input "text" at bounding box center [342, 467] width 177 height 26
paste input "/collections/harlestone-stools"
type input "/collections/harlestone-stools"
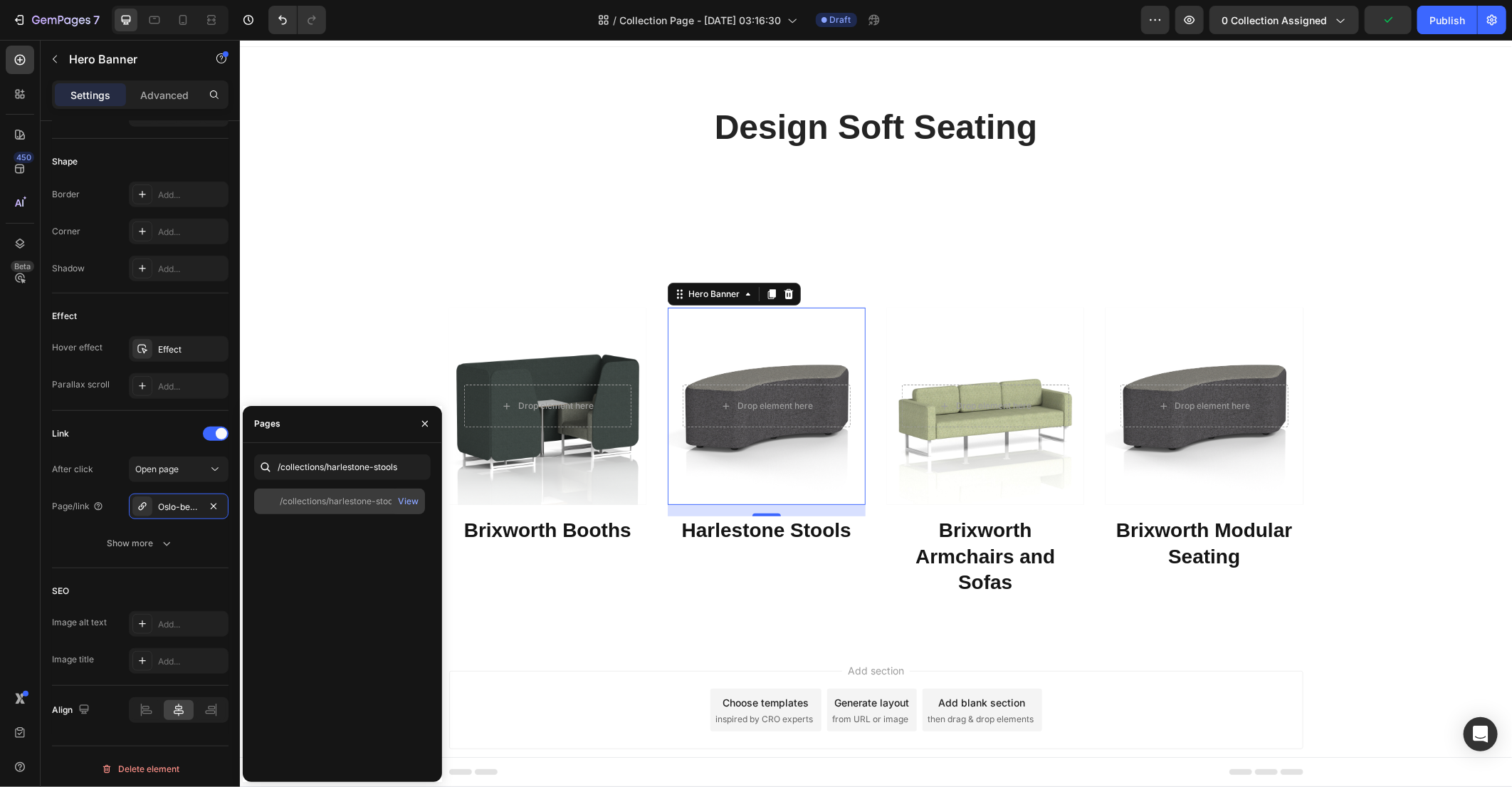
click at [338, 501] on div "/collections/harlestone-stools" at bounding box center [340, 501] width 119 height 12
click at [979, 470] on div "Overlay" at bounding box center [985, 406] width 198 height 198
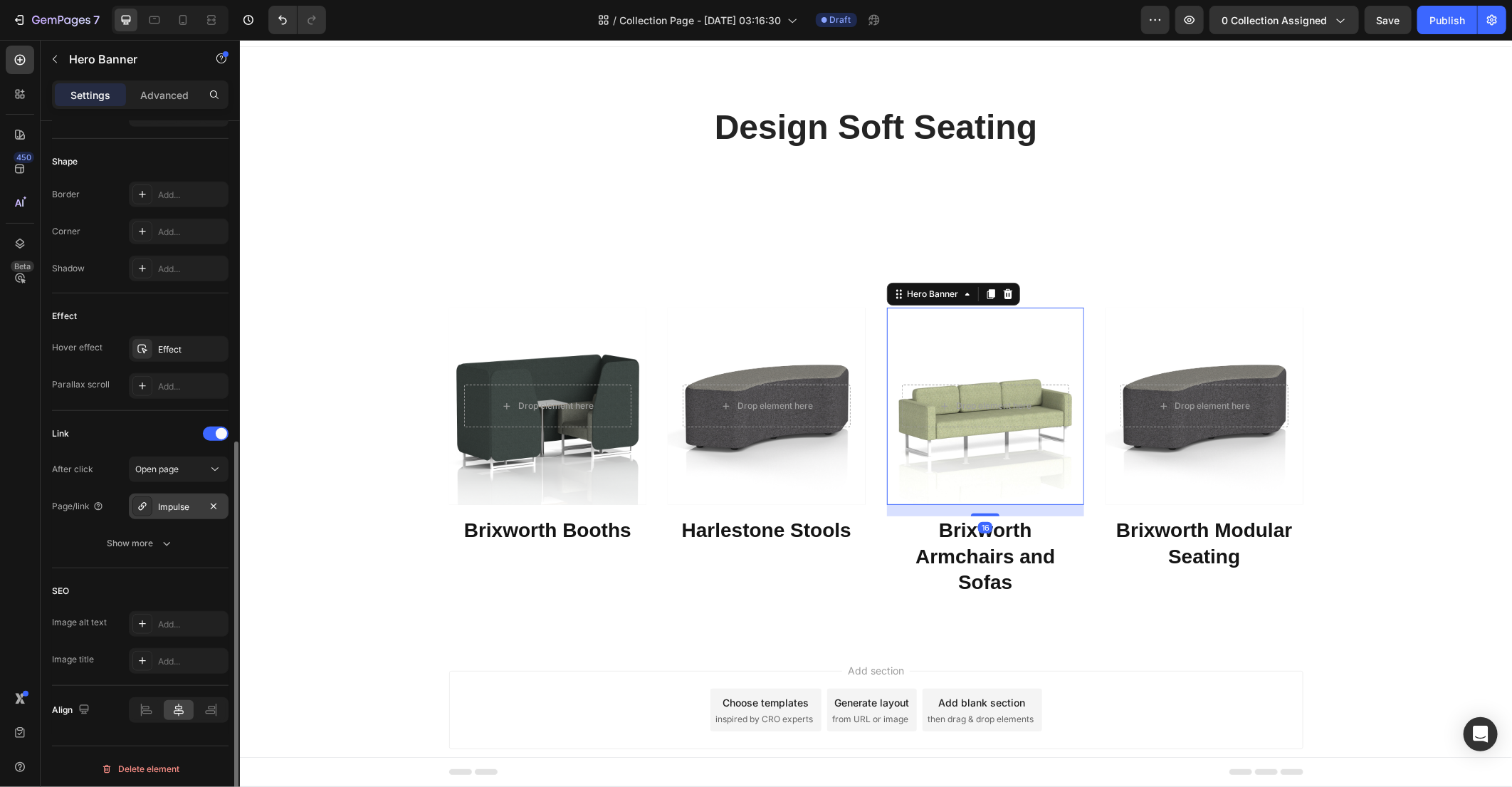
click at [173, 501] on div "Impulse" at bounding box center [179, 507] width 41 height 12
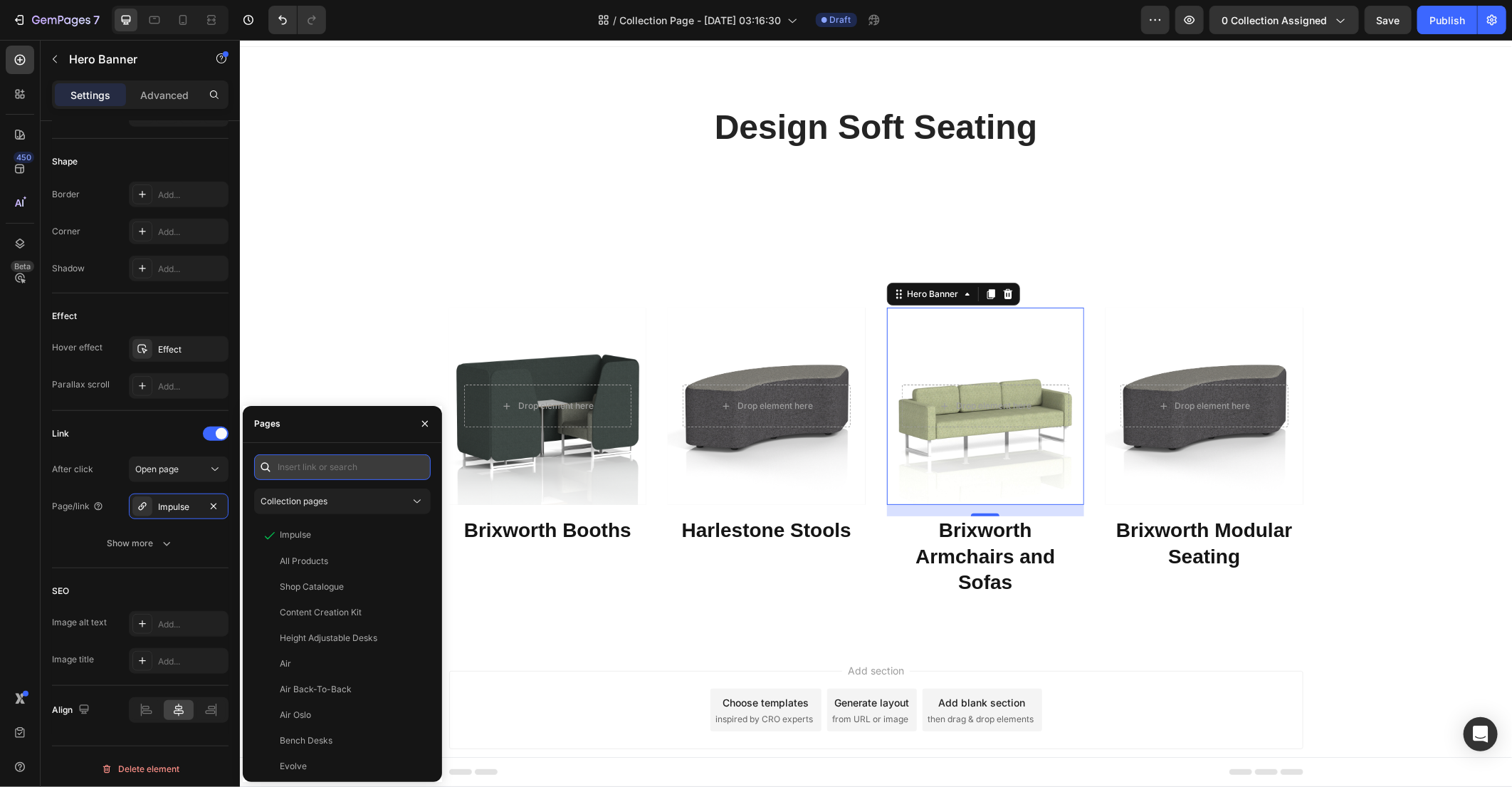
click at [320, 470] on input "text" at bounding box center [342, 467] width 177 height 26
paste input "/collections/brixworth-armchairs-and-sofas"
type input "/collections/brixworth-armchairs-and-sofas"
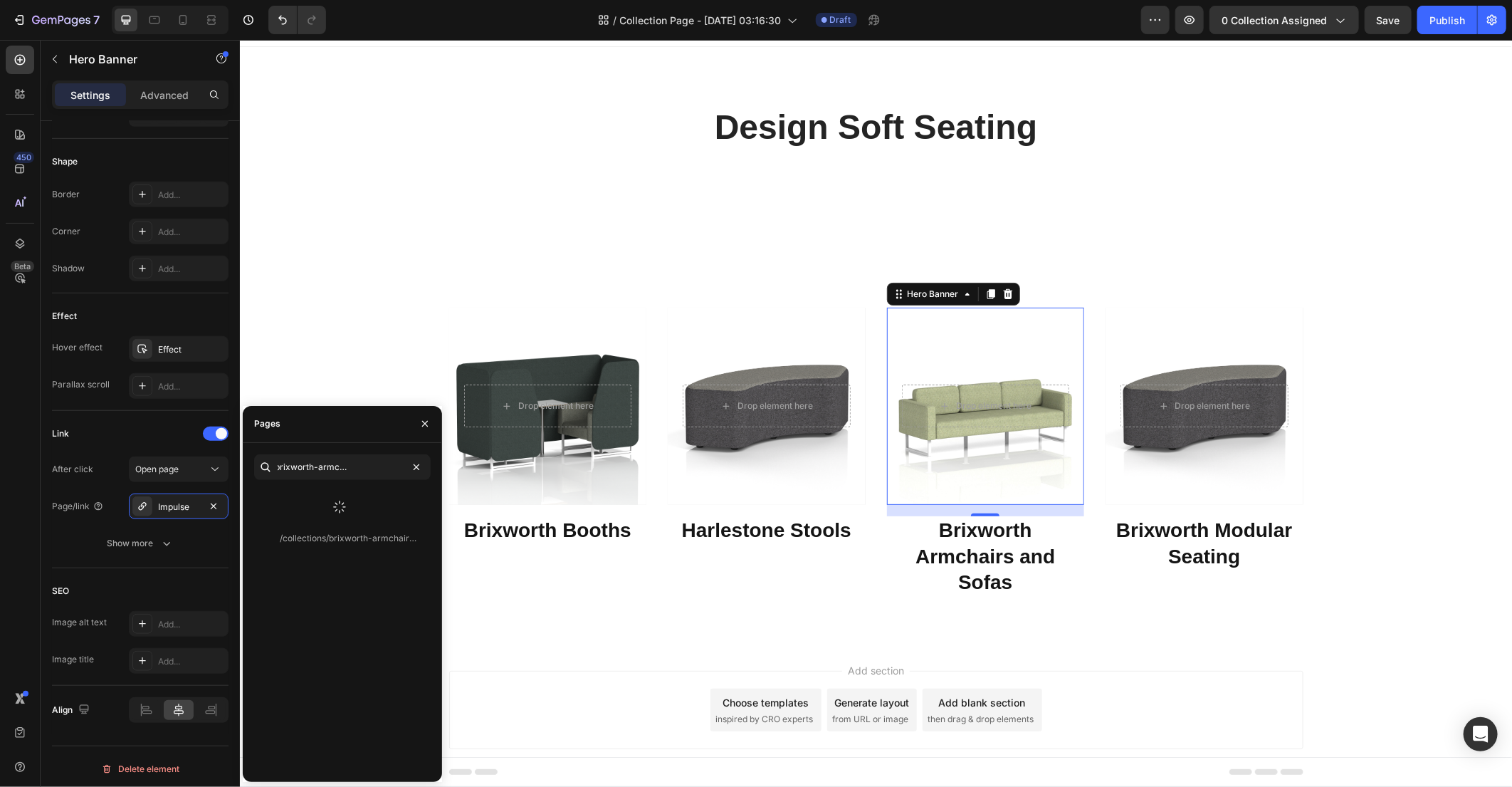
click at [344, 494] on div at bounding box center [340, 507] width 171 height 37
click at [339, 495] on div "/collections/brixworth-armchairs-and-sofas" at bounding box center [349, 501] width 137 height 12
click at [1187, 454] on div "Overlay" at bounding box center [1203, 406] width 198 height 198
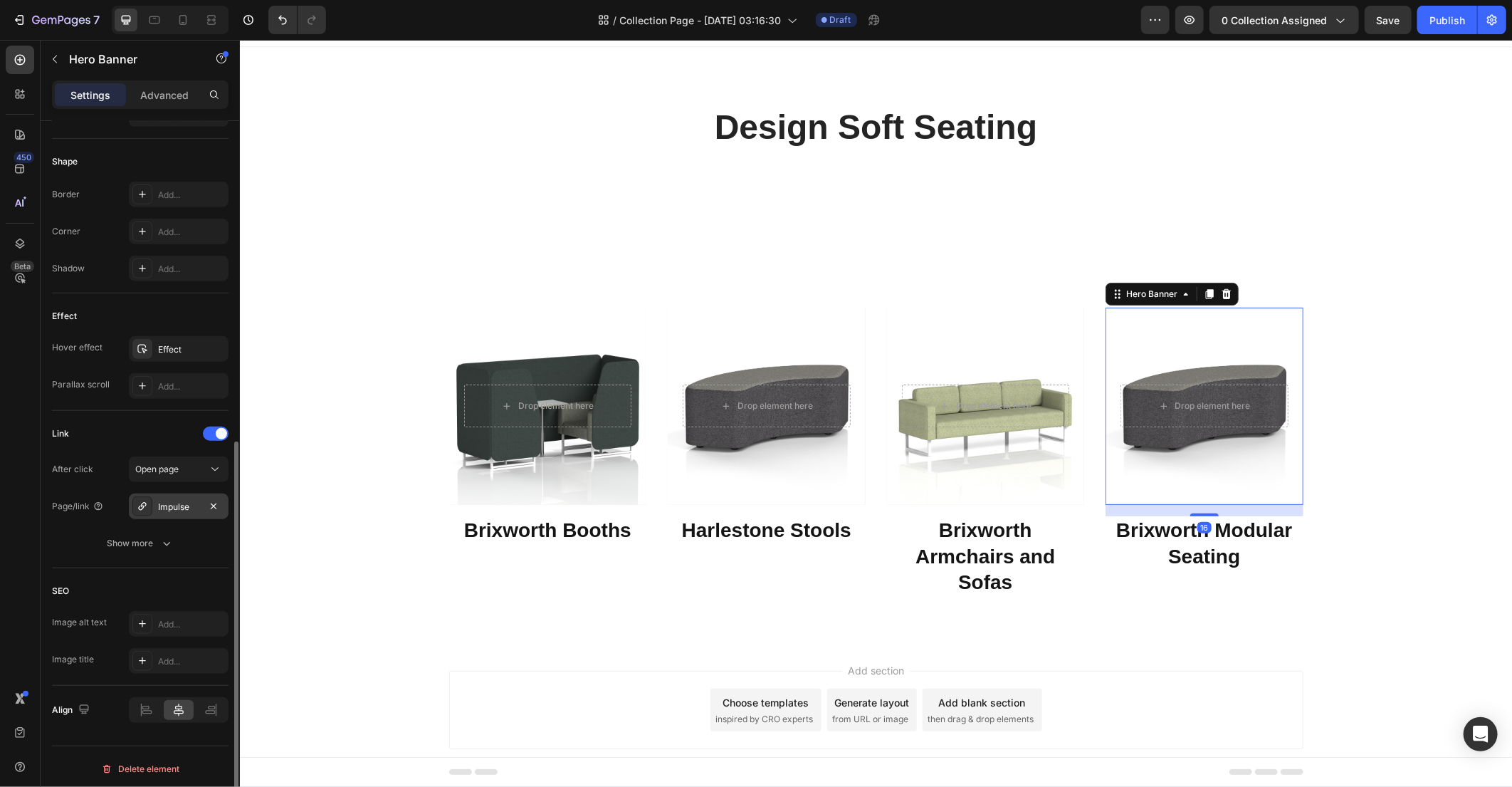
click at [170, 505] on div "Impulse" at bounding box center [179, 507] width 41 height 12
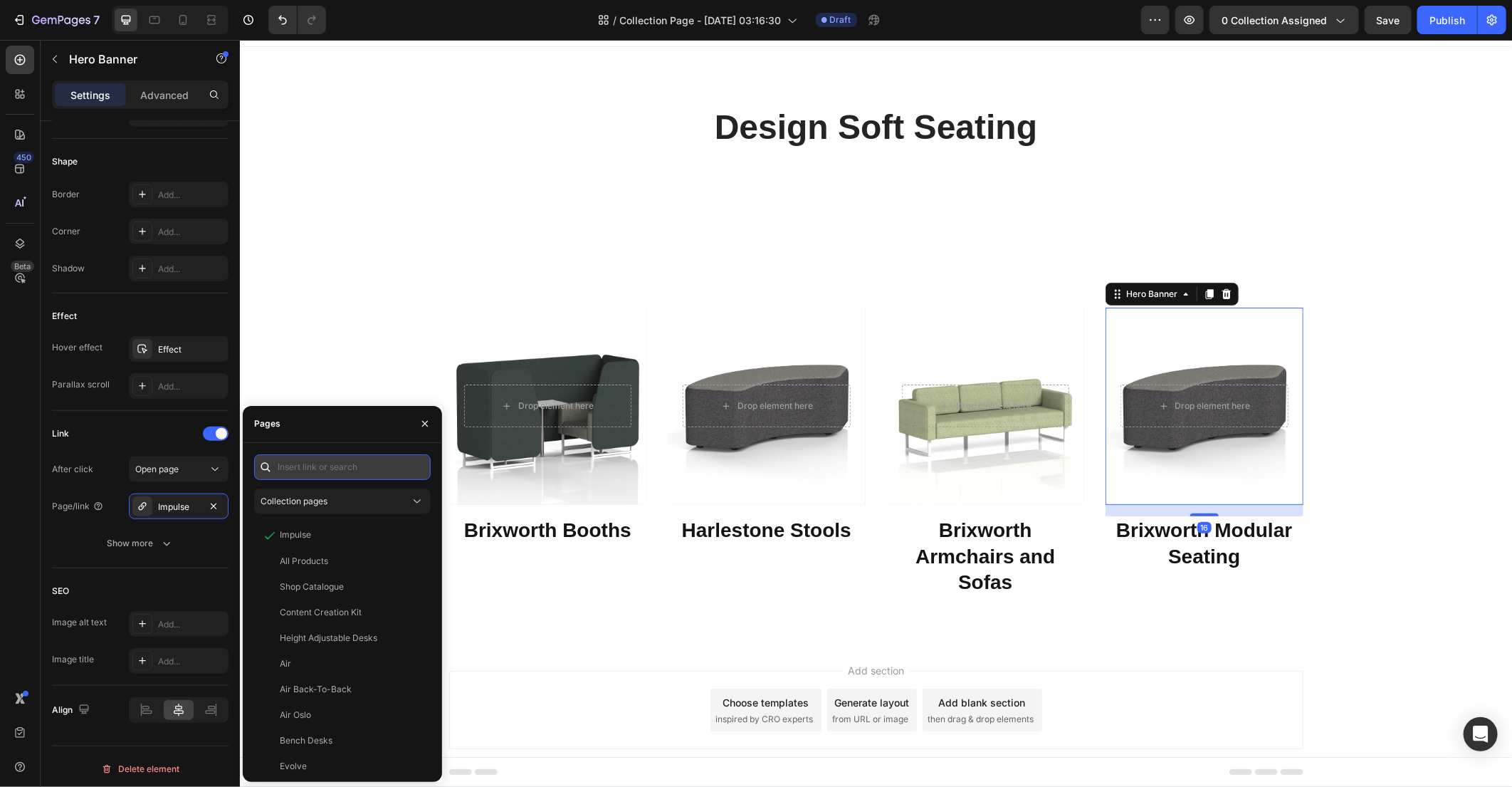
click at [307, 467] on input "text" at bounding box center [342, 467] width 177 height 26
paste input "/collections/brixworth-modular-seating"
type input "/collections/brixworth-modular-seating"
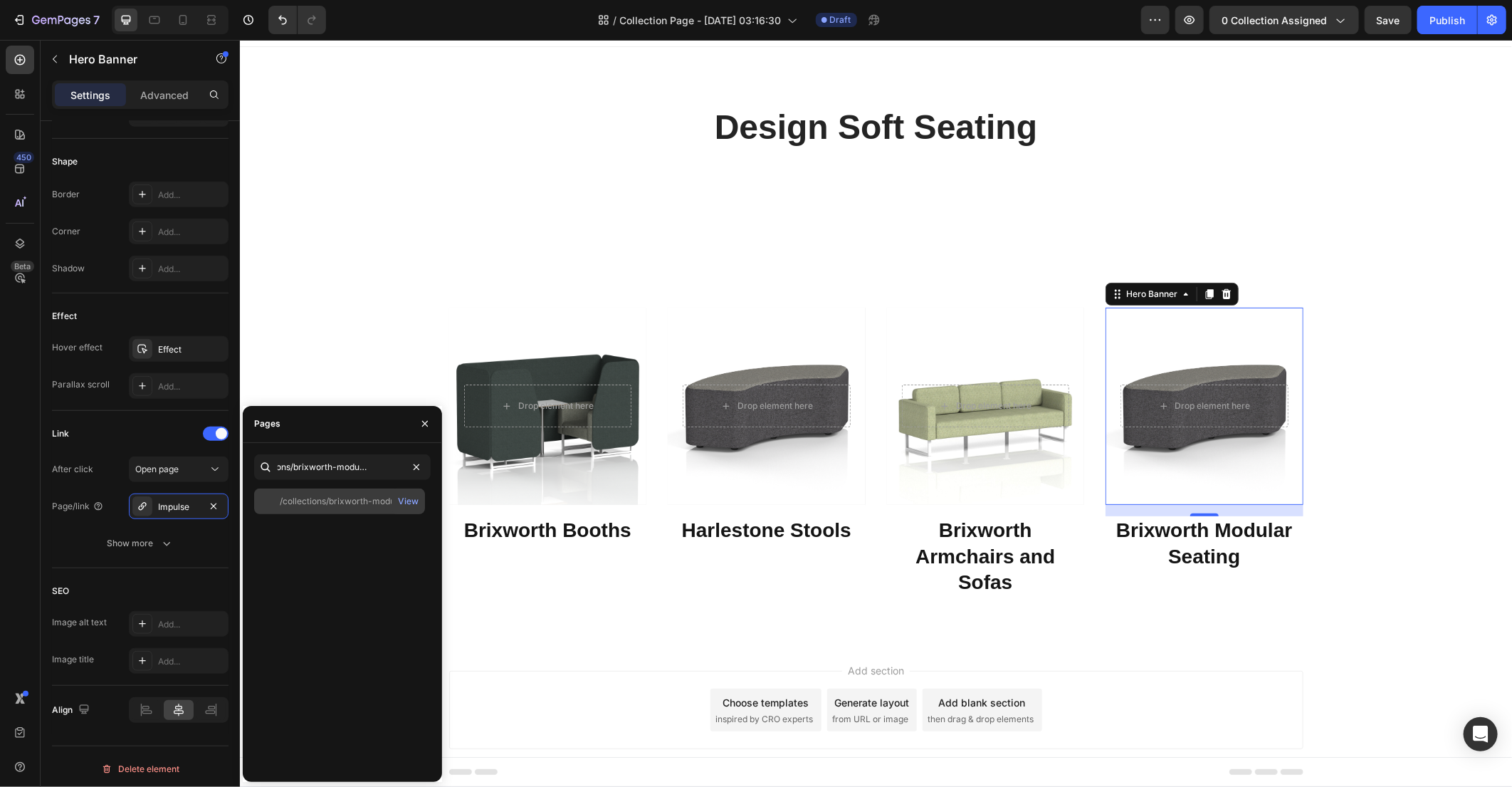
click at [346, 506] on div "/collections/brixworth-modular-seating" at bounding box center [349, 501] width 137 height 12
click at [1286, 27] on span "0 collection assigned" at bounding box center [1275, 20] width 105 height 15
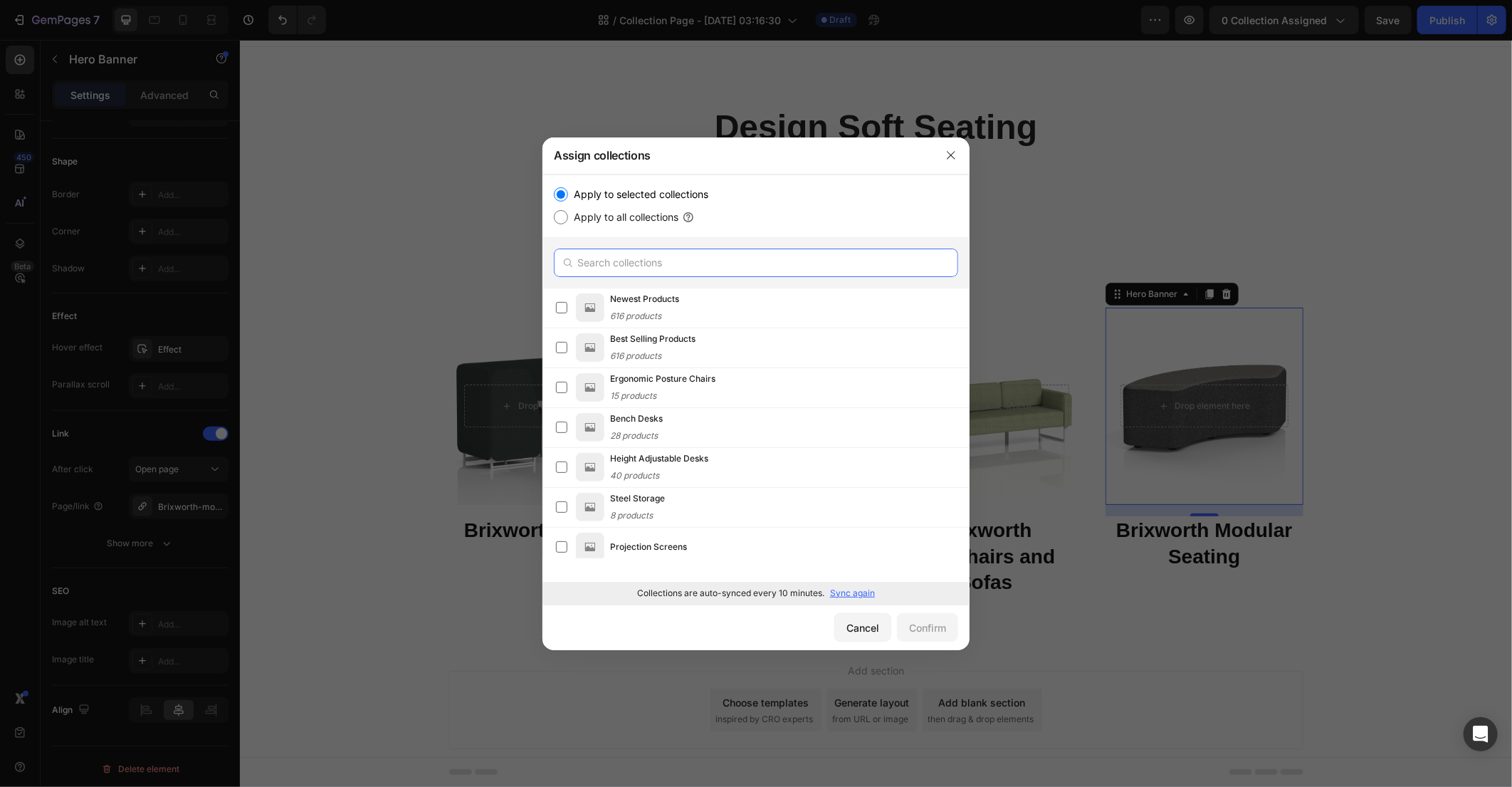
click at [693, 262] on input "text" at bounding box center [756, 262] width 405 height 28
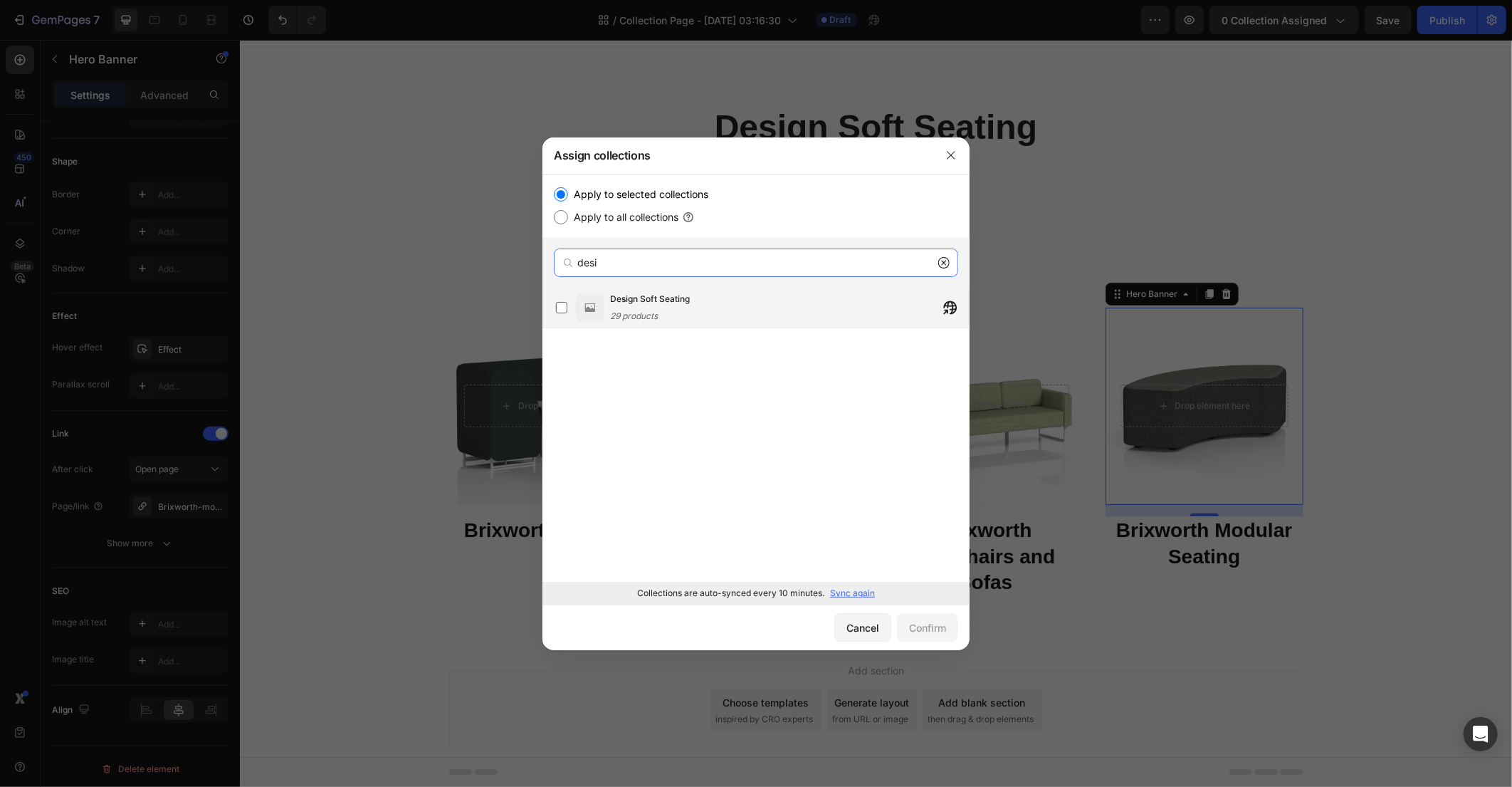
type input "desi"
click at [693, 304] on div "Design Soft Seating 29 products" at bounding box center [789, 307] width 358 height 31
click at [934, 632] on div "Confirm" at bounding box center [928, 627] width 37 height 15
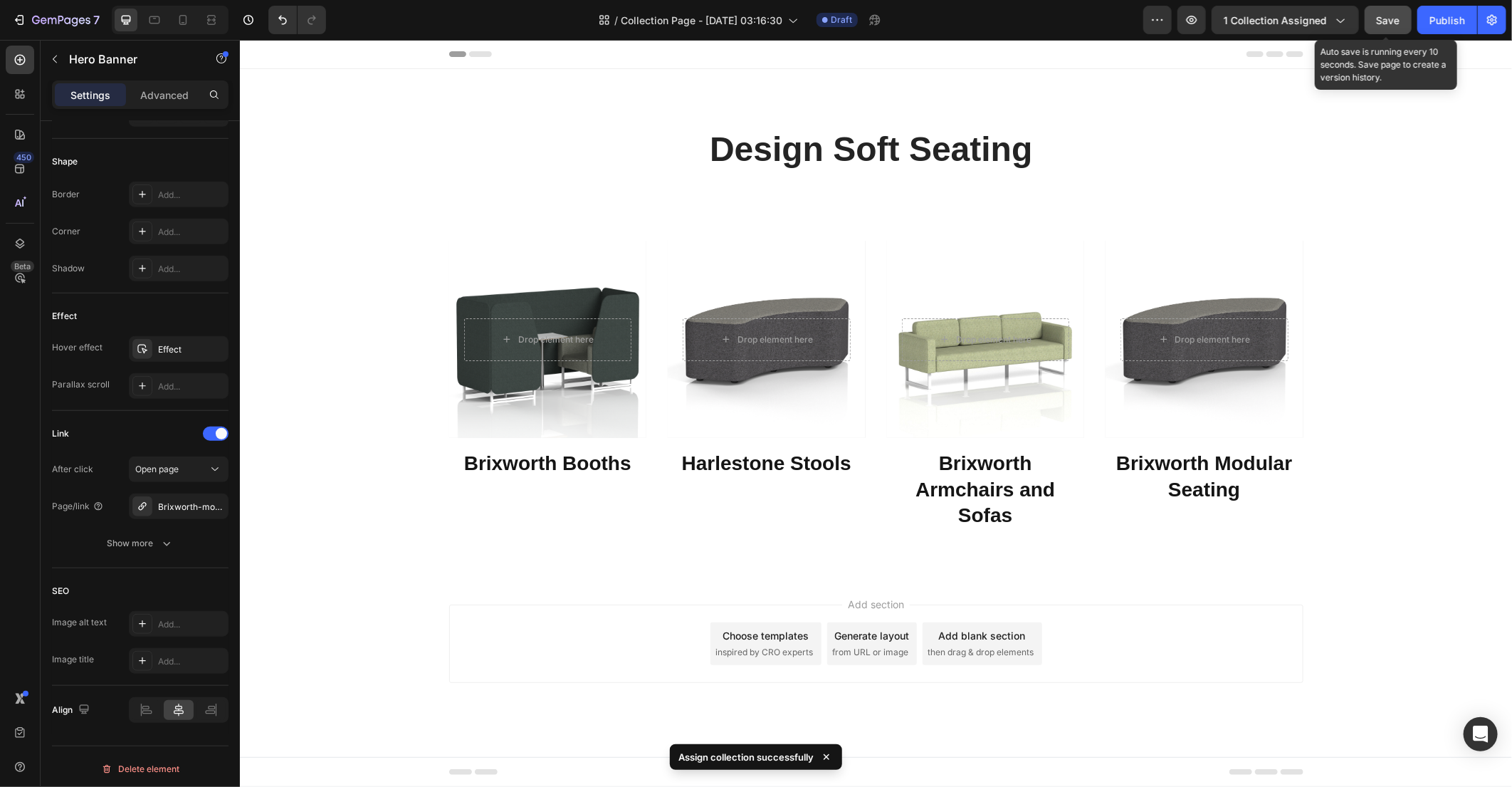
click at [1387, 16] on span "Save" at bounding box center [1388, 20] width 23 height 12
click at [1448, 21] on div "Publish" at bounding box center [1447, 20] width 36 height 15
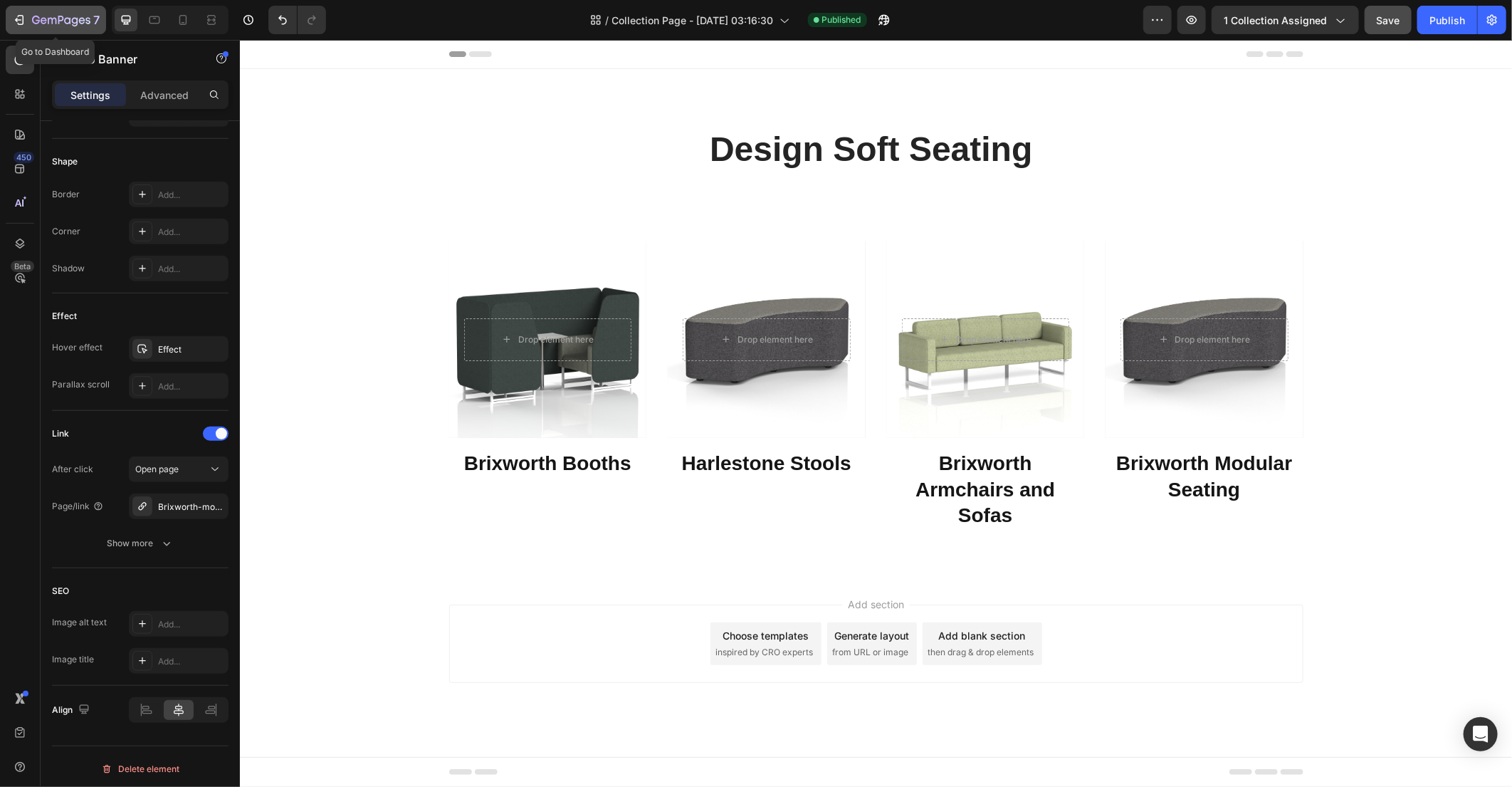
click at [10, 13] on button "7" at bounding box center [55, 20] width 101 height 28
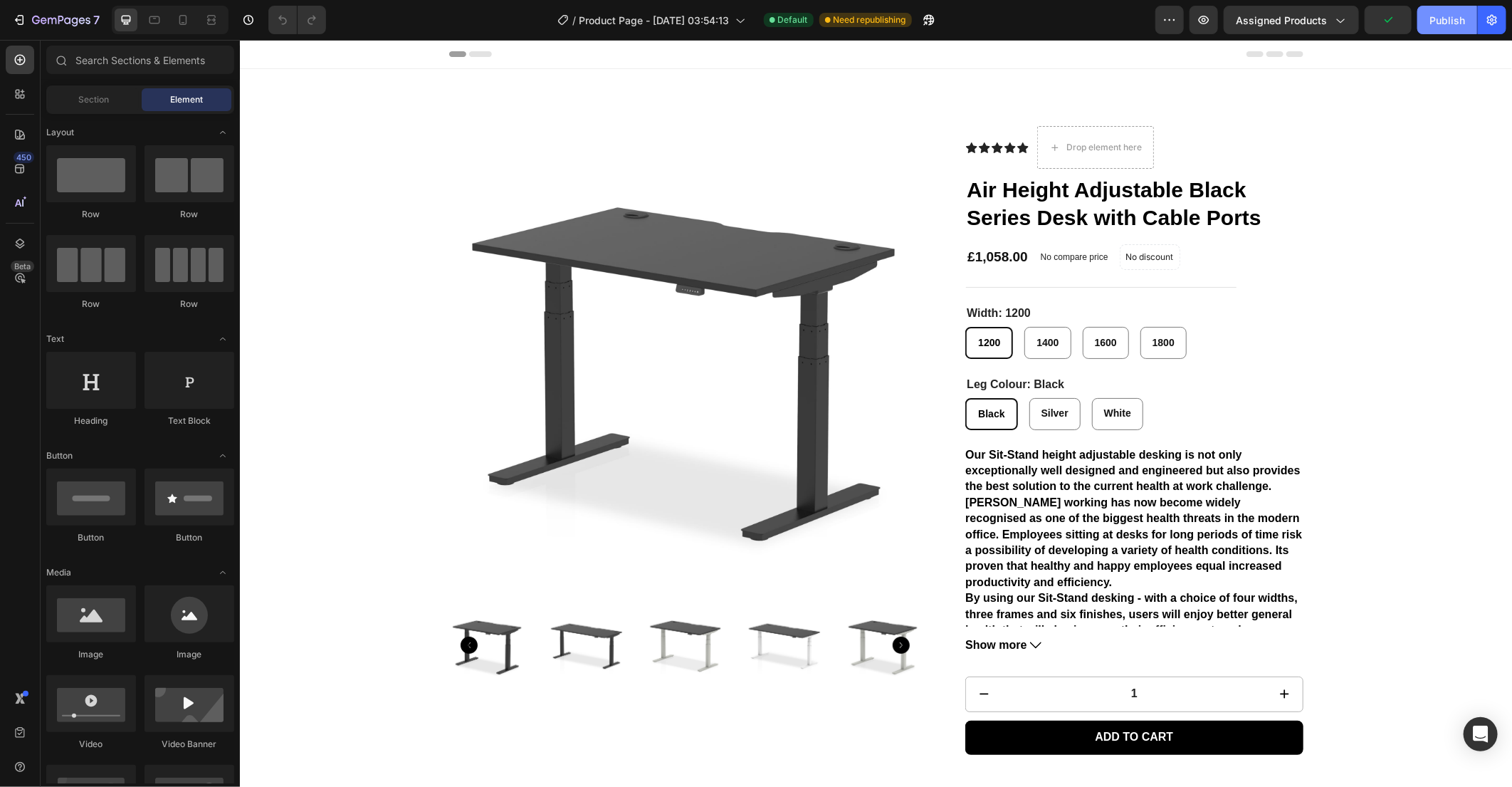
click at [1437, 26] on div "Publish" at bounding box center [1447, 20] width 36 height 15
